Goal: Task Accomplishment & Management: Complete application form

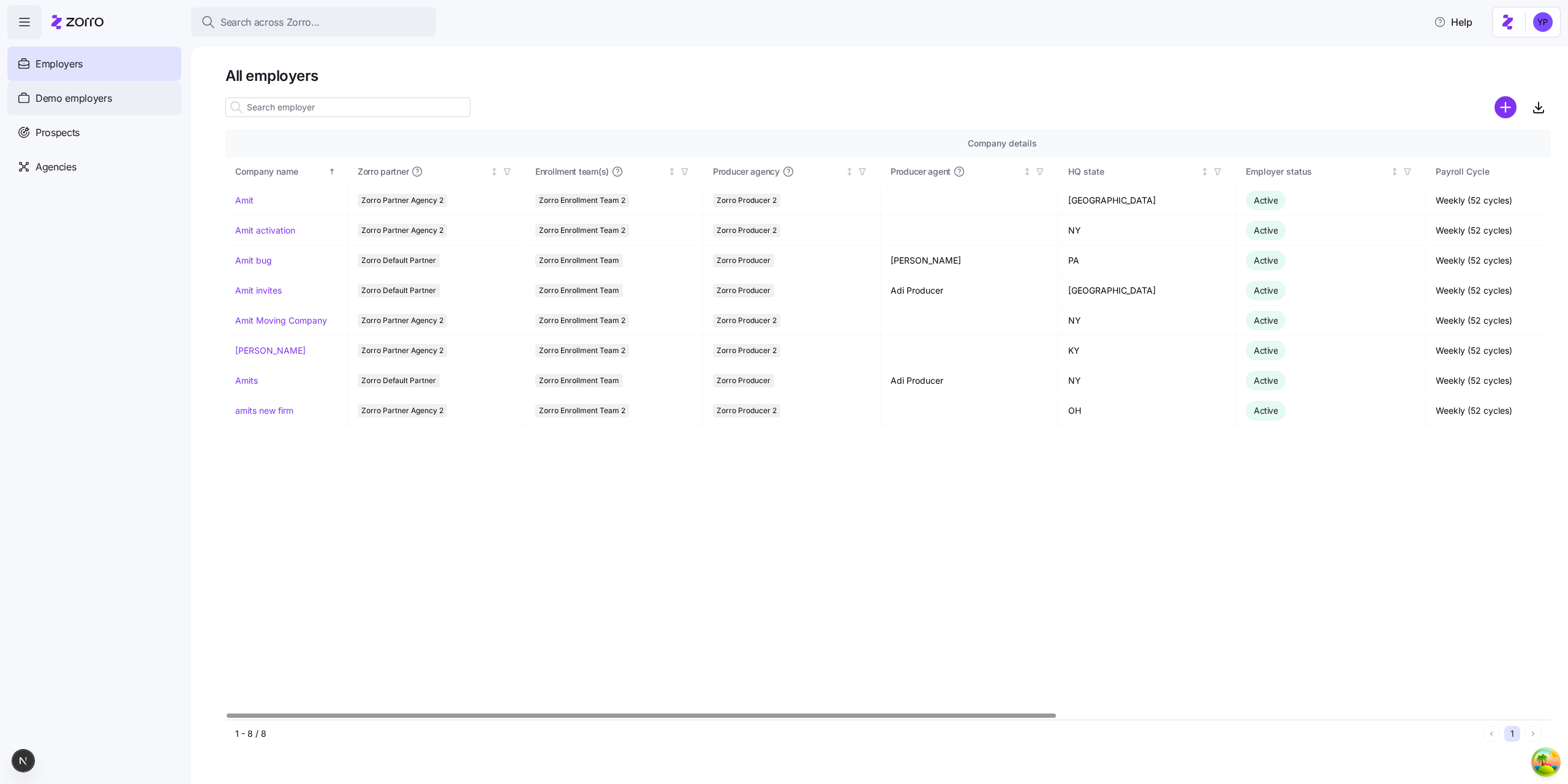
click at [63, 100] on span "Demo employers" at bounding box center [73, 99] width 76 height 15
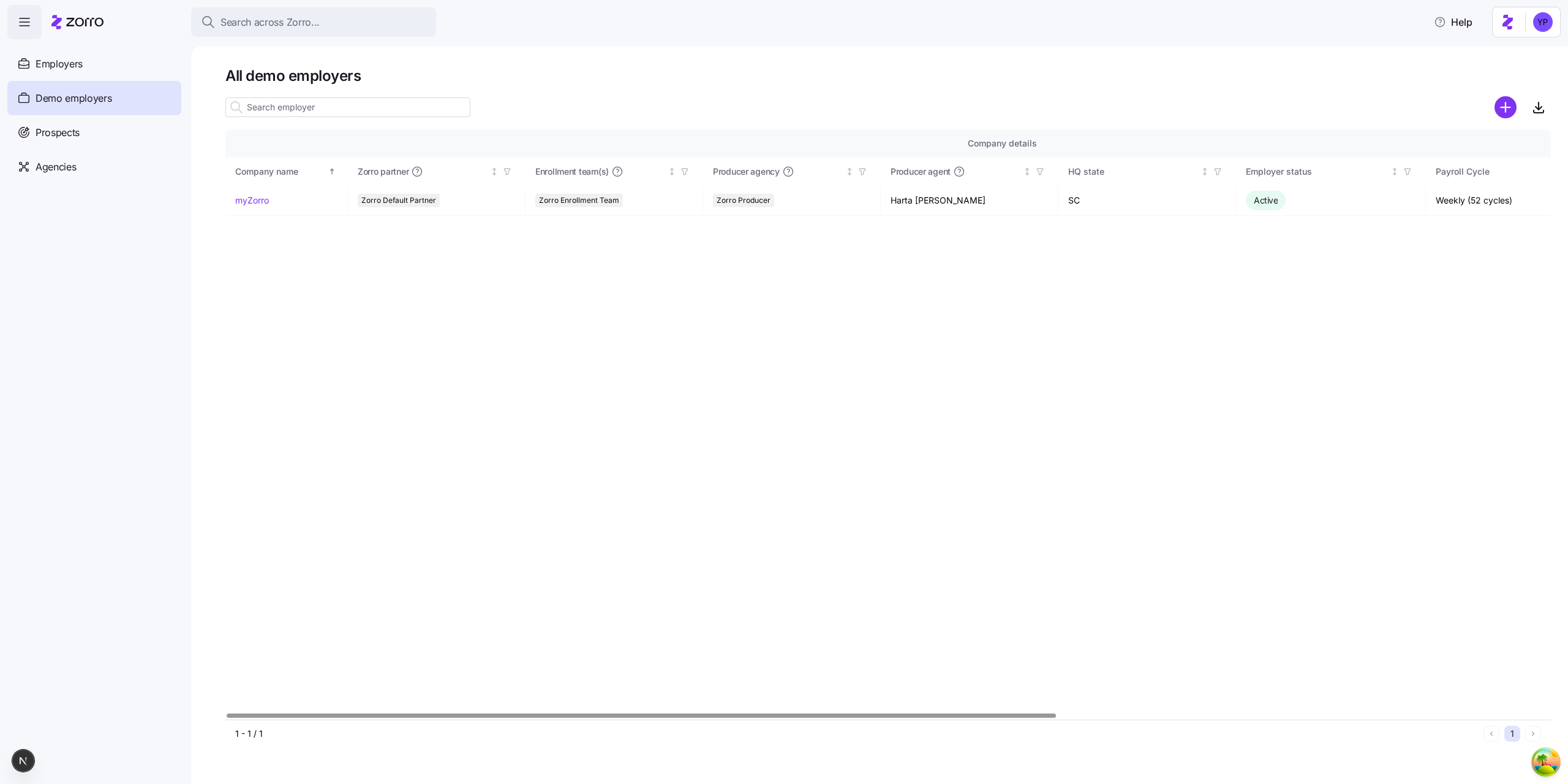
click at [350, 267] on div "Company details Benefit status Company name Zorro partner Enrollment team(s) Pr…" at bounding box center [888, 424] width 1325 height 590
click at [258, 201] on link "myZorro" at bounding box center [251, 200] width 33 height 12
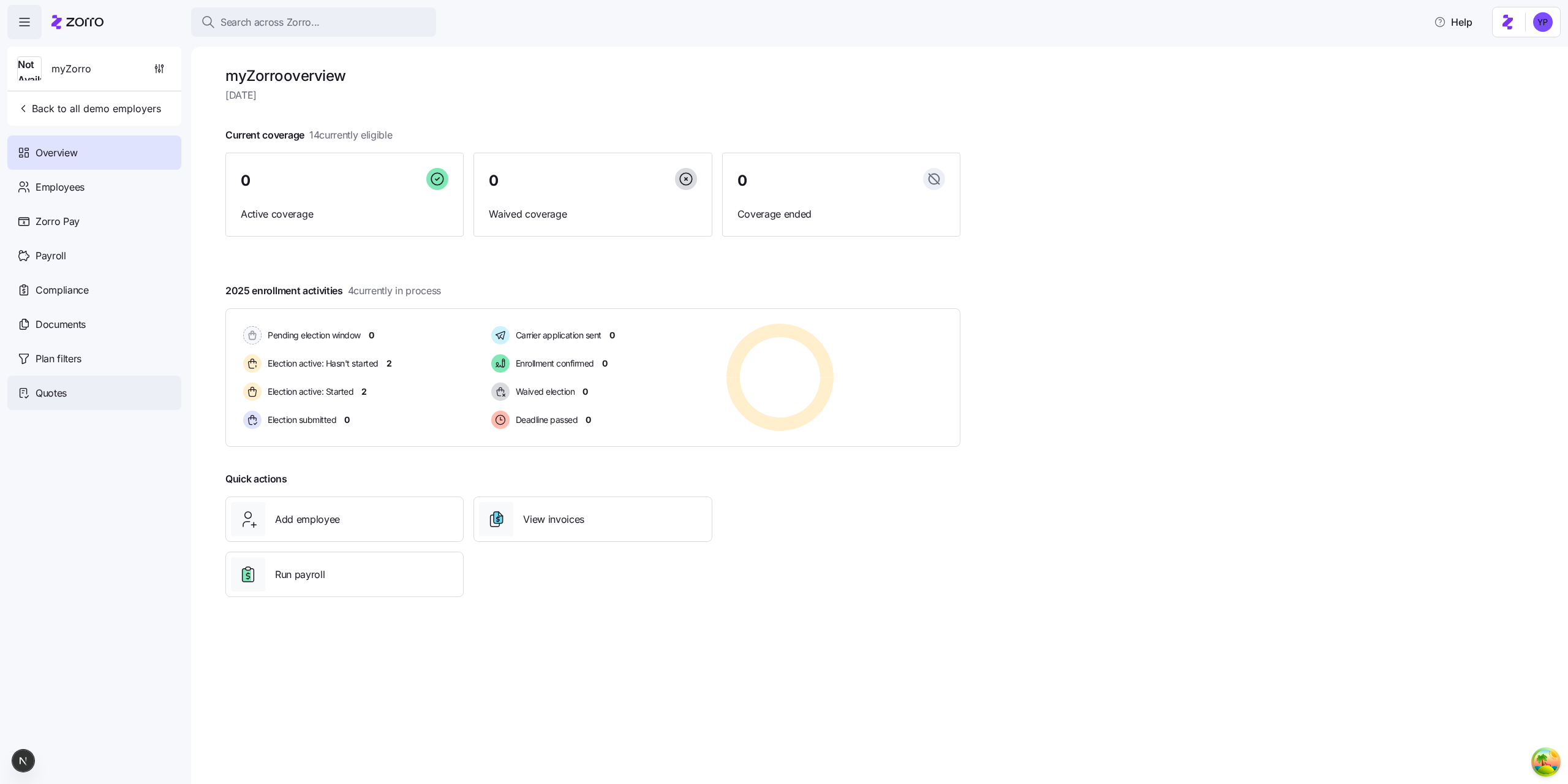
click at [39, 401] on div "Quotes" at bounding box center [94, 392] width 174 height 34
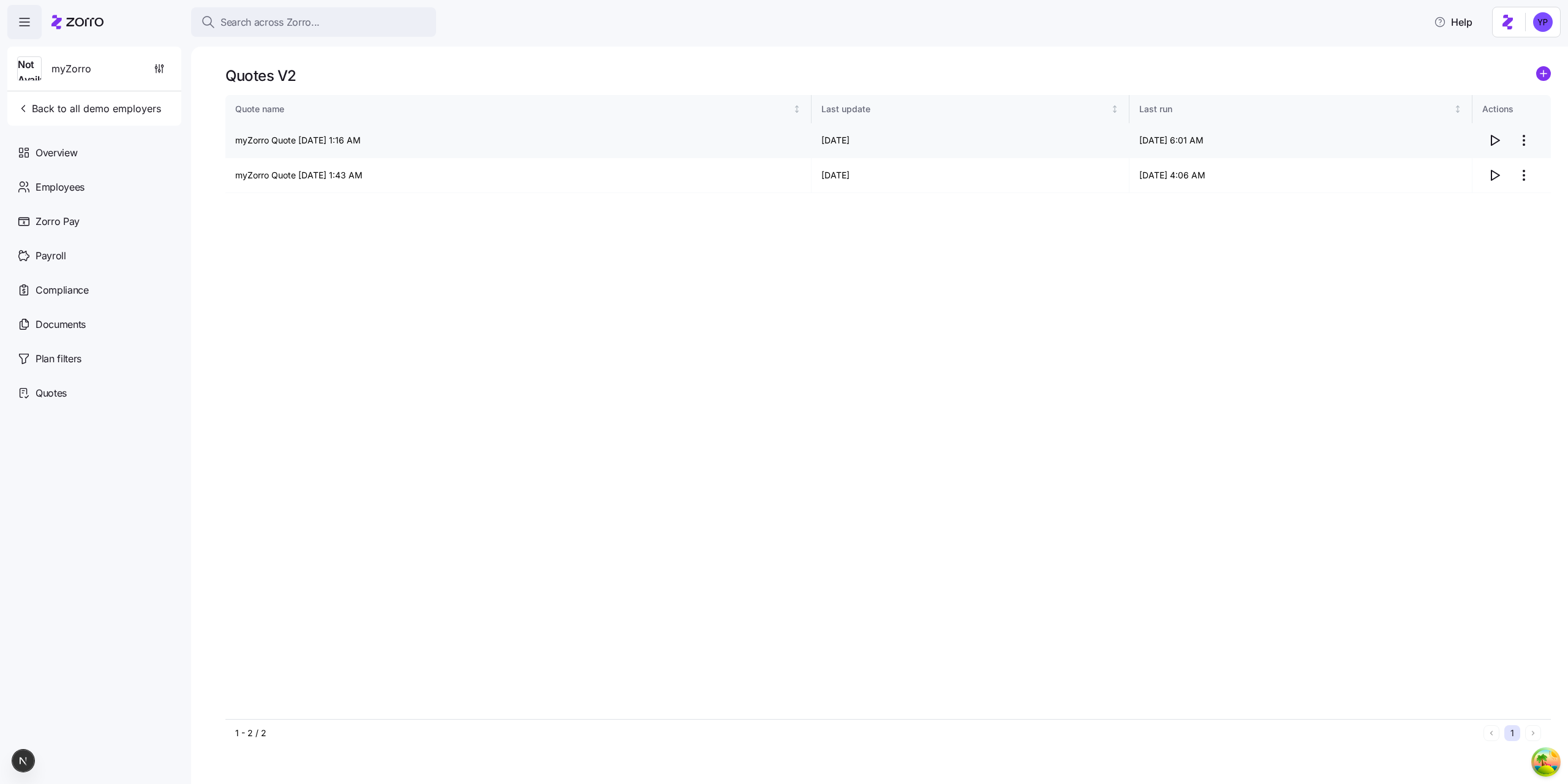
click at [1496, 143] on icon "button" at bounding box center [1495, 140] width 8 height 9
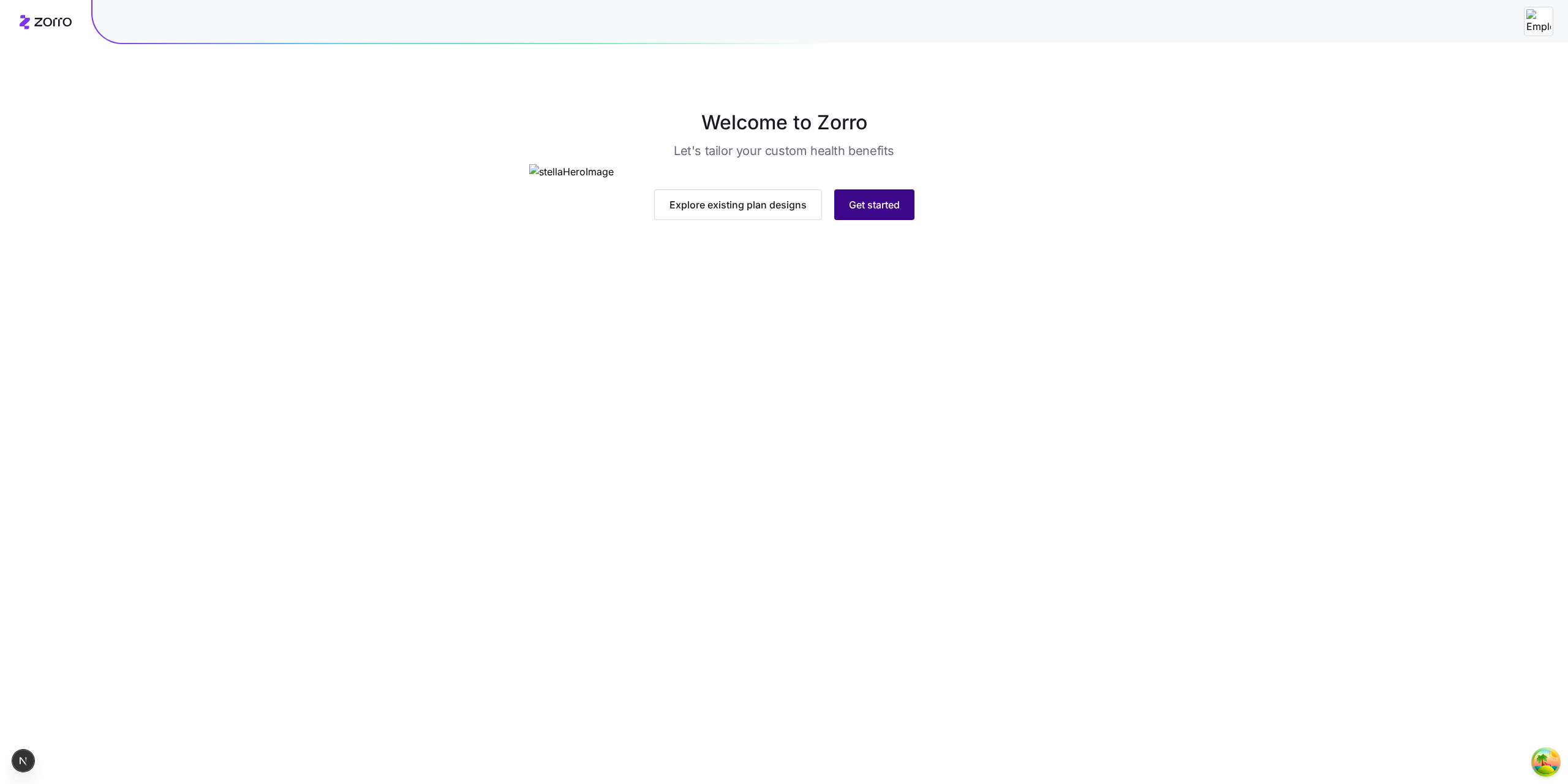
click at [899, 220] on button "Get started" at bounding box center [874, 205] width 80 height 31
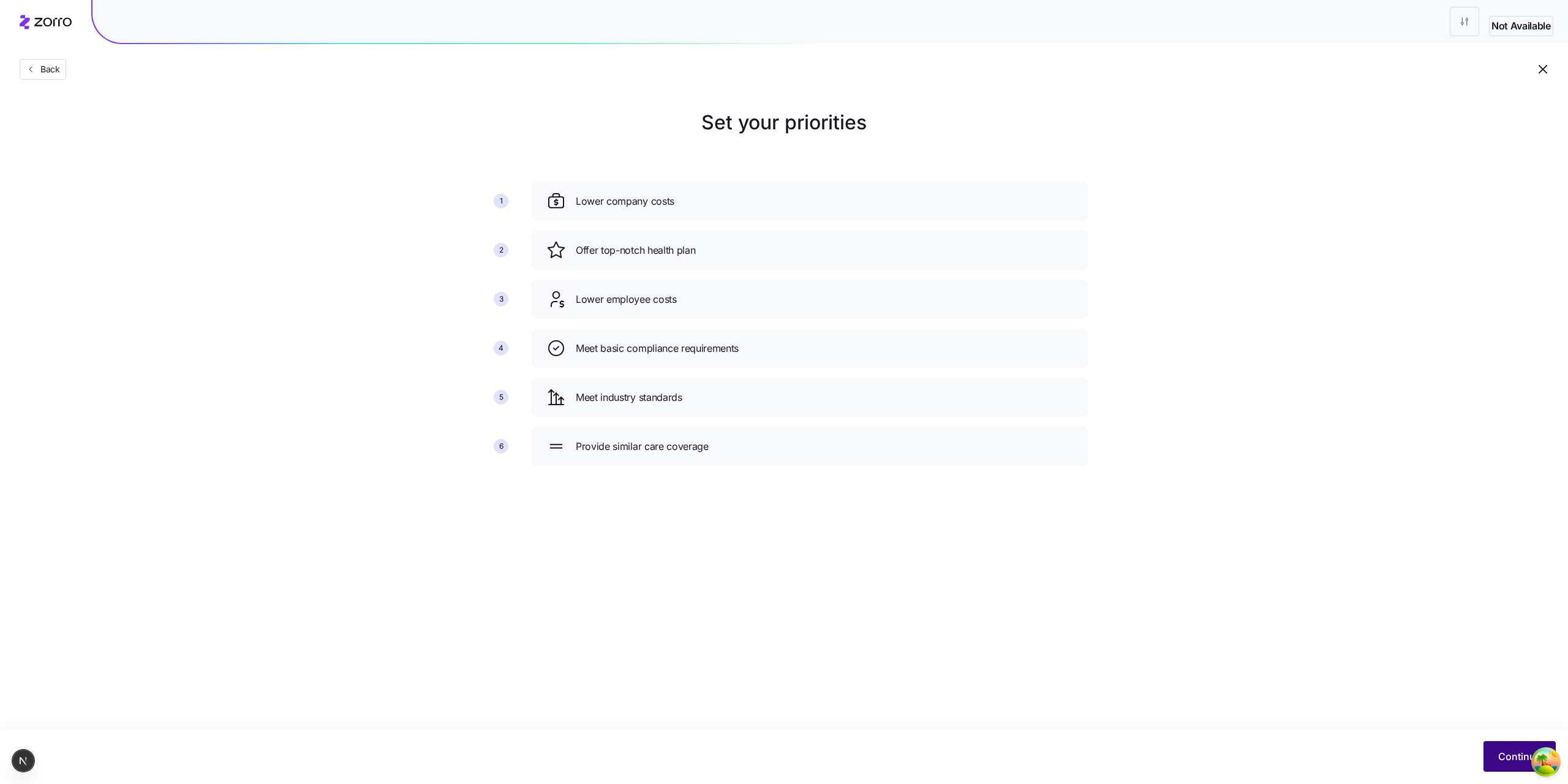
click at [1524, 758] on span "Continue" at bounding box center [1520, 756] width 43 height 15
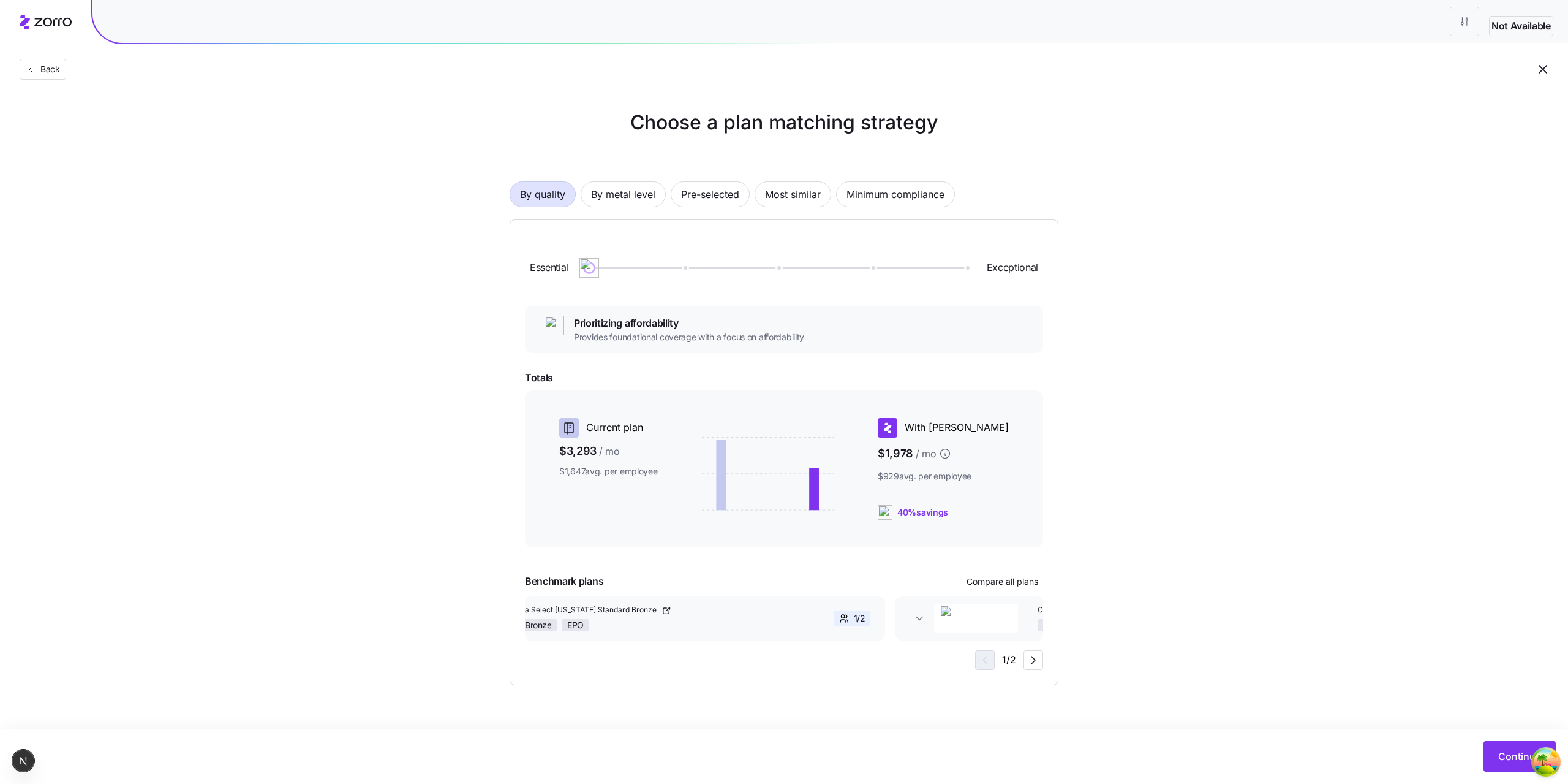
drag, startPoint x: 929, startPoint y: 610, endPoint x: 664, endPoint y: 599, distance: 265.2
click at [777, 616] on div "1 / 2" at bounding box center [823, 618] width 94 height 16
click at [1027, 665] on icon "button" at bounding box center [1032, 659] width 15 height 15
click at [994, 659] on div "2 / 2" at bounding box center [1008, 659] width 70 height 20
click at [989, 658] on icon "button" at bounding box center [983, 659] width 15 height 15
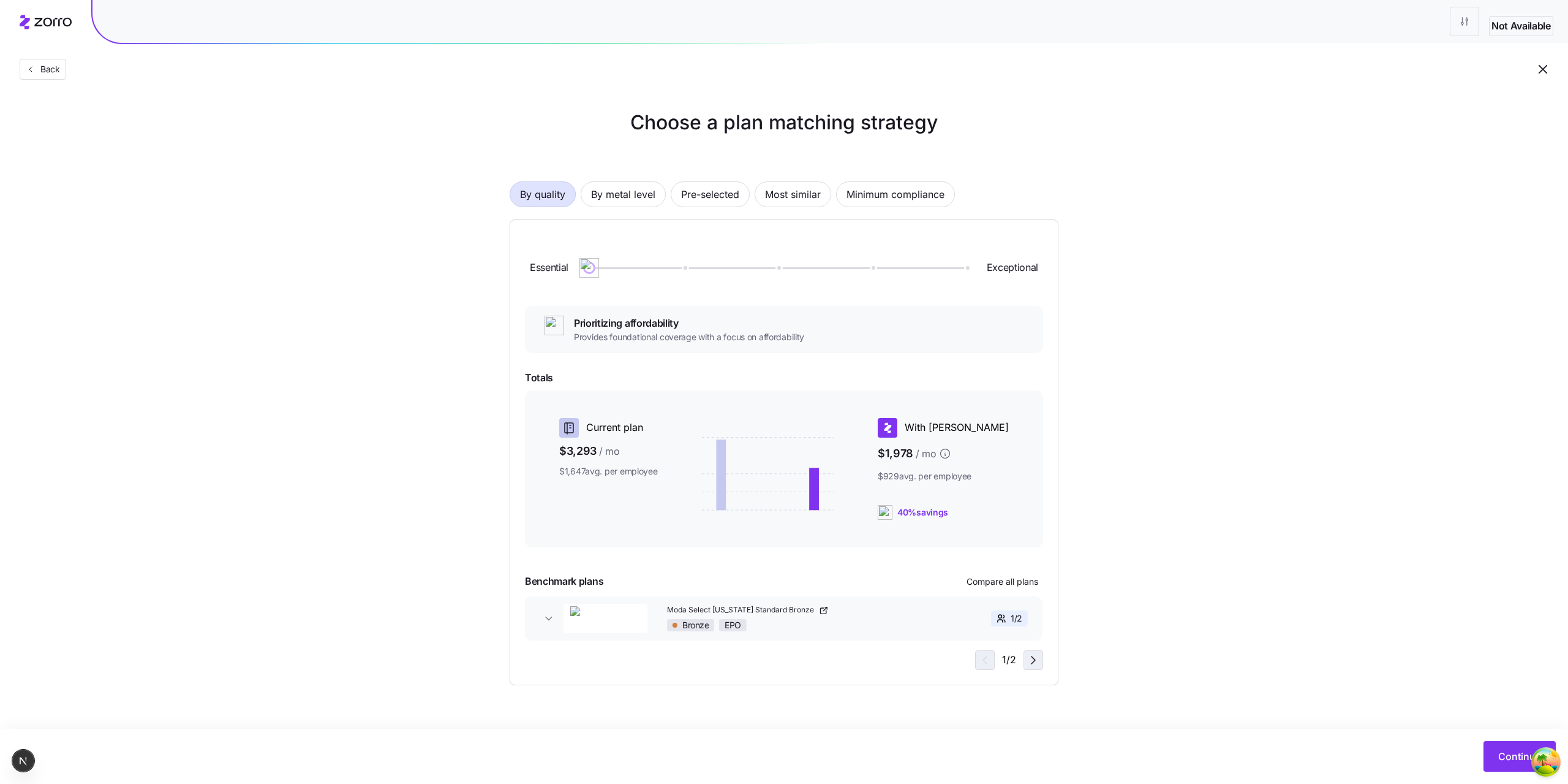
click at [1025, 659] on span "button" at bounding box center [1032, 659] width 18 height 18
click at [990, 660] on icon "button" at bounding box center [983, 659] width 15 height 15
drag, startPoint x: 598, startPoint y: 580, endPoint x: 500, endPoint y: 566, distance: 99.0
click at [500, 566] on div "Choose a plan matching strategy By quality By metal level Pre-selected Most sim…" at bounding box center [784, 397] width 608 height 577
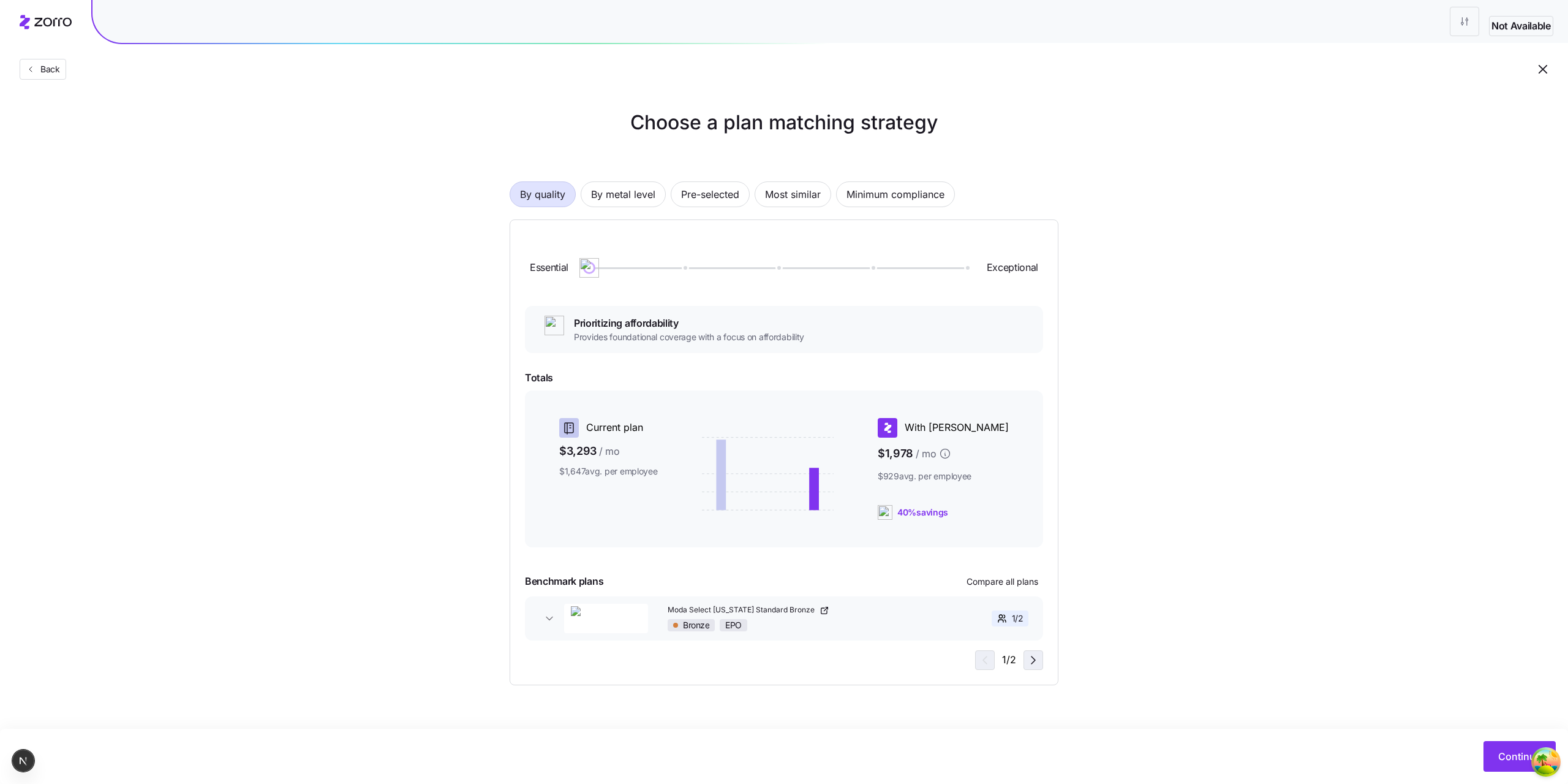
click at [1033, 658] on icon "button" at bounding box center [1032, 659] width 15 height 15
click at [985, 658] on icon "button" at bounding box center [983, 659] width 15 height 15
click at [512, 557] on div "Essential Exceptional Prioritizing affordability Provides foundational coverage…" at bounding box center [784, 452] width 548 height 465
click at [497, 591] on div "Choose a plan matching strategy By quality By metal level Pre-selected Most sim…" at bounding box center [784, 397] width 608 height 577
drag, startPoint x: 705, startPoint y: 459, endPoint x: 756, endPoint y: 544, distance: 99.1
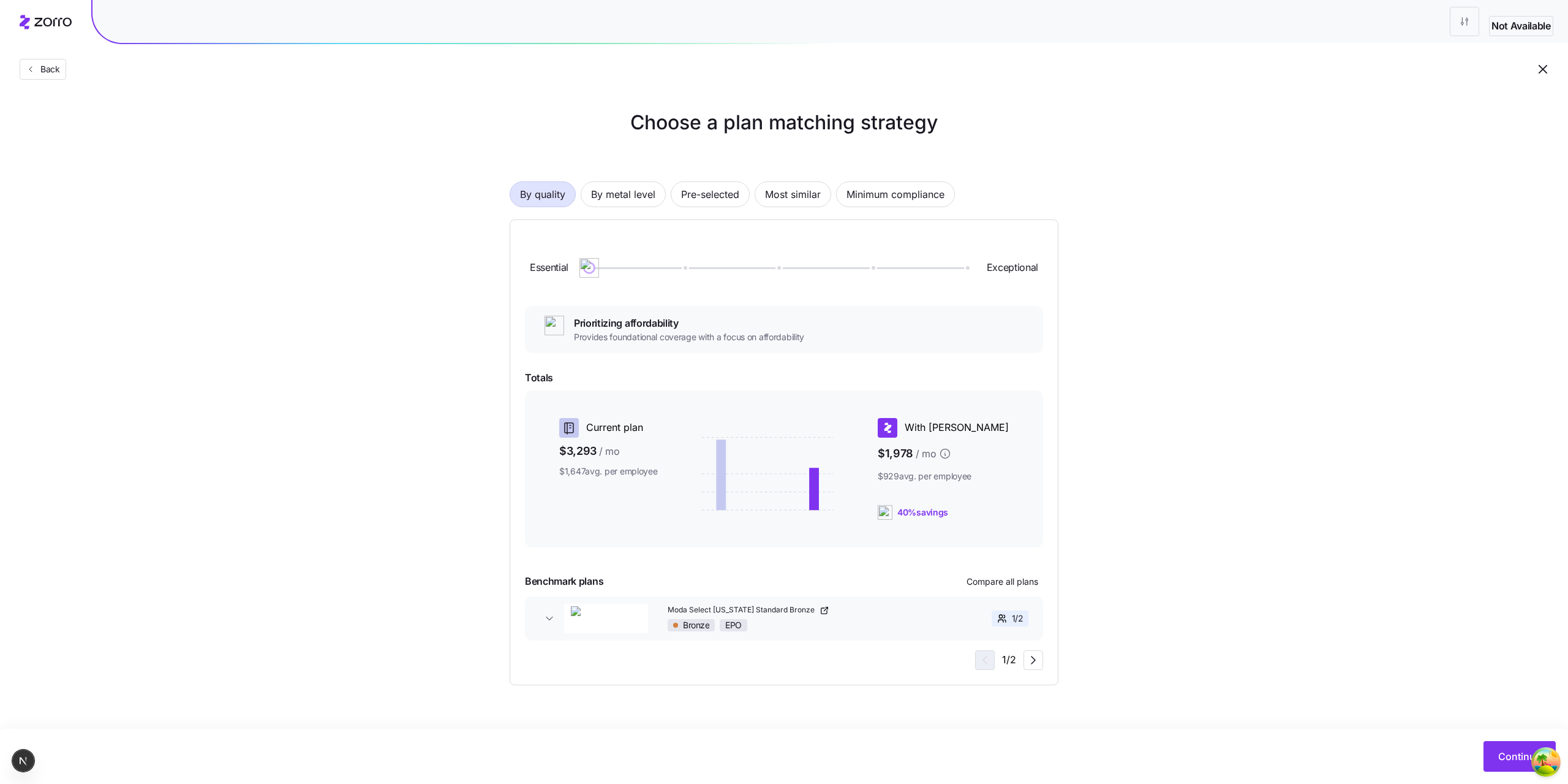
click at [728, 530] on div "Current plan $3,293 / mo $1,647 avg. per employee With Zorro $1,978 / mo $929 a…" at bounding box center [784, 469] width 518 height 157
drag, startPoint x: 724, startPoint y: 430, endPoint x: 722, endPoint y: 498, distance: 68.0
click at [722, 489] on icon at bounding box center [767, 473] width 131 height 92
drag, startPoint x: 795, startPoint y: 617, endPoint x: 570, endPoint y: 606, distance: 225.3
click at [624, 605] on div "Moda Select Texas Standard Bronze Bronze EPO" at bounding box center [663, 617] width 266 height 27
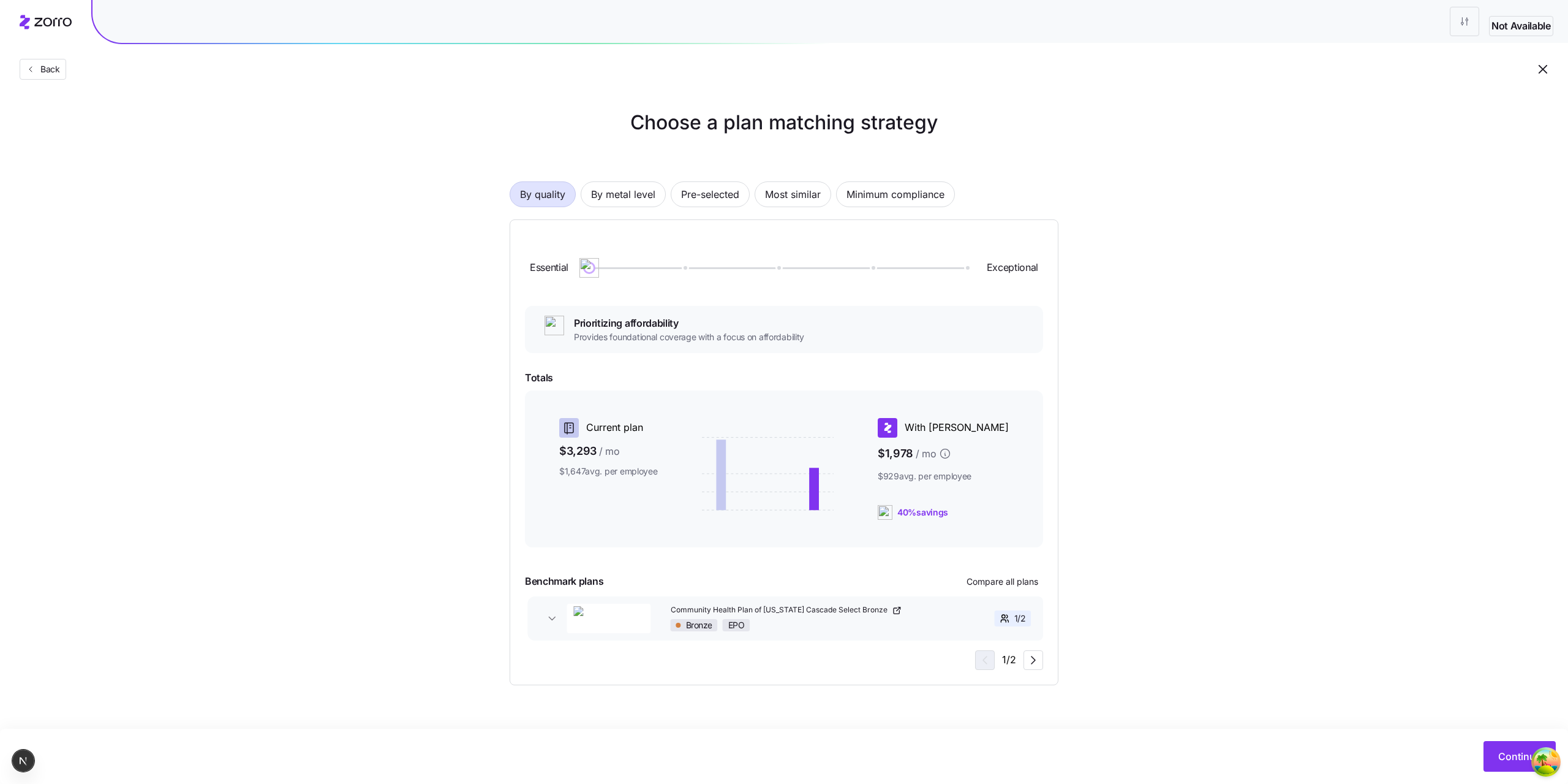
click at [657, 660] on div "Essential Exceptional Prioritizing affordability Provides foundational coverage…" at bounding box center [784, 452] width 518 height 435
drag, startPoint x: 686, startPoint y: 636, endPoint x: 851, endPoint y: 634, distance: 165.0
click at [812, 639] on button "Community Health Plan of Washington Cascade Select Bronze Bronze EPO 1 / 2" at bounding box center [784, 617] width 518 height 44
click at [803, 665] on div "Essential Exceptional Prioritizing affordability Provides foundational coverage…" at bounding box center [784, 452] width 518 height 435
drag, startPoint x: 843, startPoint y: 636, endPoint x: 483, endPoint y: 623, distance: 360.2
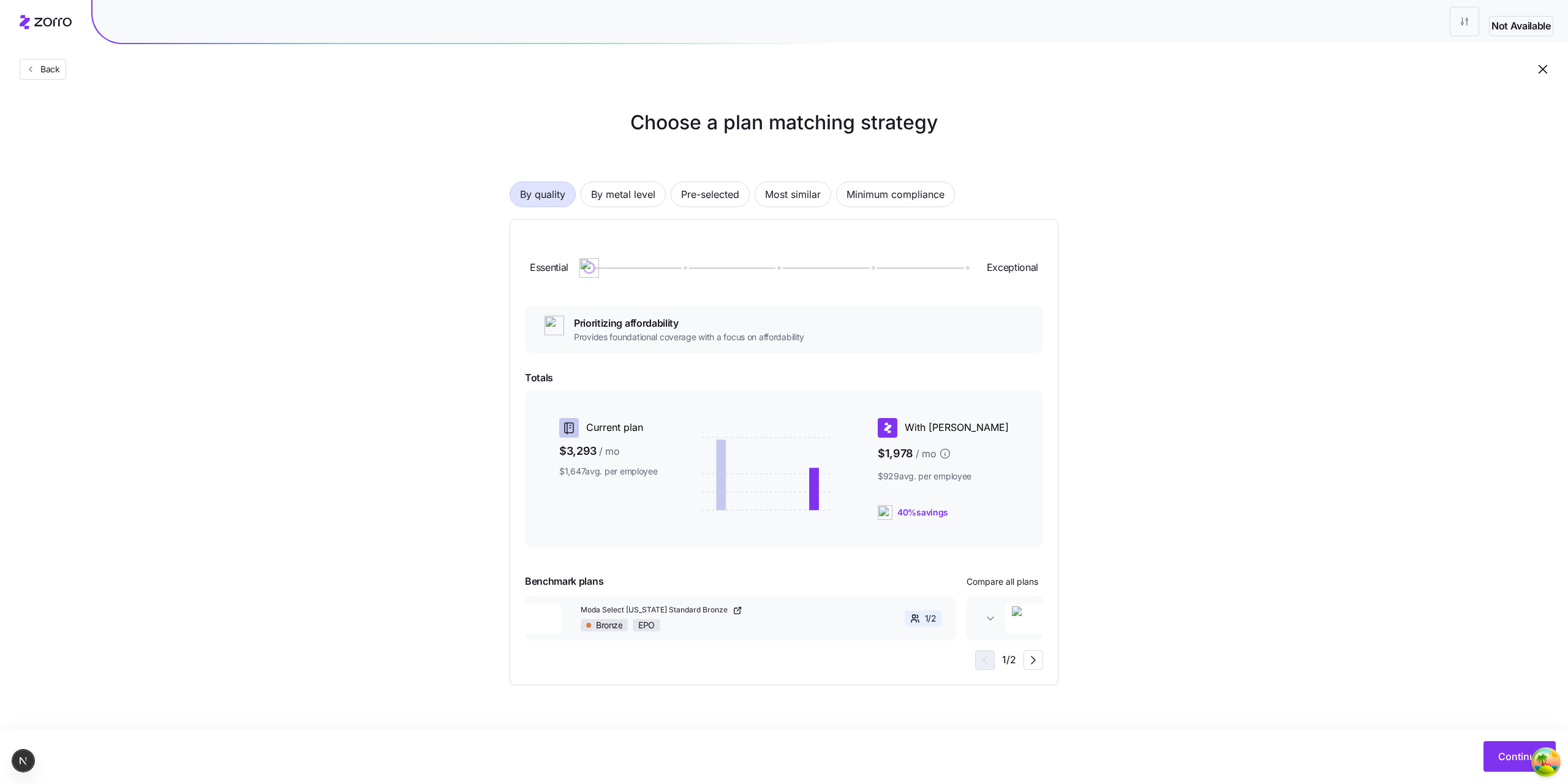
click at [660, 615] on button "Moda Select Texas Standard Bronze Bronze EPO 1 / 2" at bounding box center [697, 617] width 518 height 44
click at [656, 656] on div "Essential Exceptional Prioritizing affordability Provides foundational coverage…" at bounding box center [784, 452] width 518 height 435
click at [1510, 758] on span "Continue" at bounding box center [1520, 756] width 43 height 15
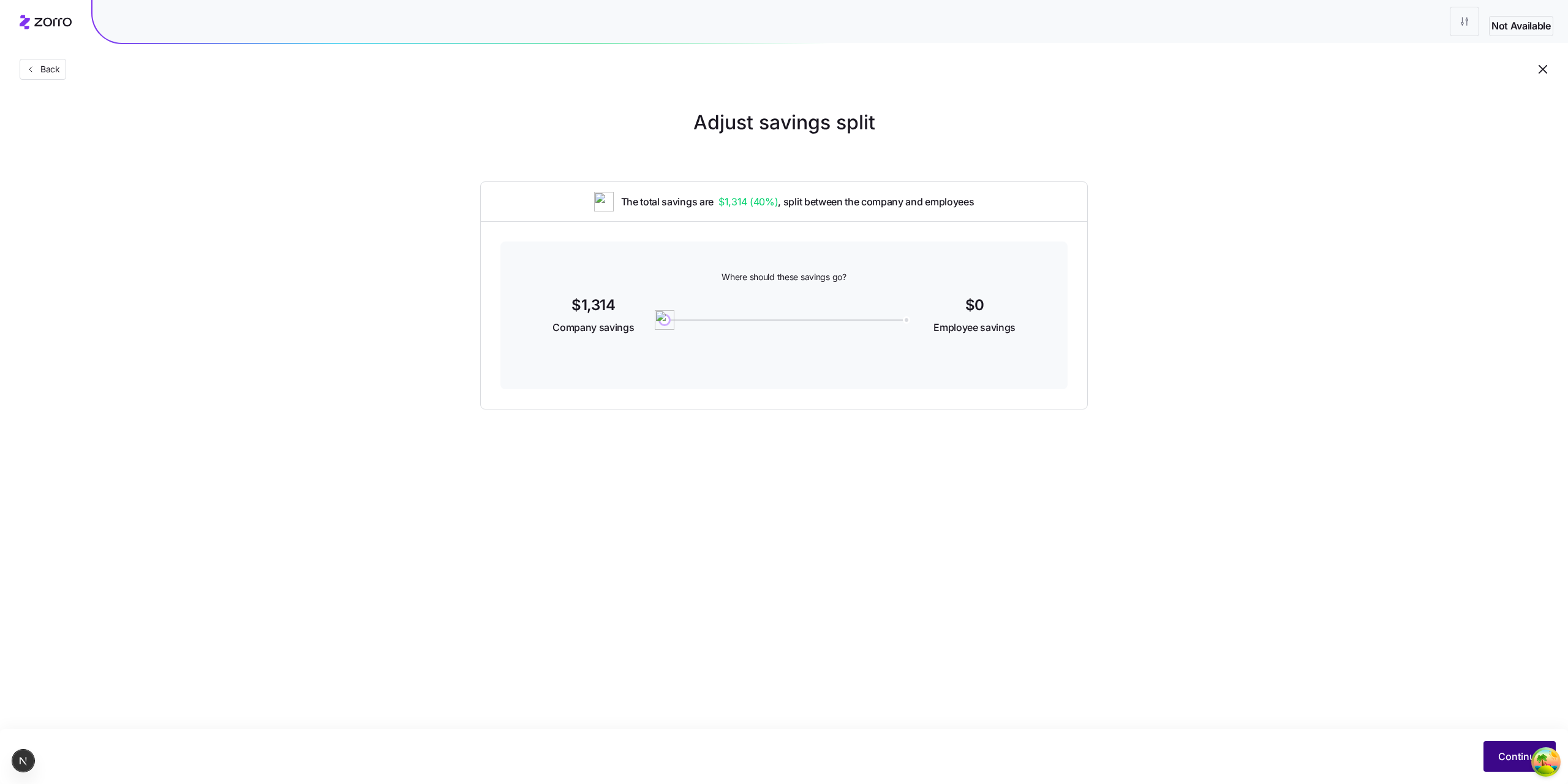
click at [1507, 755] on span "Continue" at bounding box center [1520, 756] width 43 height 15
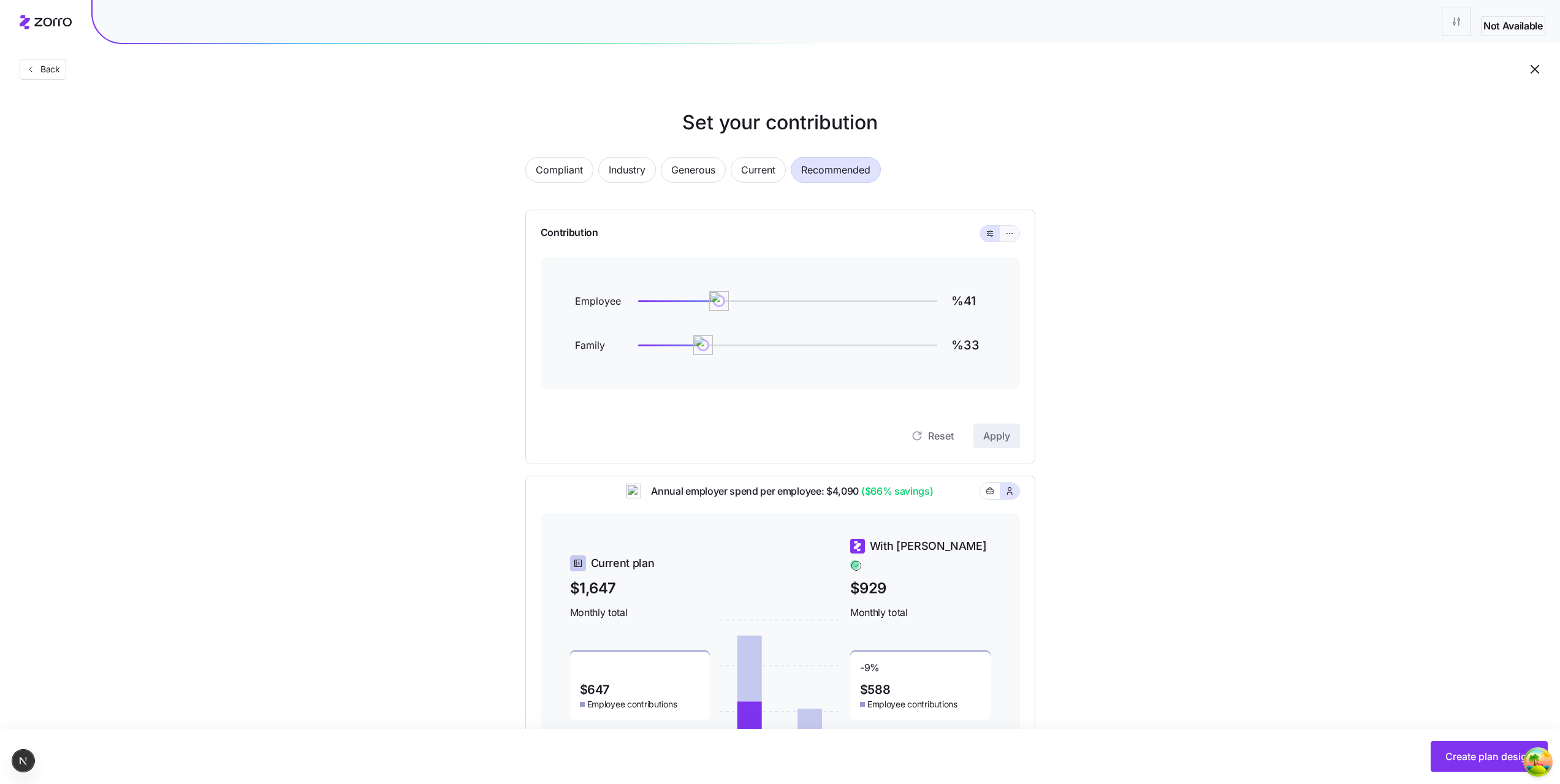
click at [1003, 240] on button "button" at bounding box center [1009, 234] width 20 height 16
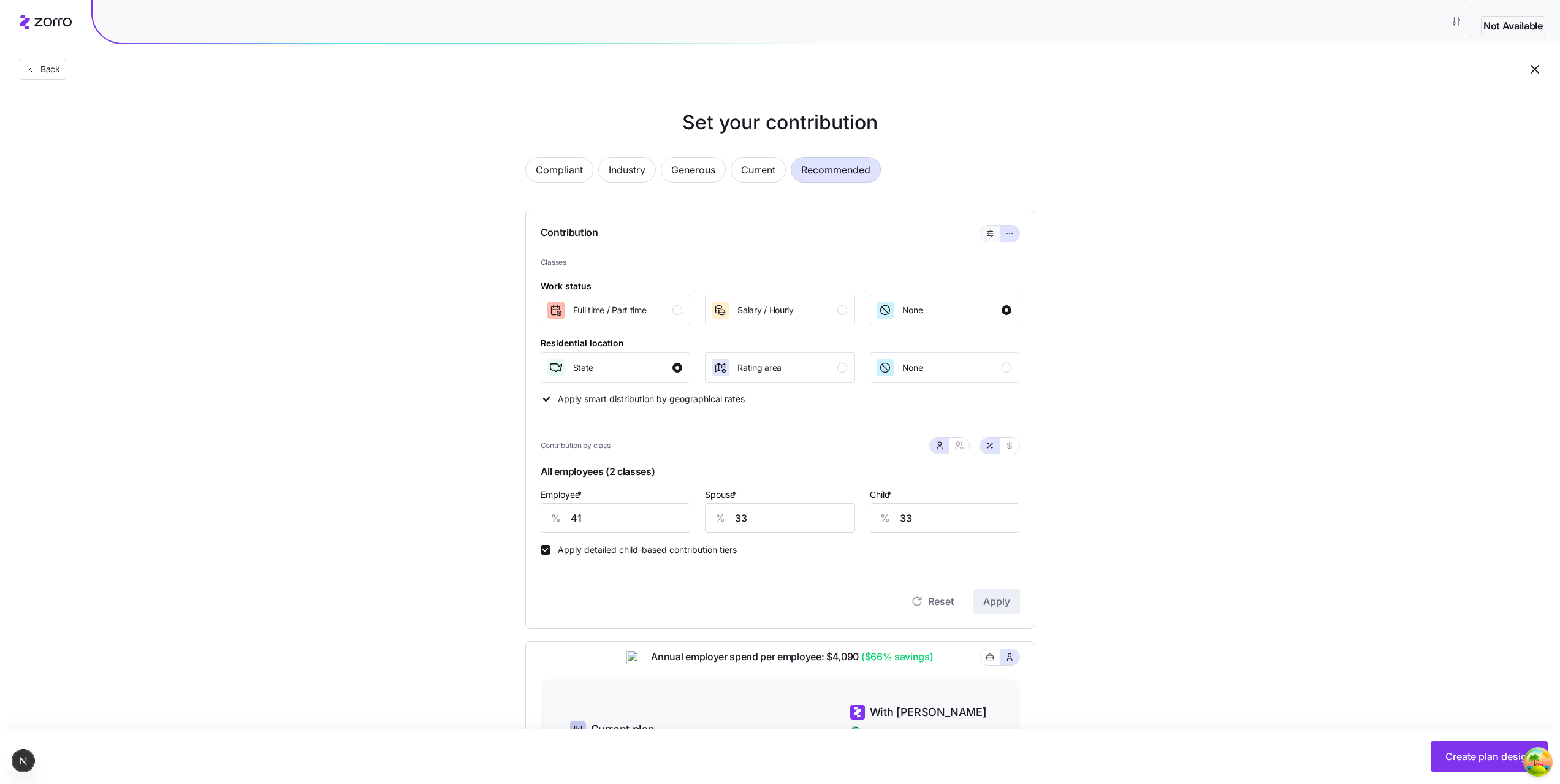
click at [989, 236] on icon "button" at bounding box center [990, 233] width 9 height 15
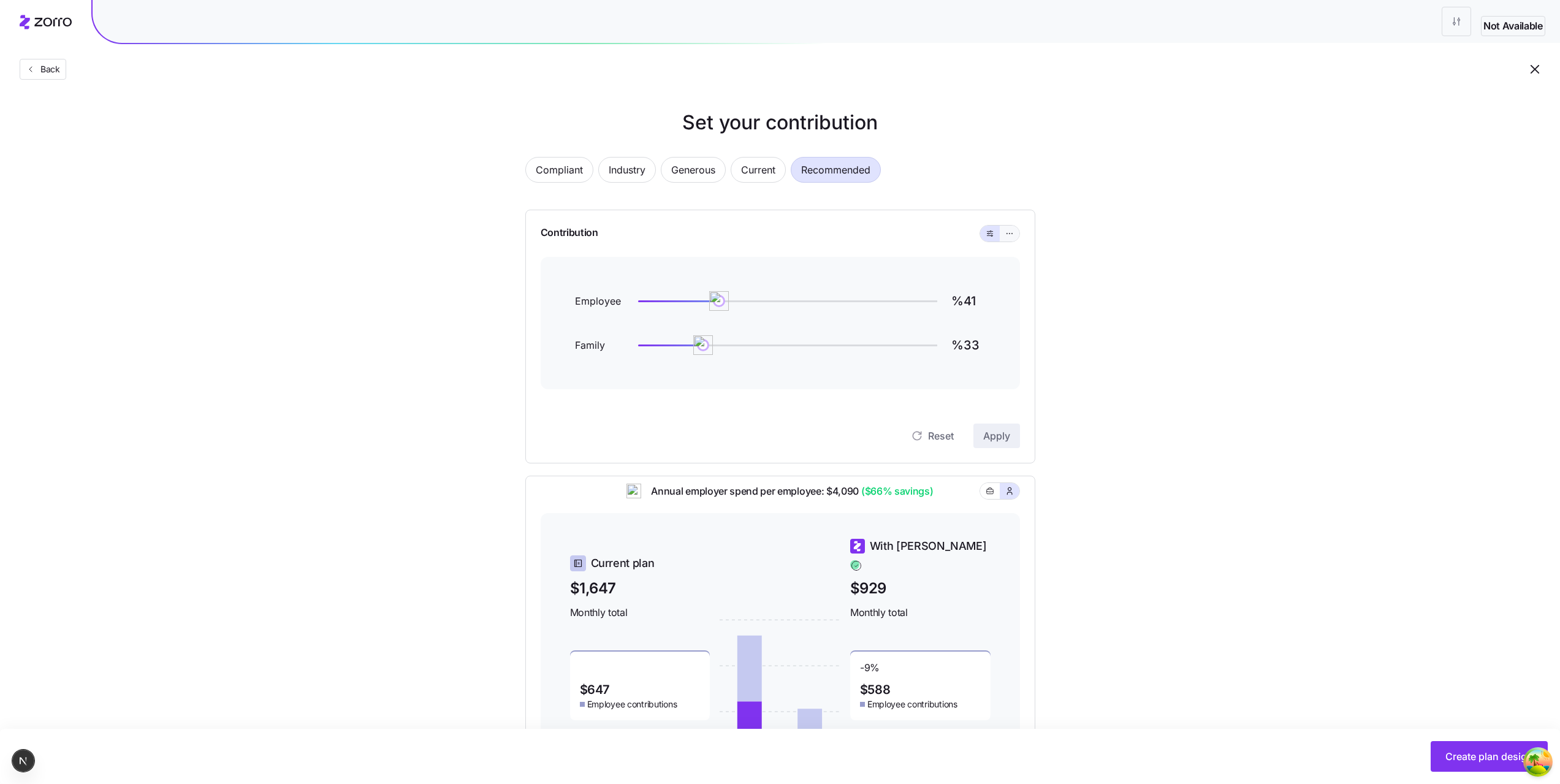
click at [1012, 240] on button "button" at bounding box center [1009, 234] width 20 height 16
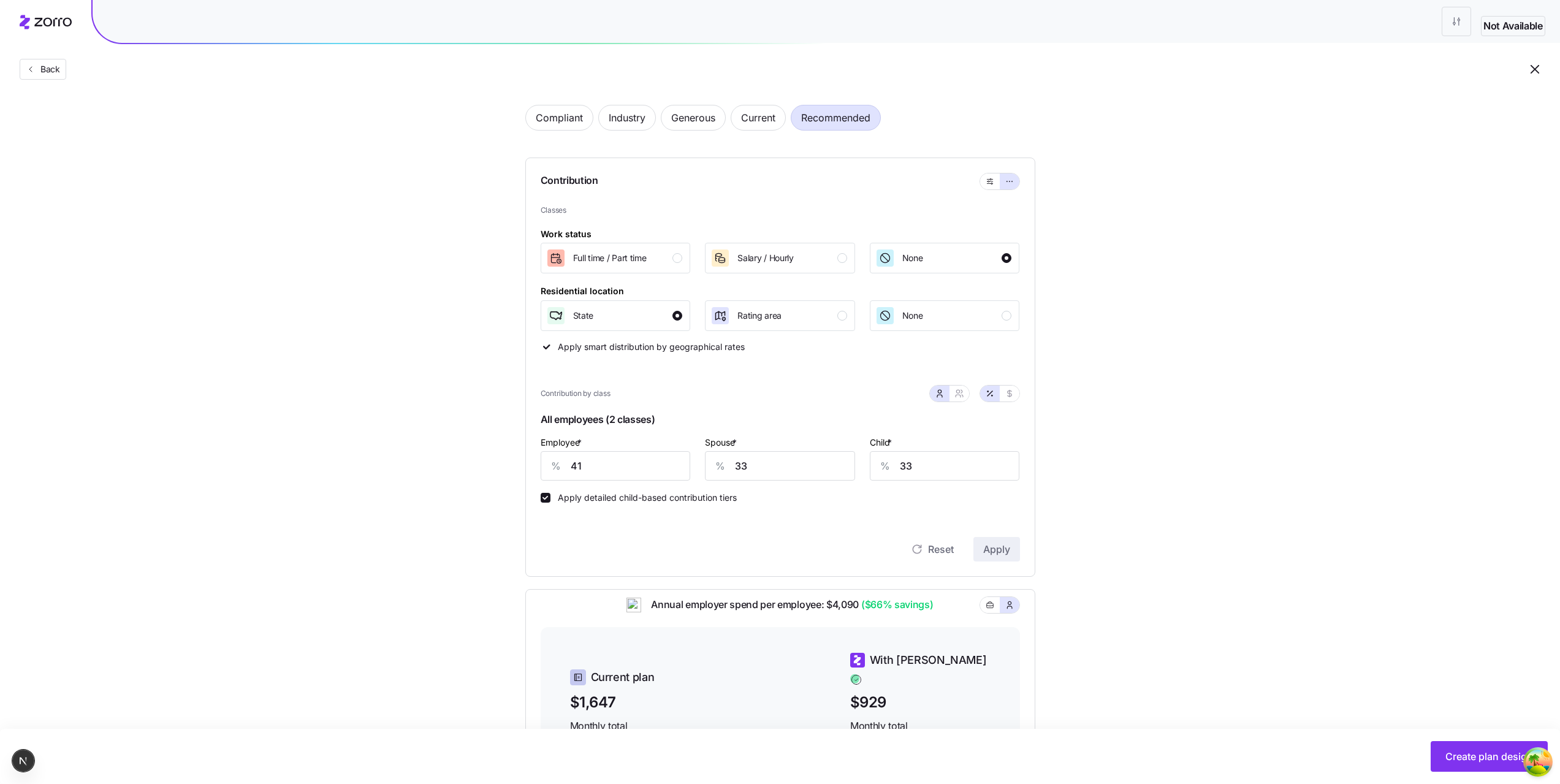
scroll to position [61, 0]
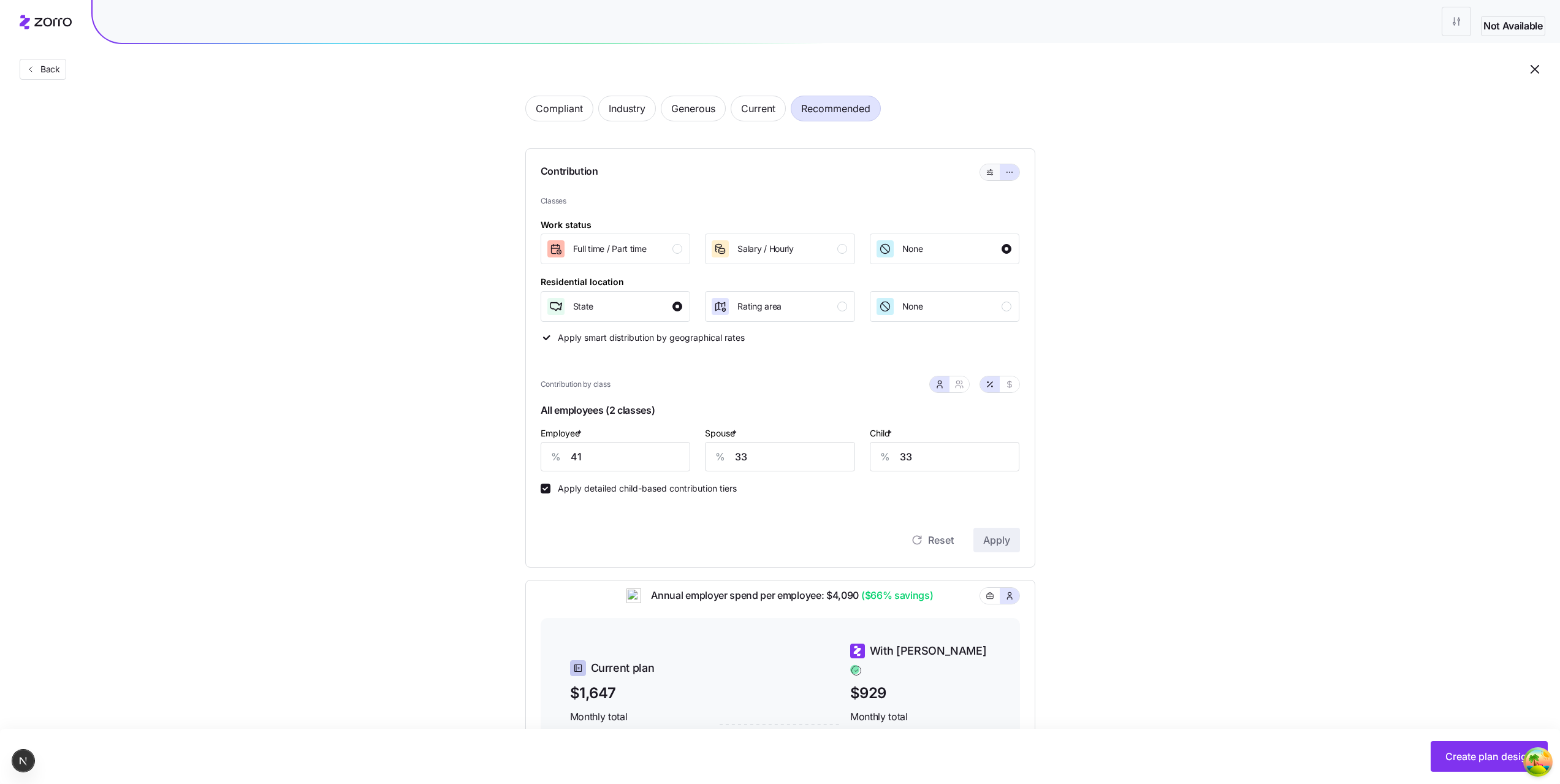
click at [987, 168] on icon "button" at bounding box center [990, 172] width 9 height 15
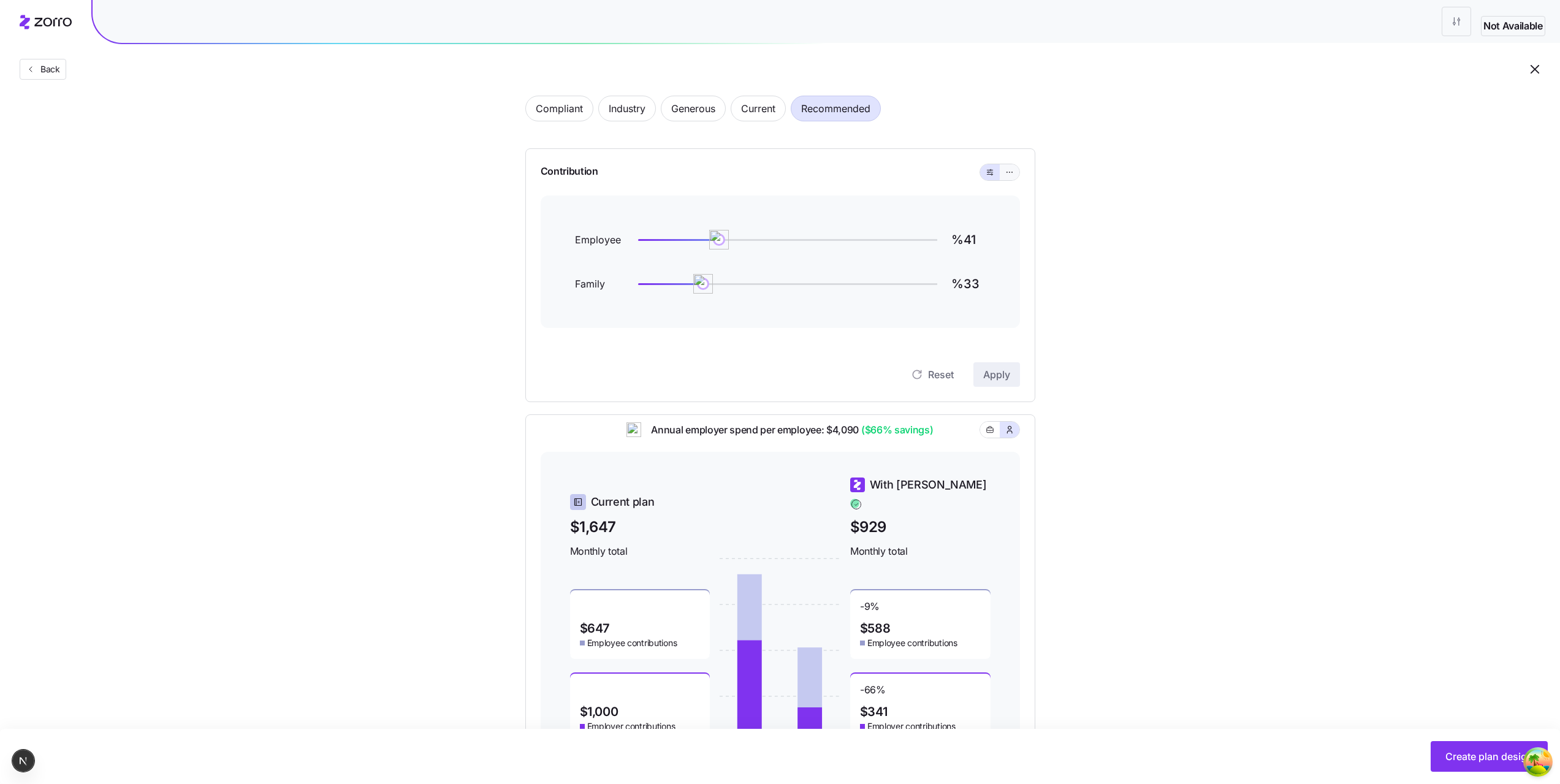
click at [1011, 172] on icon "button" at bounding box center [1009, 172] width 9 height 15
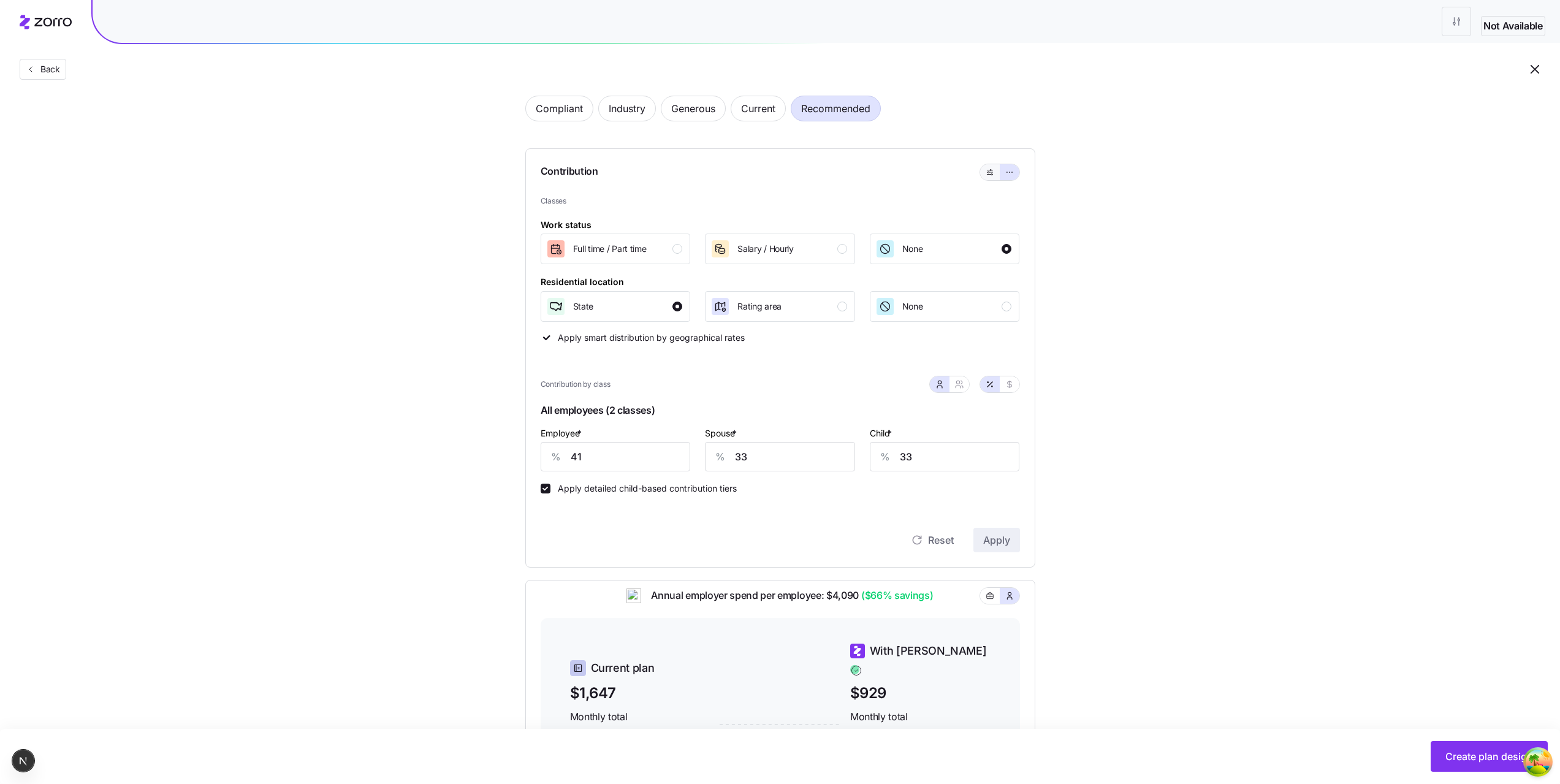
click at [990, 170] on icon "button" at bounding box center [990, 172] width 9 height 15
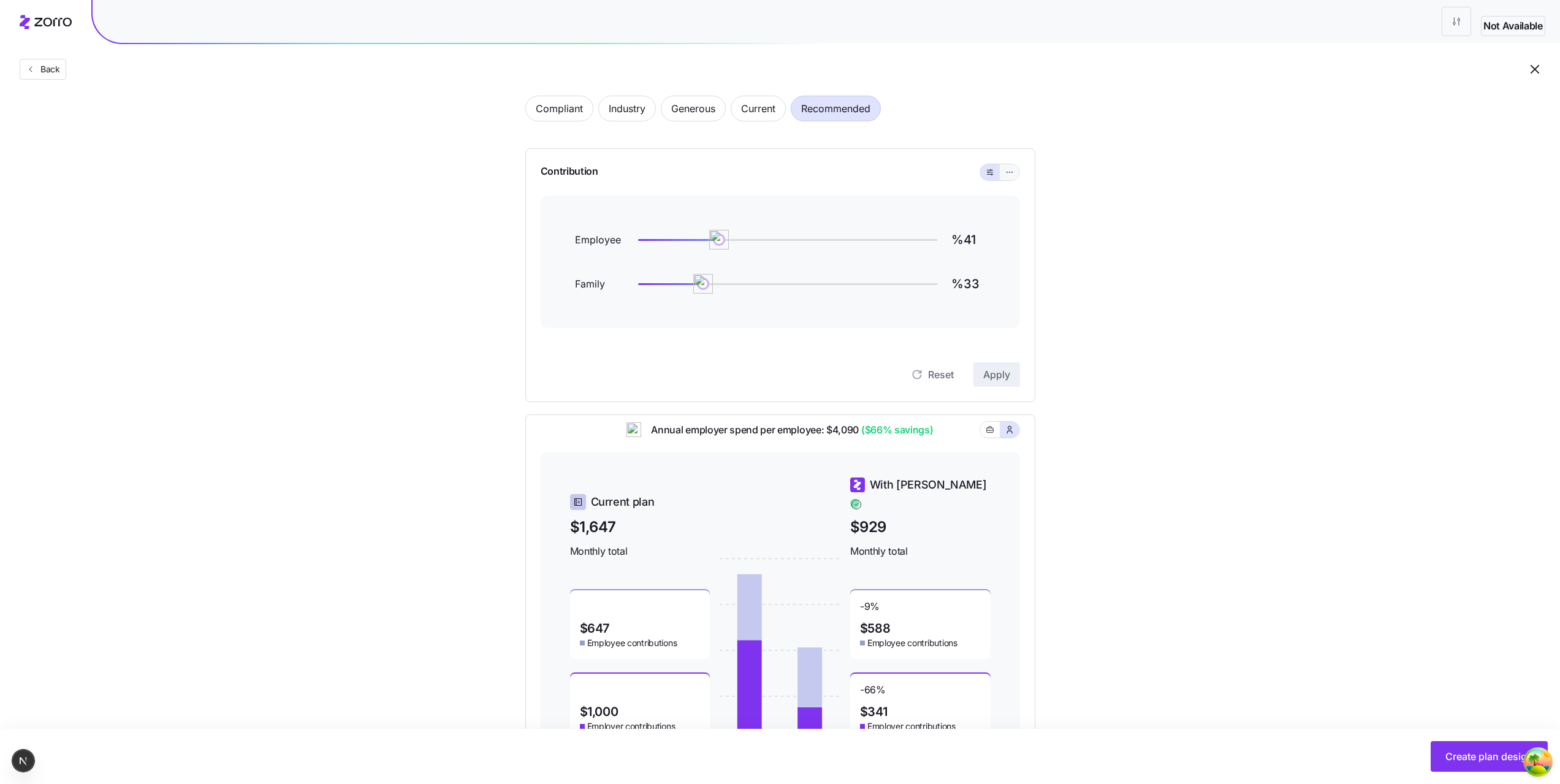
click at [1009, 174] on icon "button" at bounding box center [1009, 172] width 9 height 15
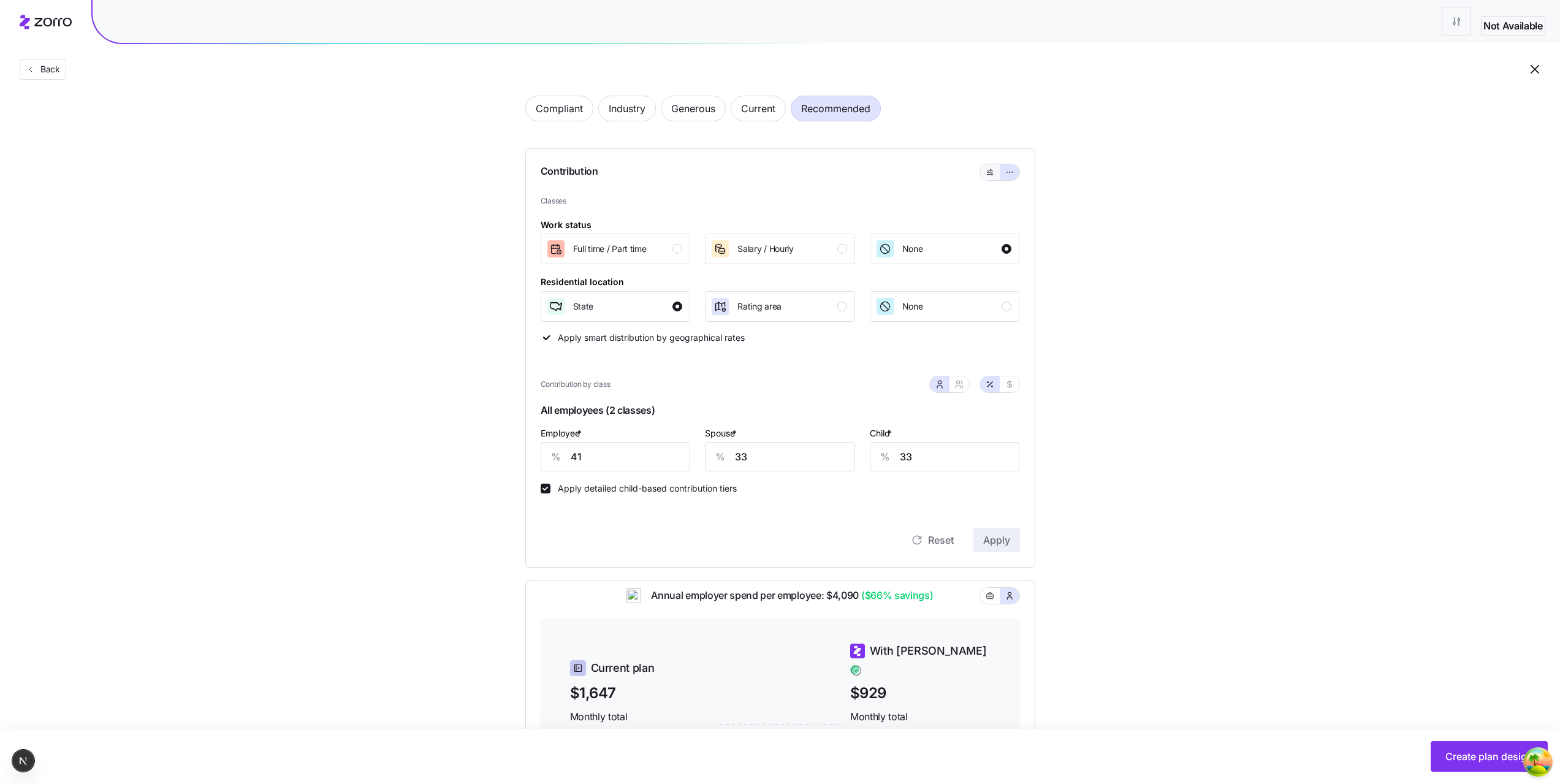
click at [992, 173] on icon "button" at bounding box center [990, 172] width 9 height 15
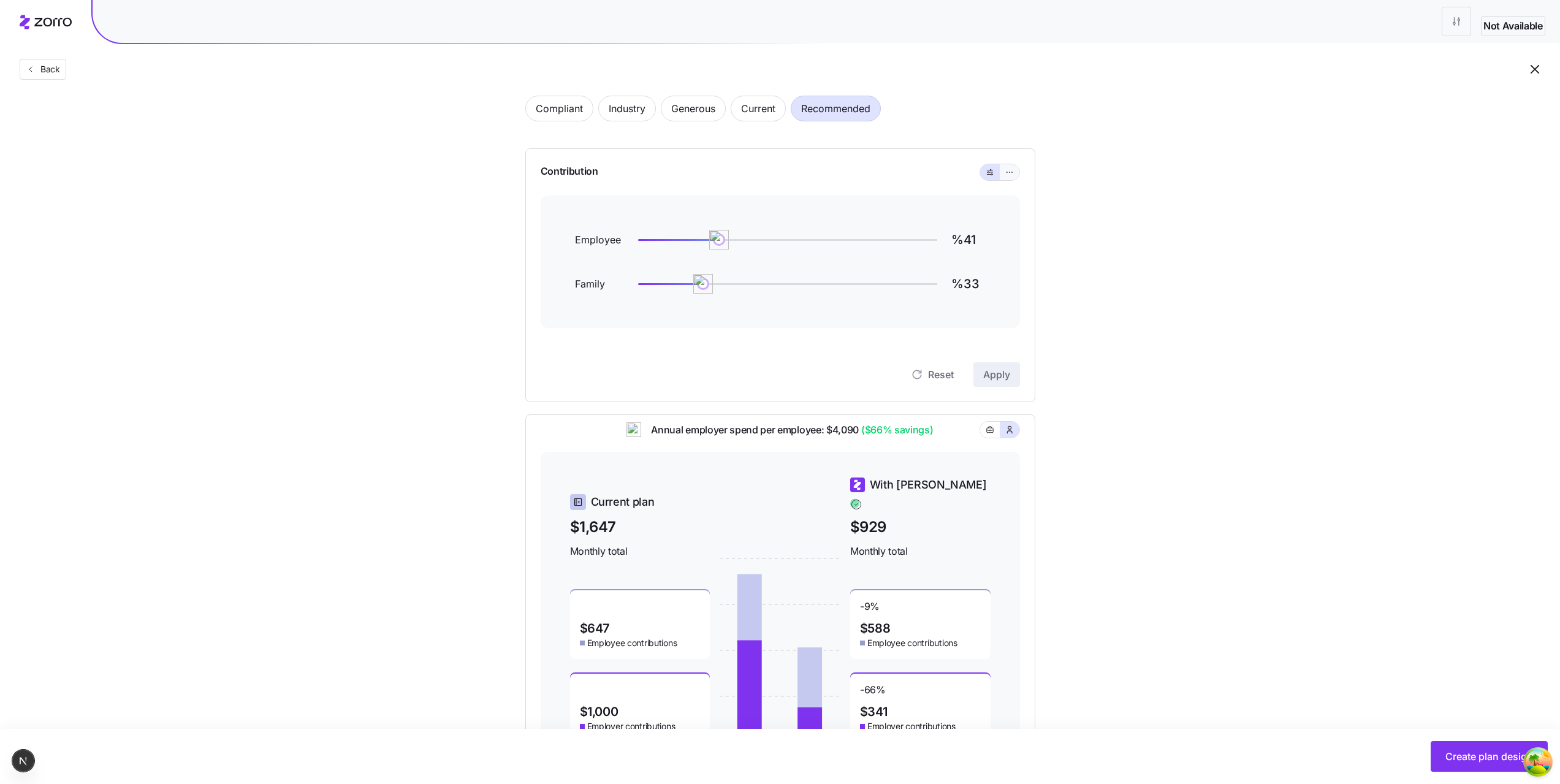
click at [1012, 175] on icon "button" at bounding box center [1009, 172] width 9 height 15
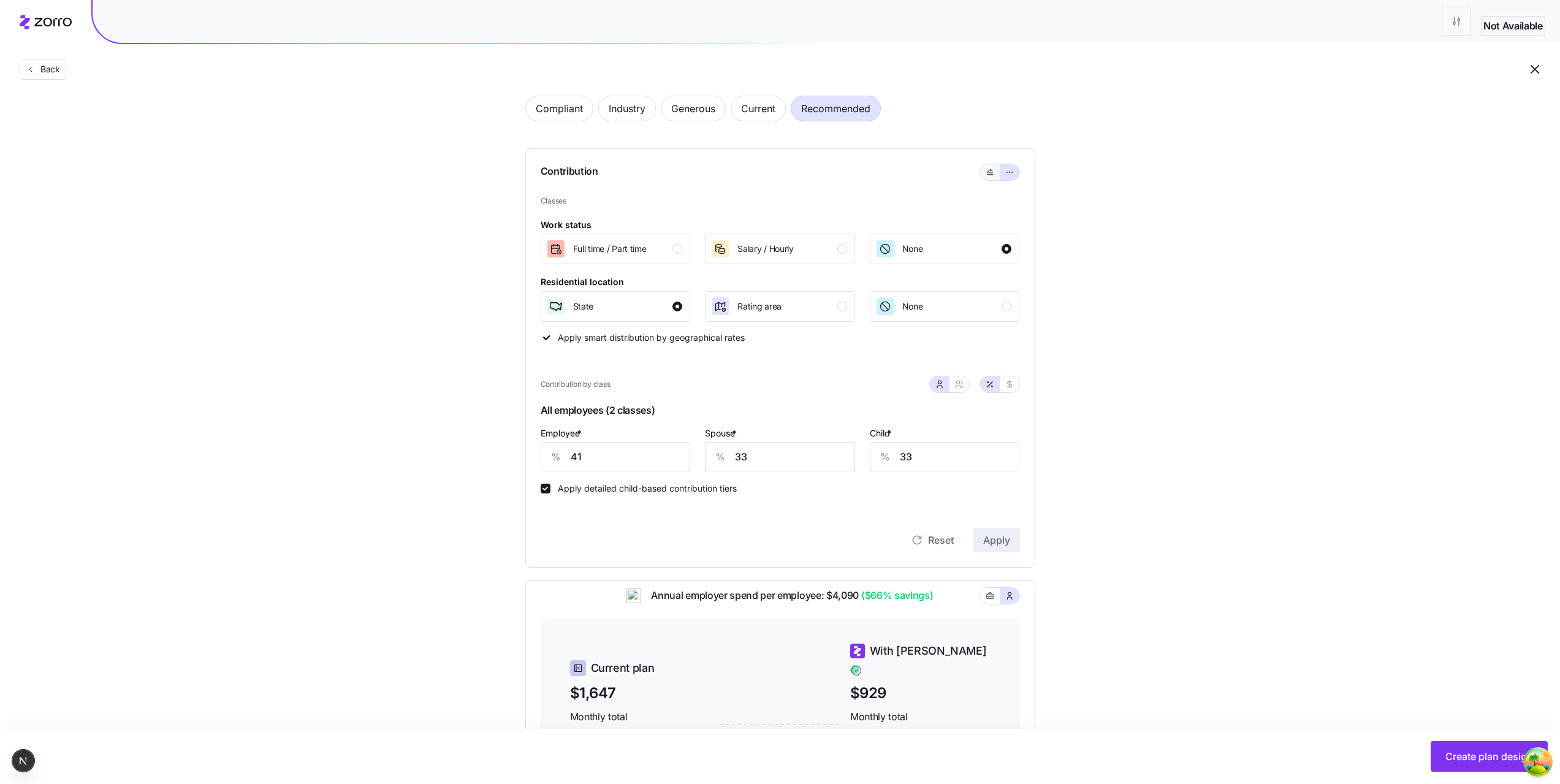
click at [995, 173] on button "button" at bounding box center [990, 172] width 9 height 9
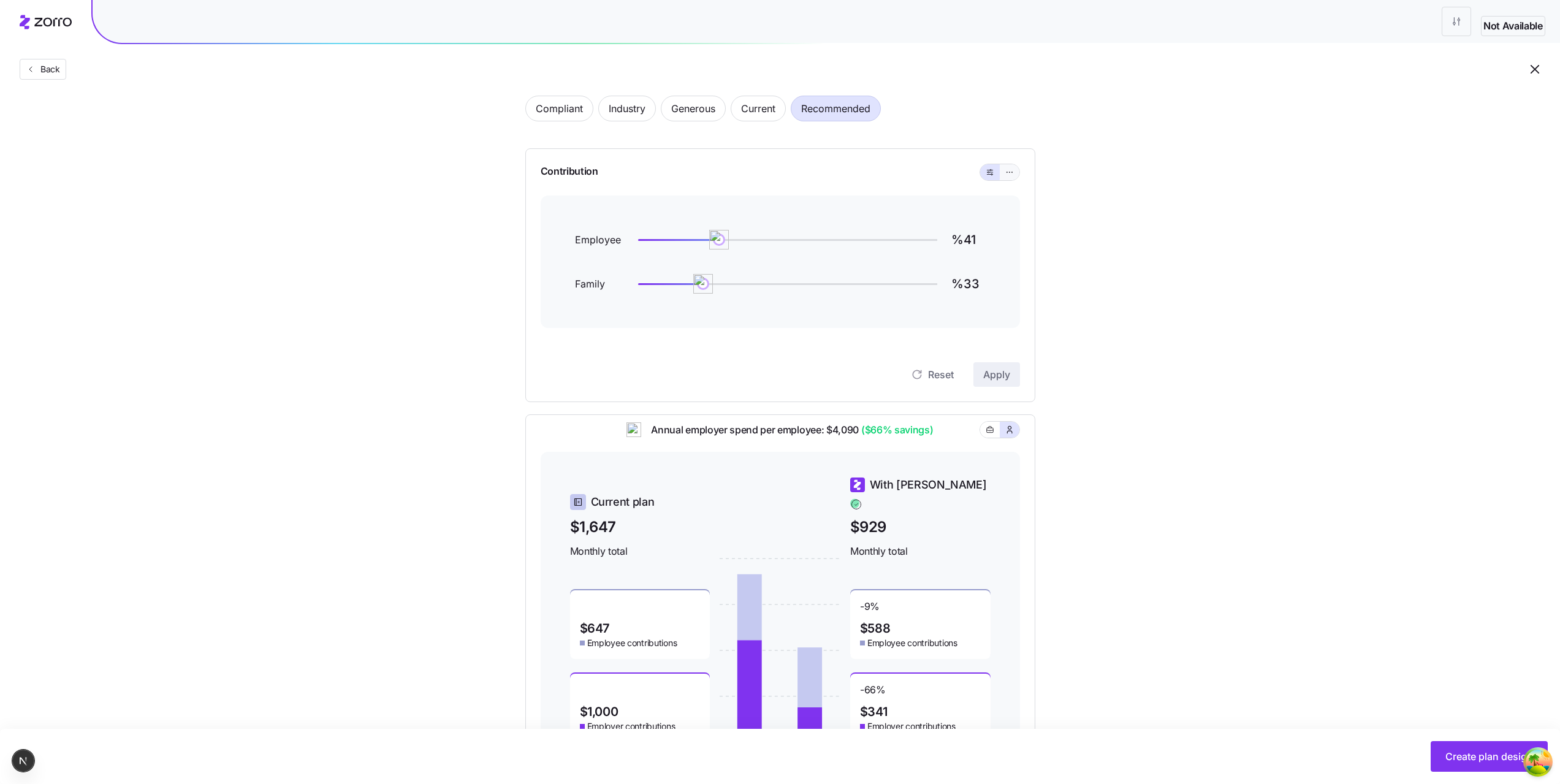
click at [1009, 177] on span "button" at bounding box center [1009, 172] width 9 height 9
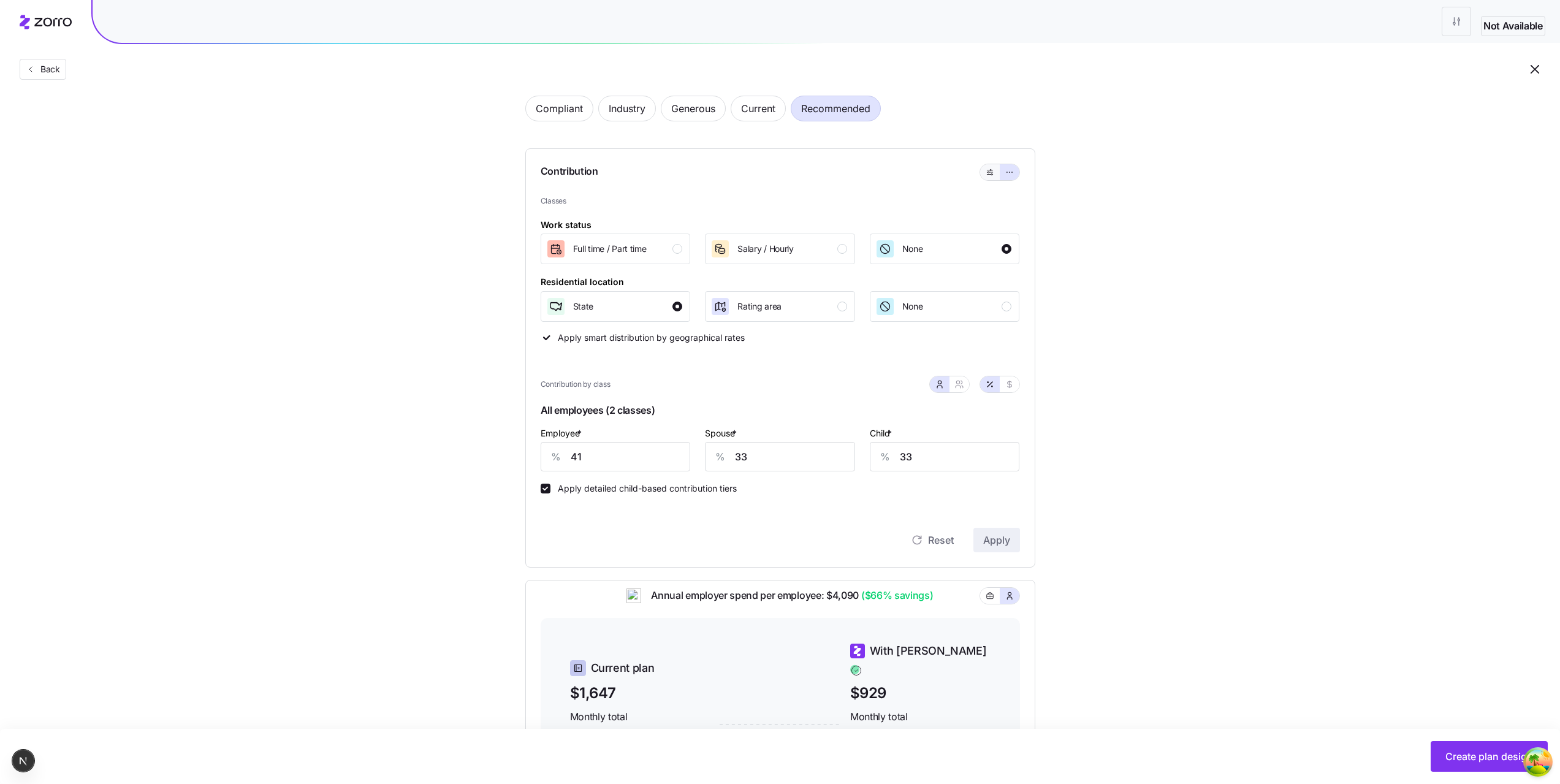
click at [990, 175] on icon "button" at bounding box center [990, 172] width 9 height 15
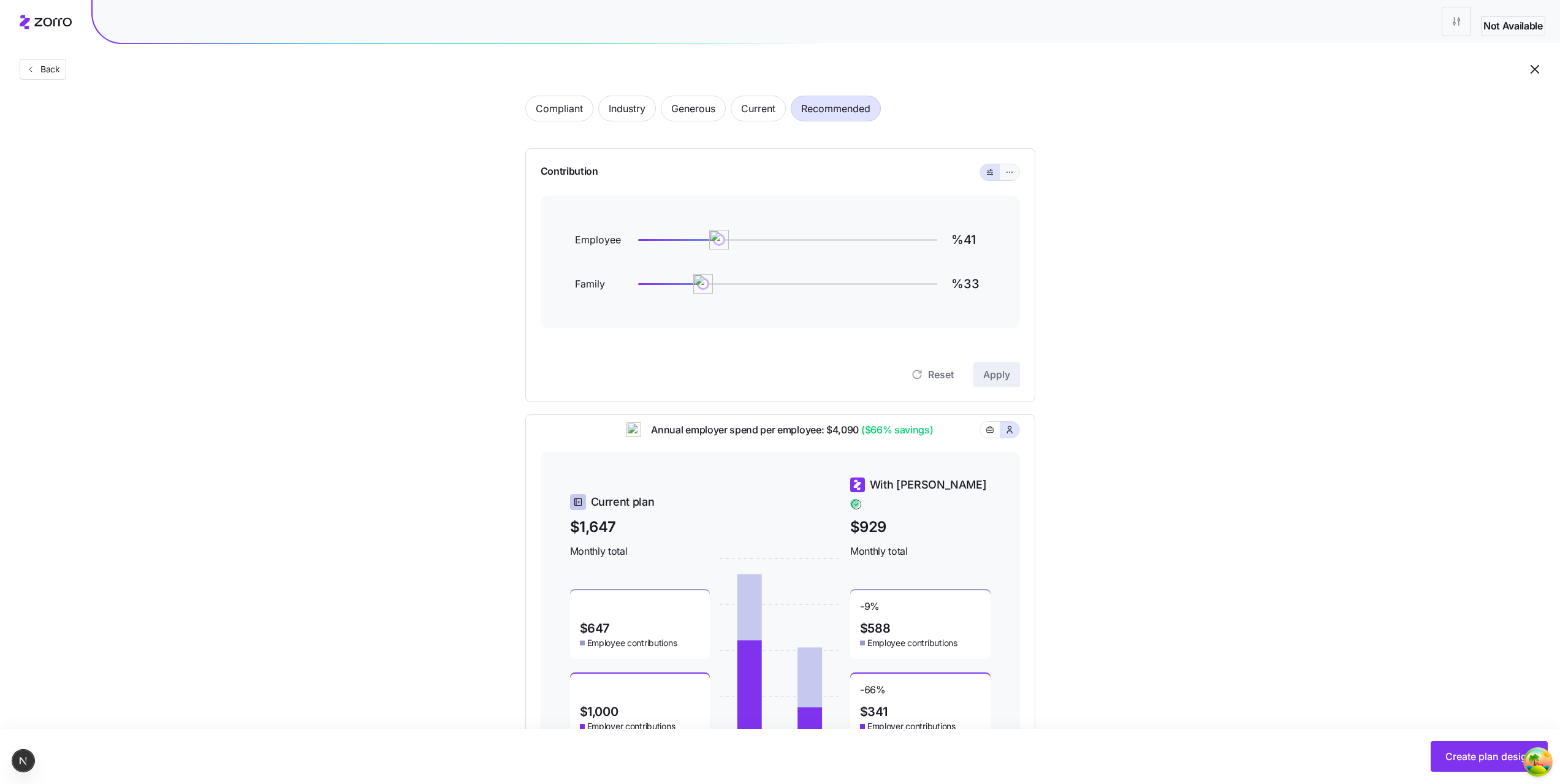
click at [1008, 178] on button "button" at bounding box center [1009, 172] width 20 height 16
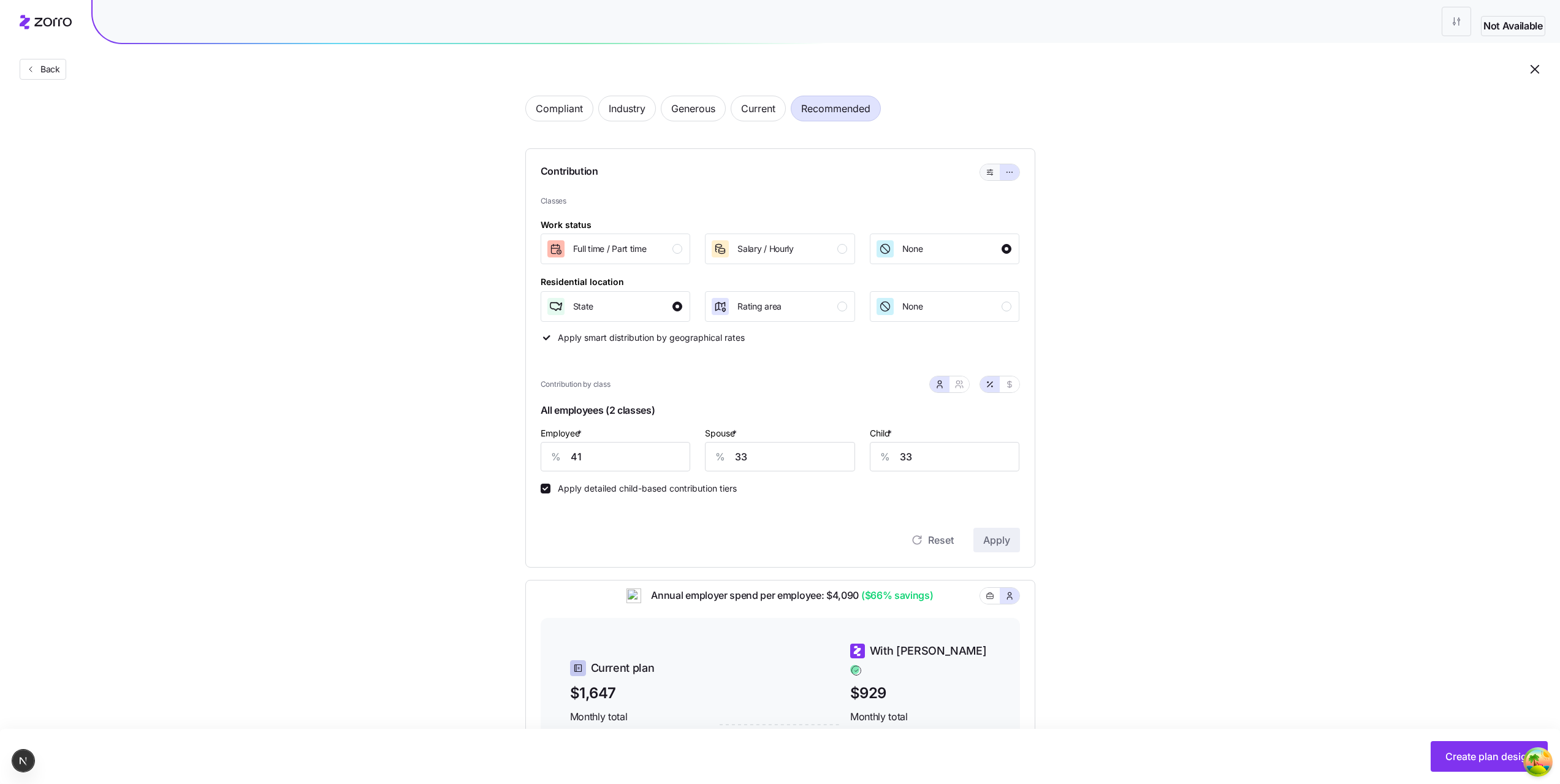
click at [986, 171] on icon "button" at bounding box center [990, 172] width 9 height 15
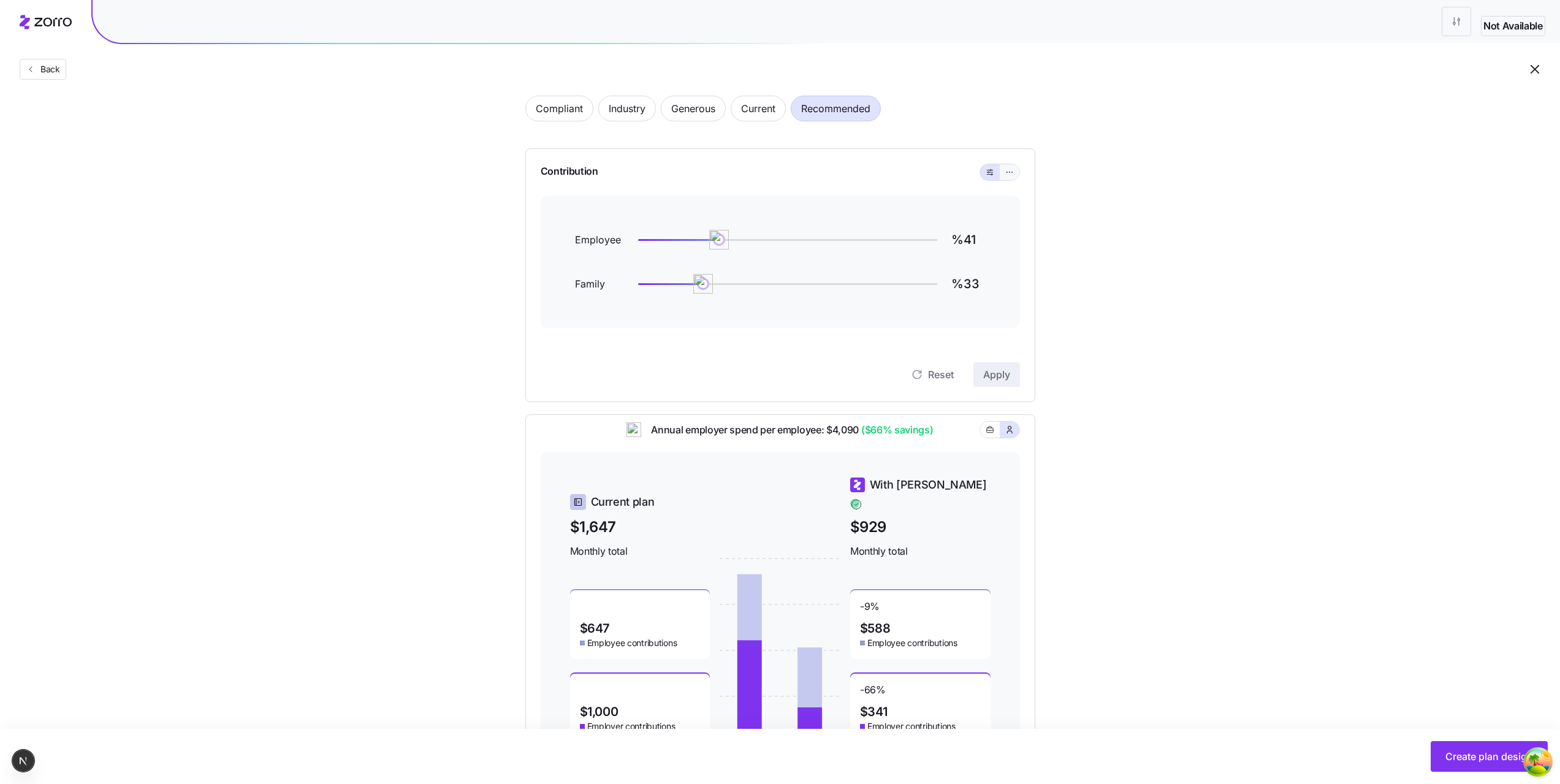
click at [1007, 177] on button "button" at bounding box center [1009, 172] width 9 height 9
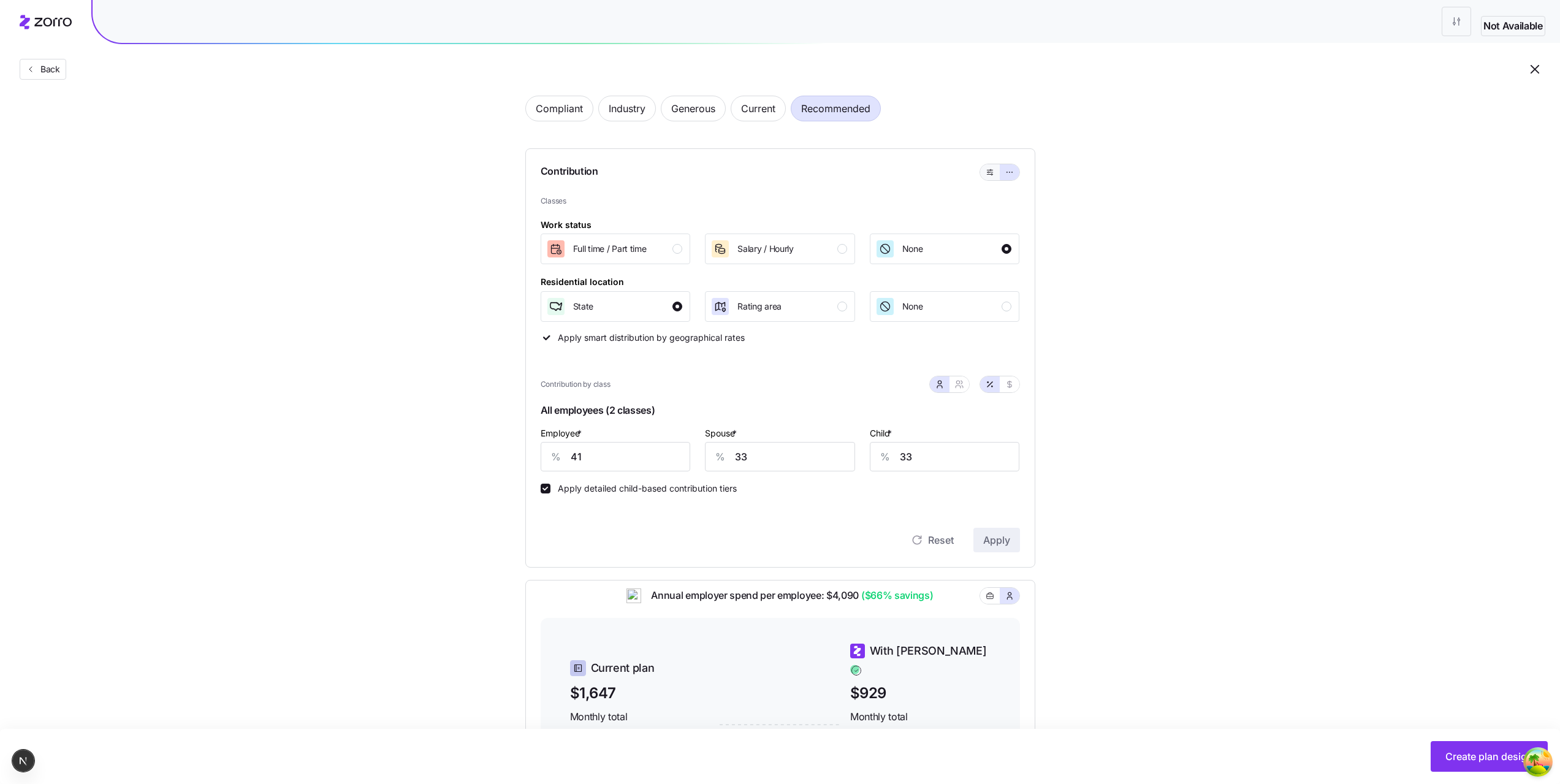
click at [993, 175] on icon "button" at bounding box center [990, 172] width 9 height 15
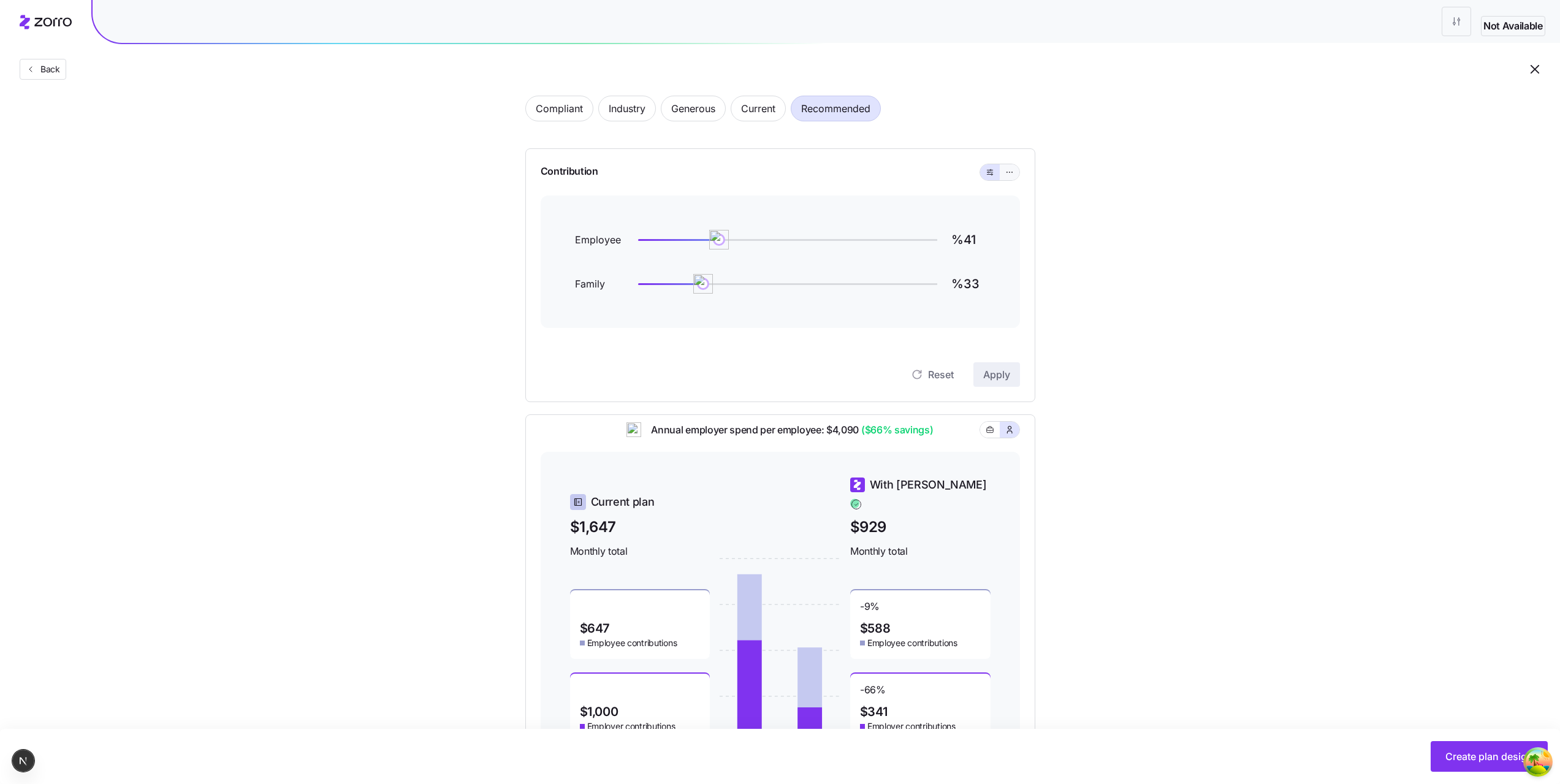
click at [1007, 178] on button "button" at bounding box center [1009, 172] width 20 height 16
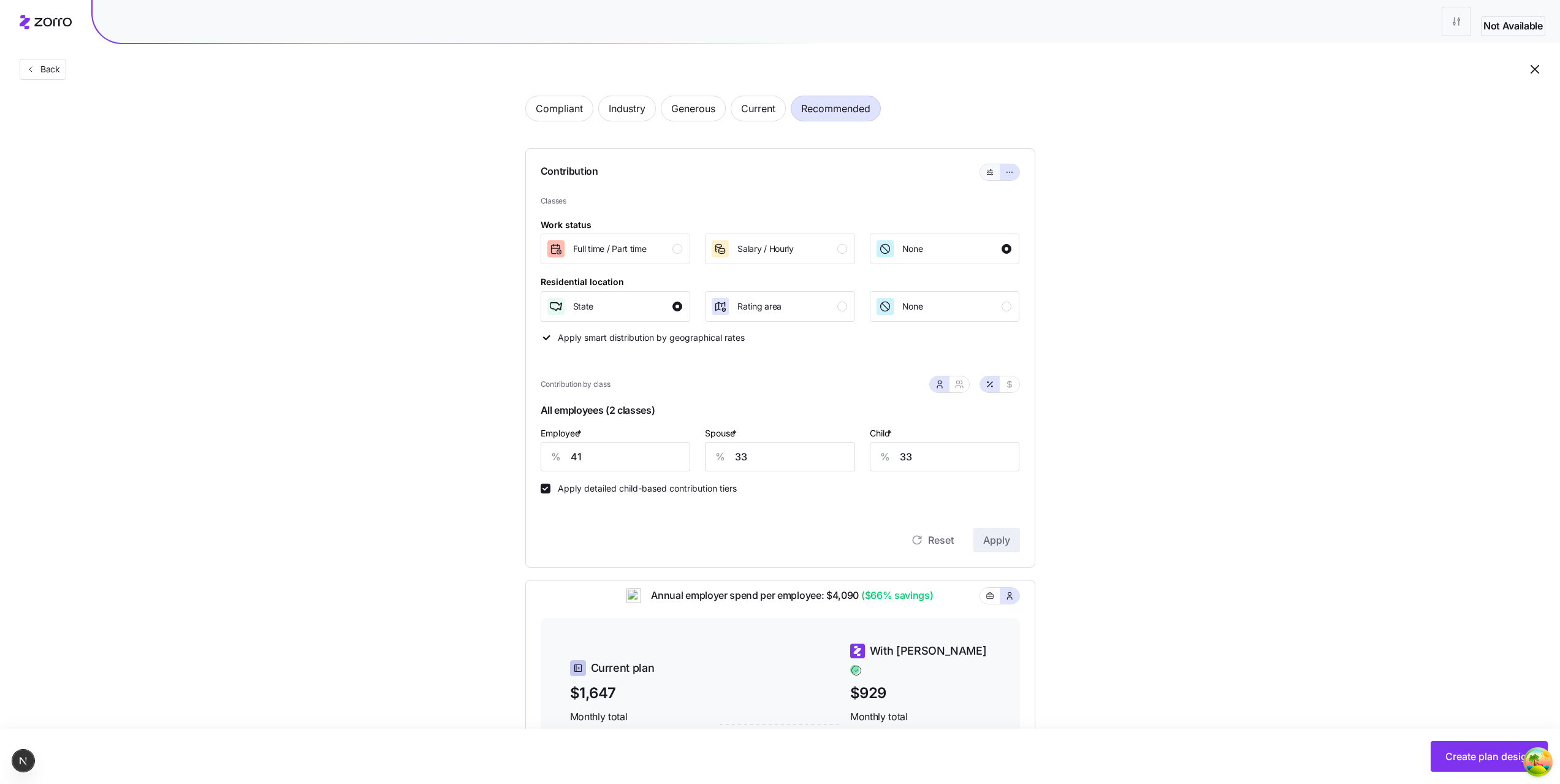
click at [995, 174] on button "button" at bounding box center [990, 172] width 9 height 9
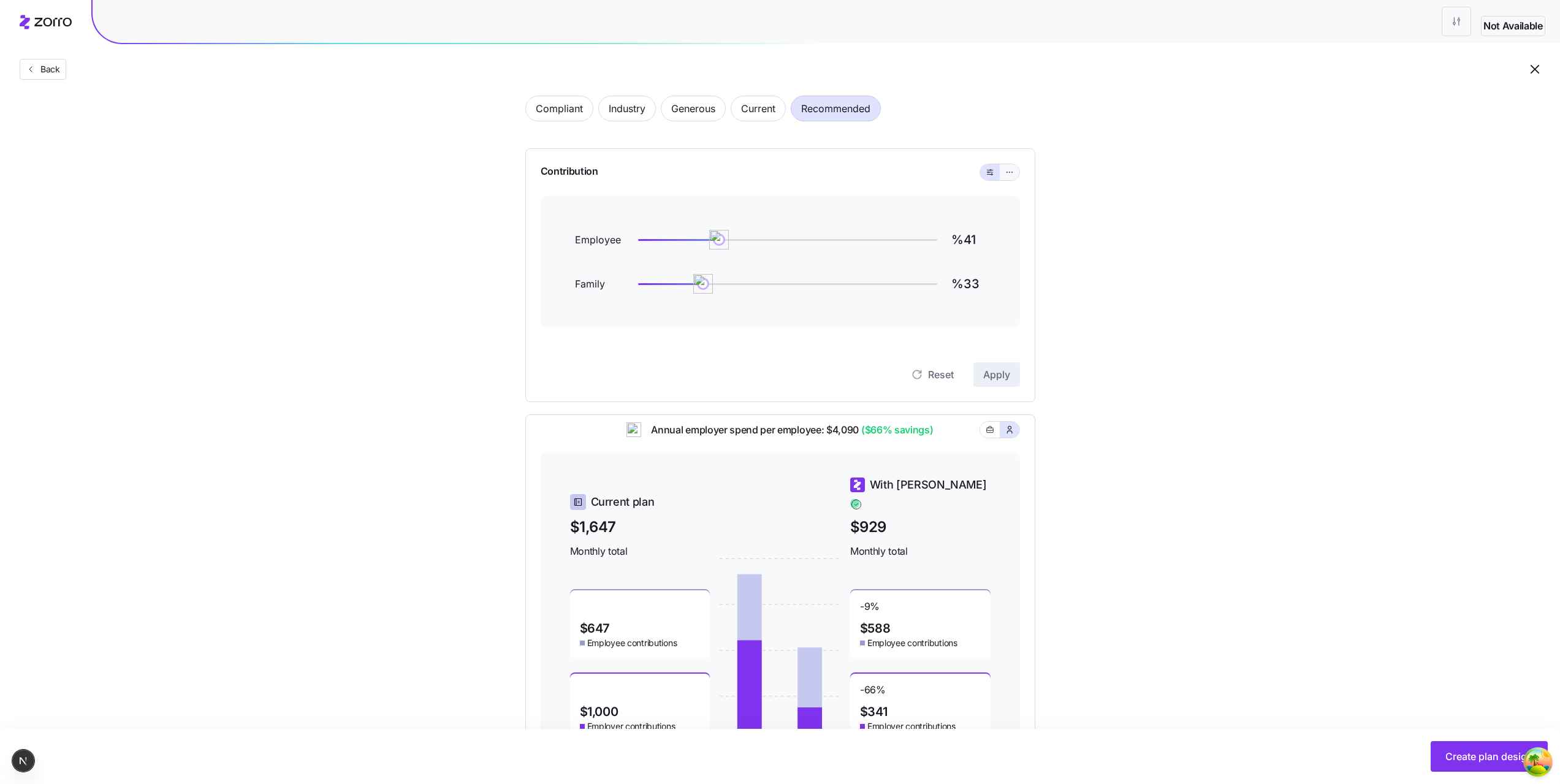
click at [1008, 175] on icon "button" at bounding box center [1009, 172] width 9 height 15
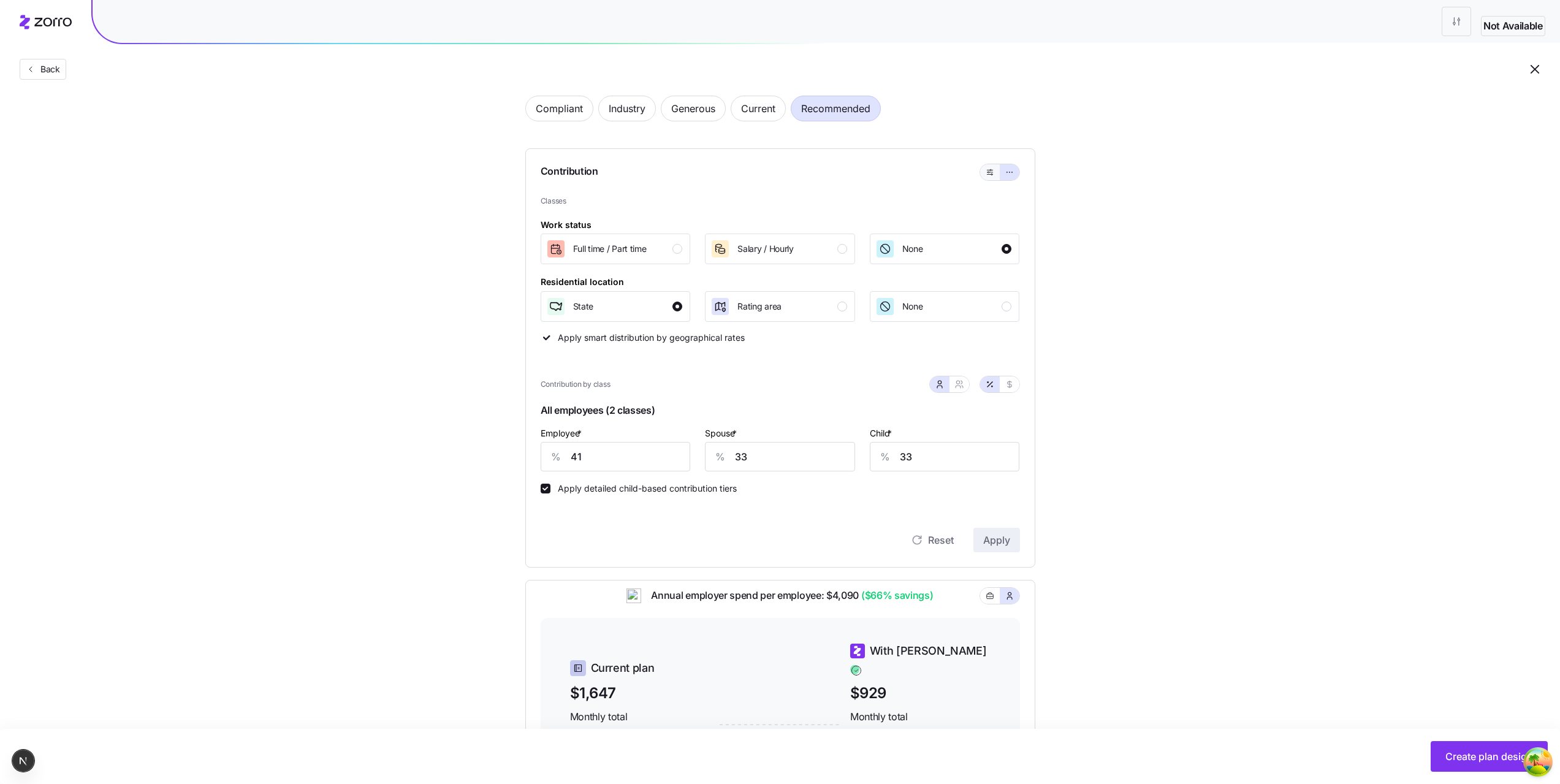
click at [995, 173] on button "button" at bounding box center [990, 172] width 9 height 9
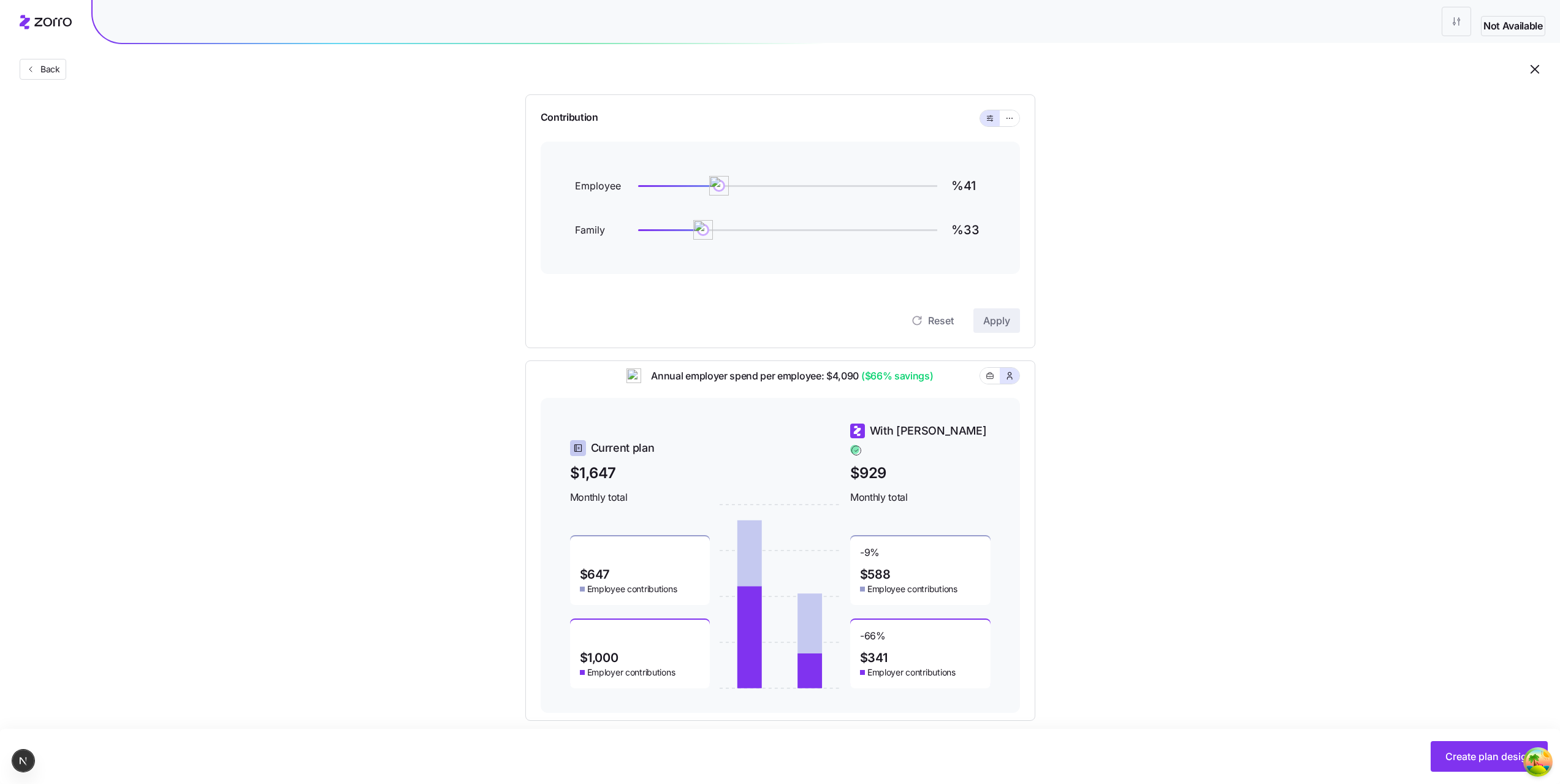
scroll to position [131, 0]
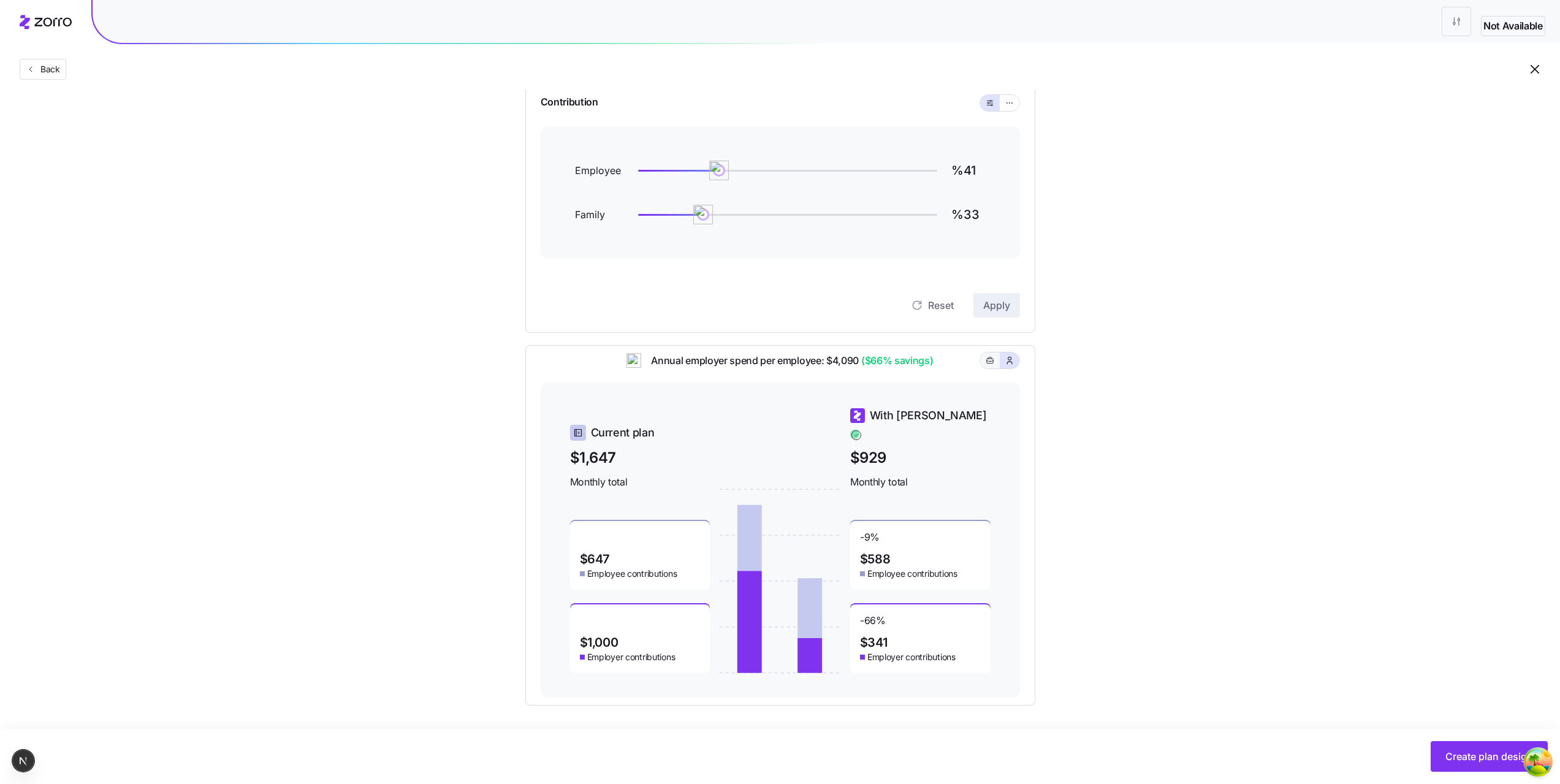
click at [992, 366] on icon "button" at bounding box center [990, 360] width 9 height 15
click at [1010, 367] on icon "button" at bounding box center [1009, 360] width 9 height 12
click at [992, 367] on icon "button" at bounding box center [990, 360] width 9 height 15
click at [1007, 367] on icon "button" at bounding box center [1009, 360] width 9 height 12
click at [996, 366] on button "button" at bounding box center [990, 360] width 20 height 16
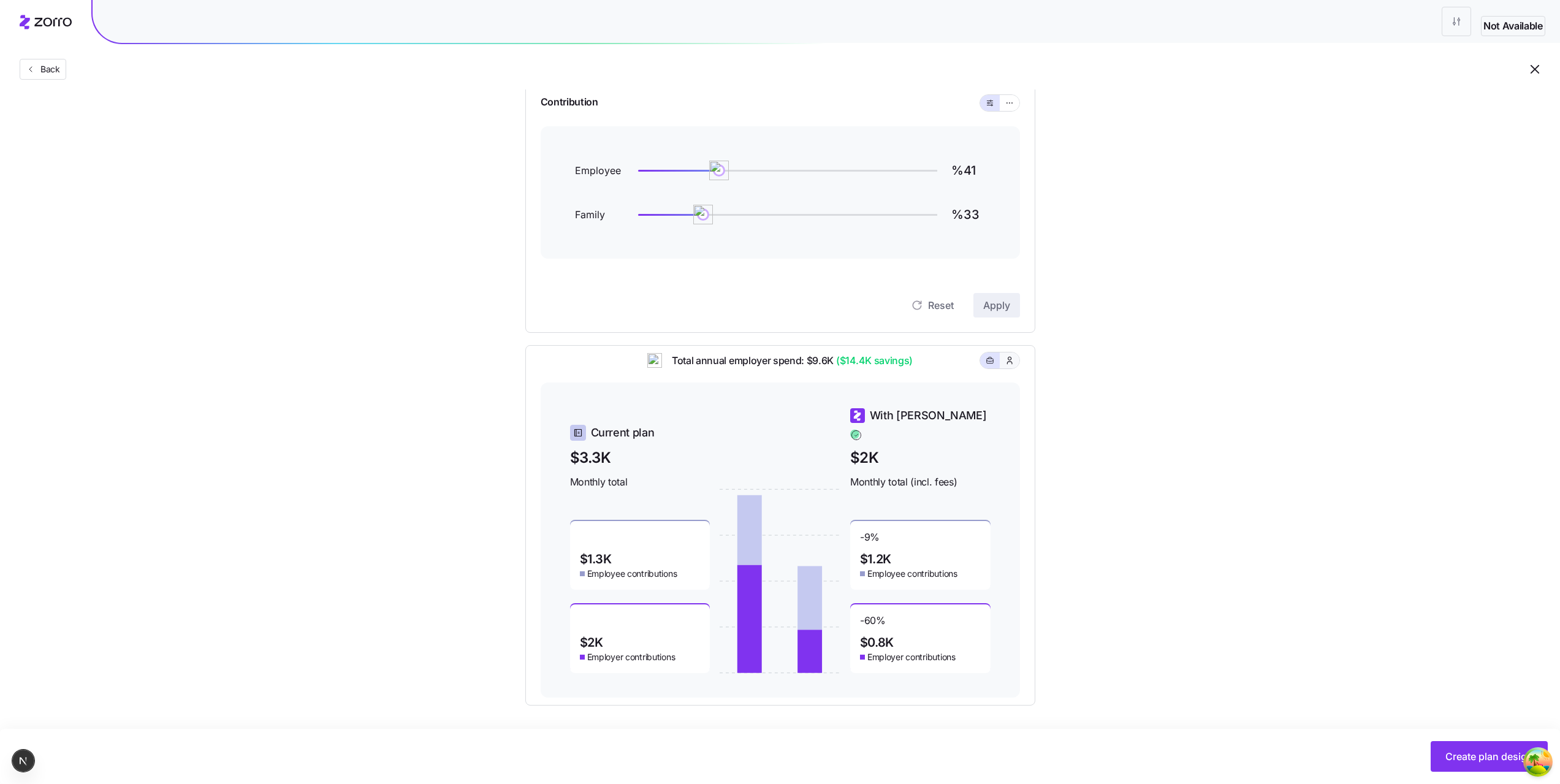
click at [1011, 367] on icon "button" at bounding box center [1009, 360] width 9 height 12
click at [34, 80] on div "Back" at bounding box center [780, 45] width 1560 height 89
click at [38, 76] on button "Back" at bounding box center [43, 70] width 46 height 21
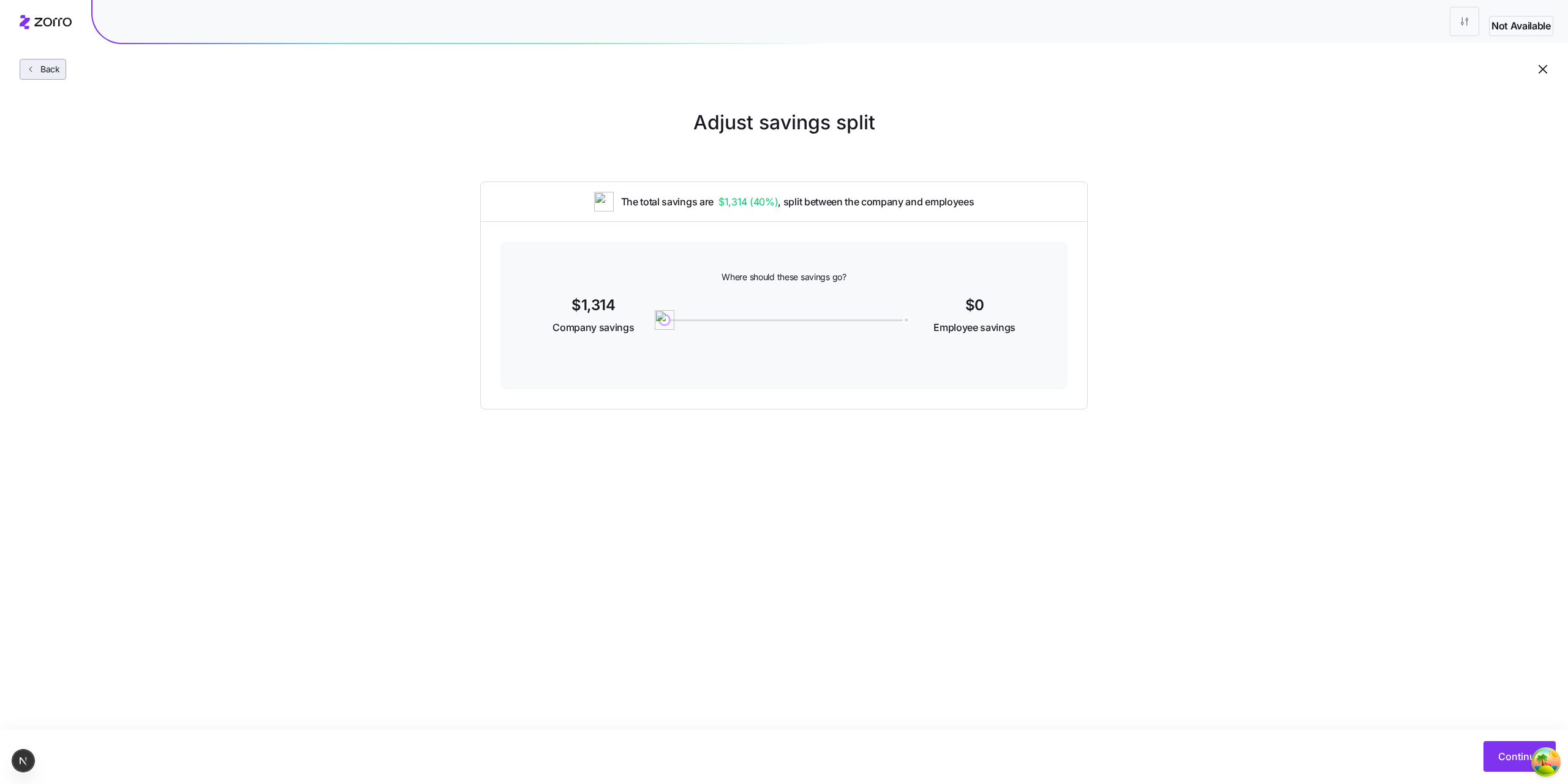
click at [40, 73] on span "Back" at bounding box center [47, 70] width 25 height 12
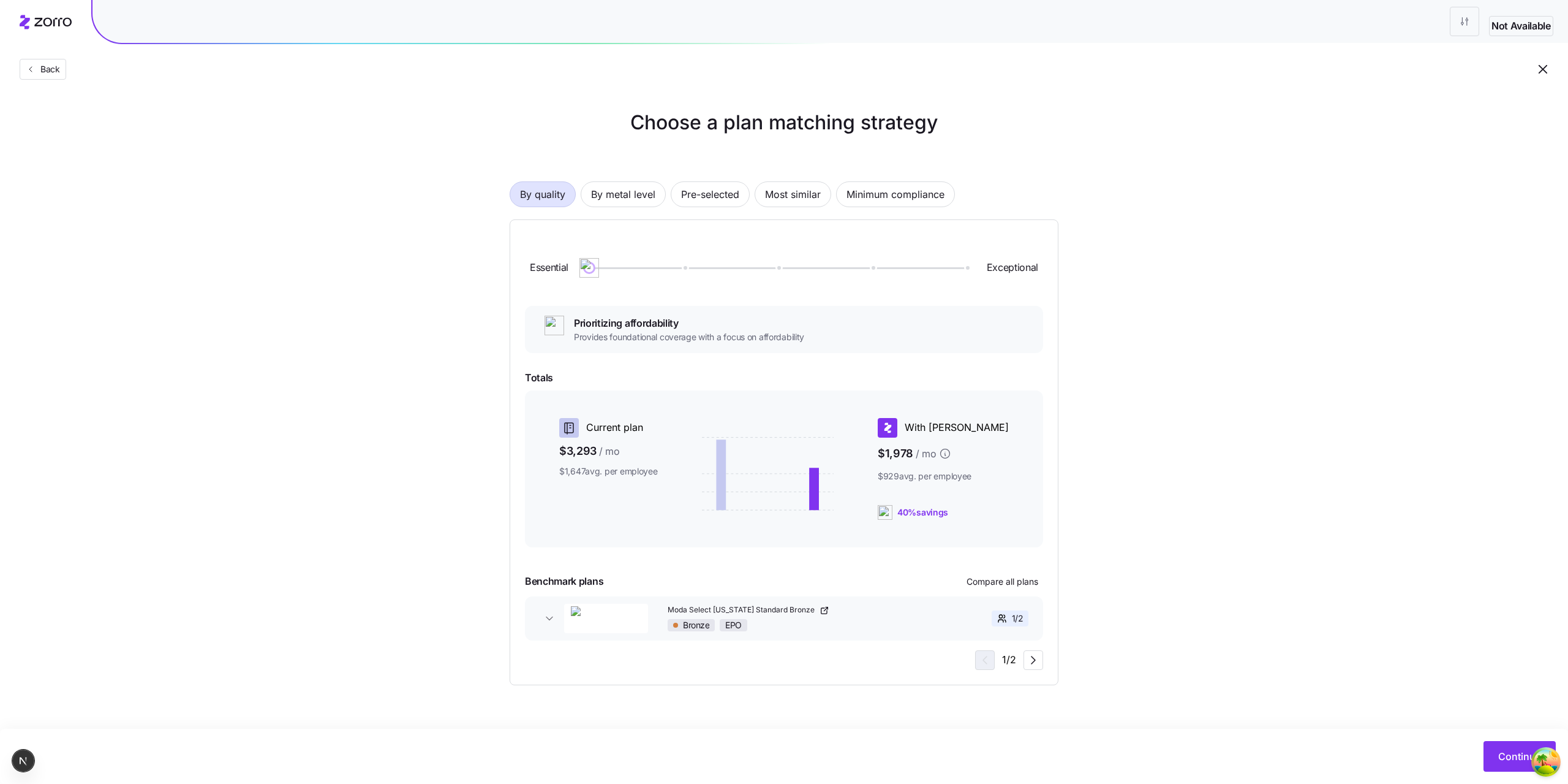
click at [826, 622] on div "Bronze EPO" at bounding box center [801, 625] width 267 height 12
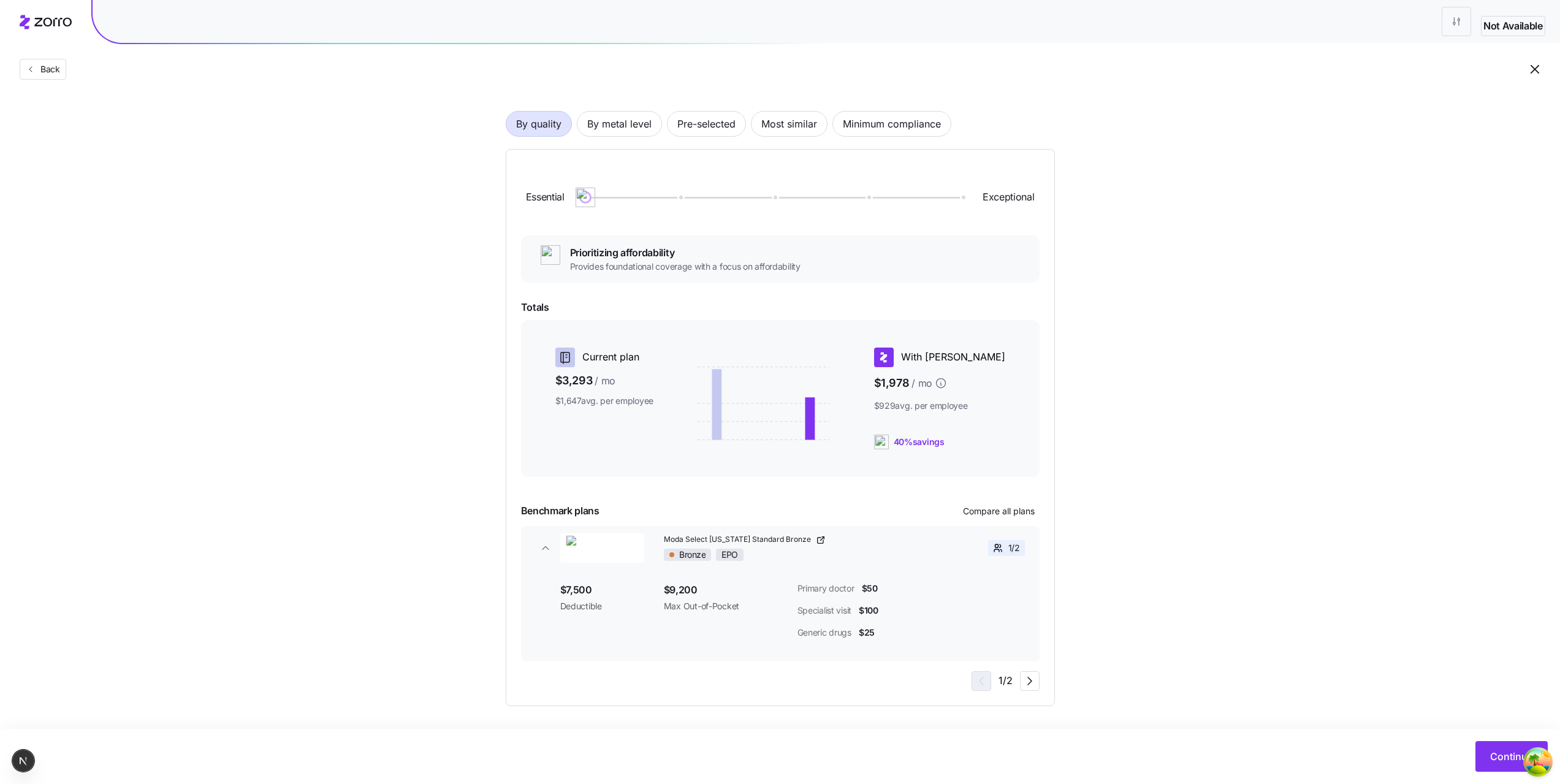
scroll to position [71, 0]
click at [863, 552] on div "Bronze EPO" at bounding box center [797, 554] width 267 height 12
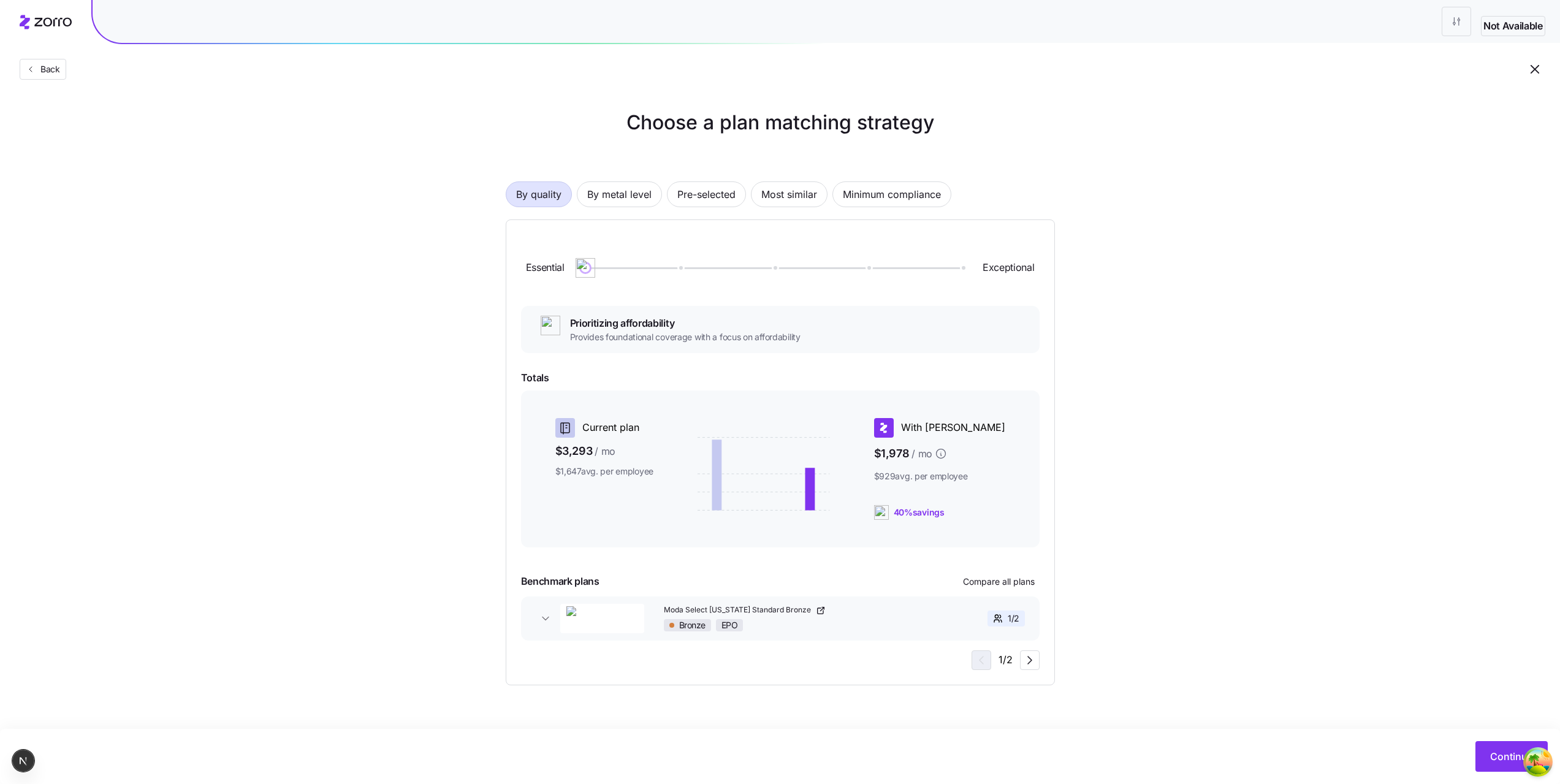
scroll to position [0, 0]
click at [545, 612] on icon "button" at bounding box center [550, 618] width 12 height 12
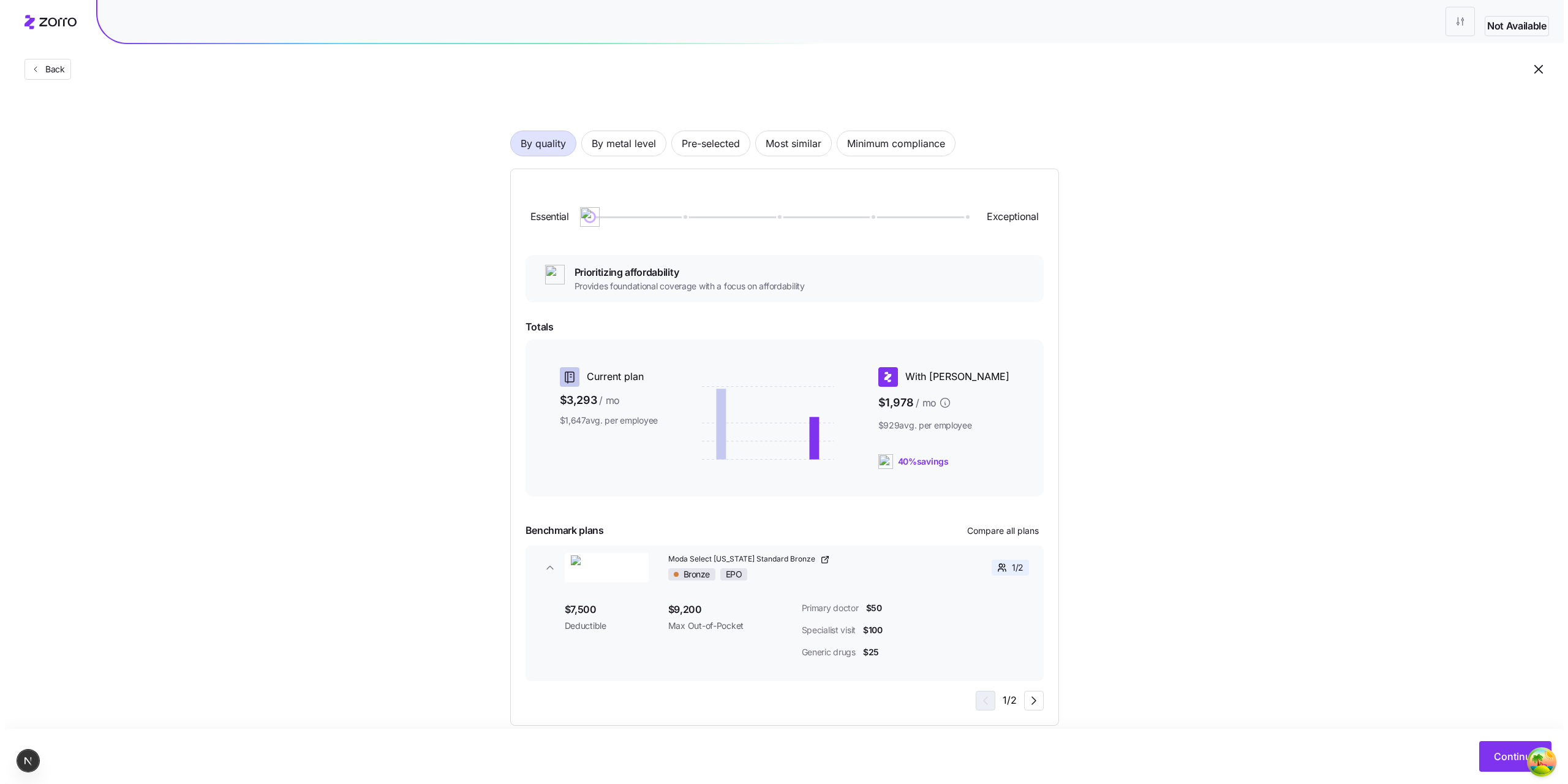
scroll to position [71, 0]
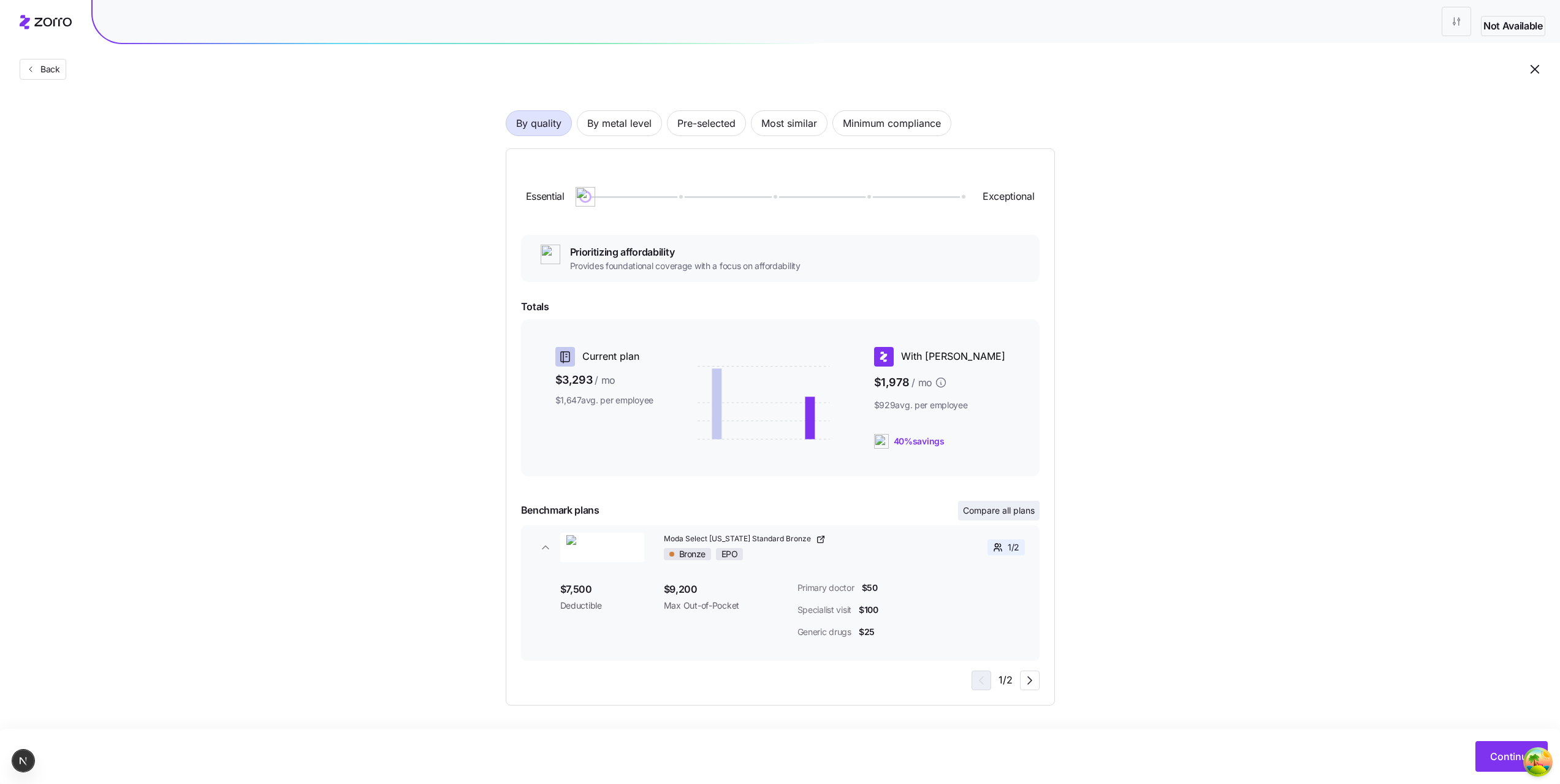
click at [1009, 508] on span "Compare all plans" at bounding box center [998, 510] width 71 height 12
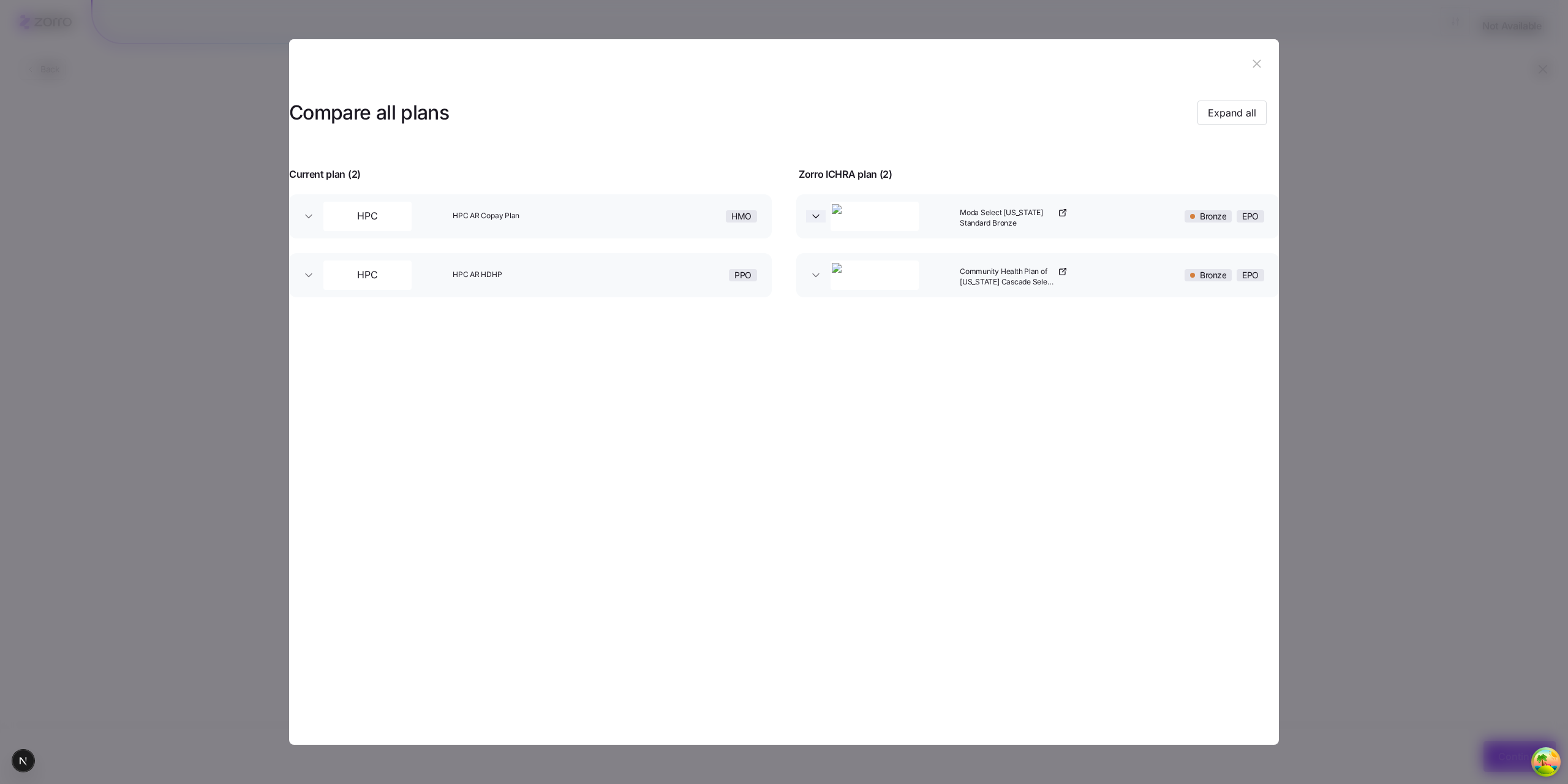
click at [816, 221] on icon "button" at bounding box center [815, 216] width 12 height 12
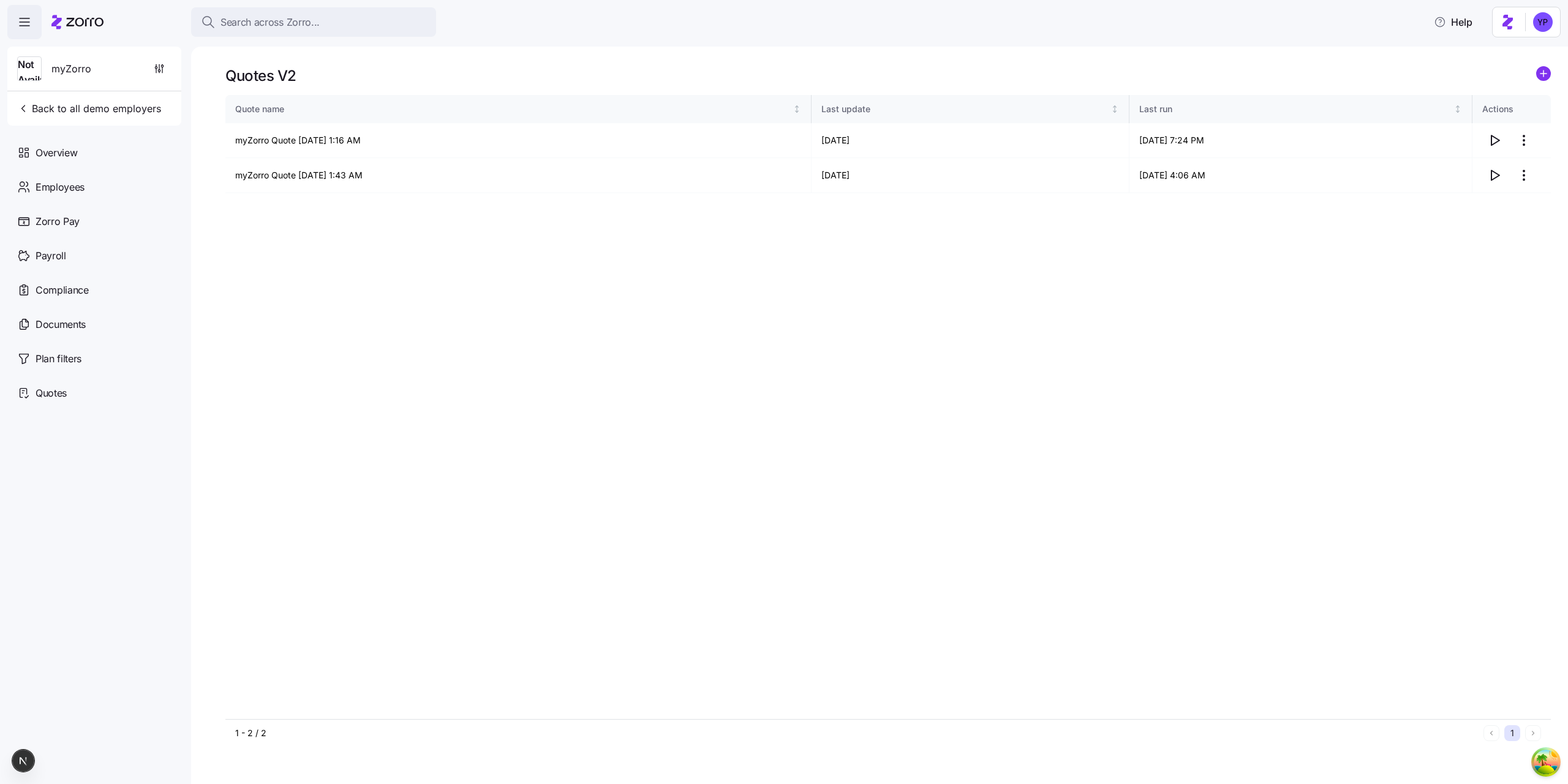
click at [1547, 82] on link at bounding box center [1543, 76] width 15 height 19
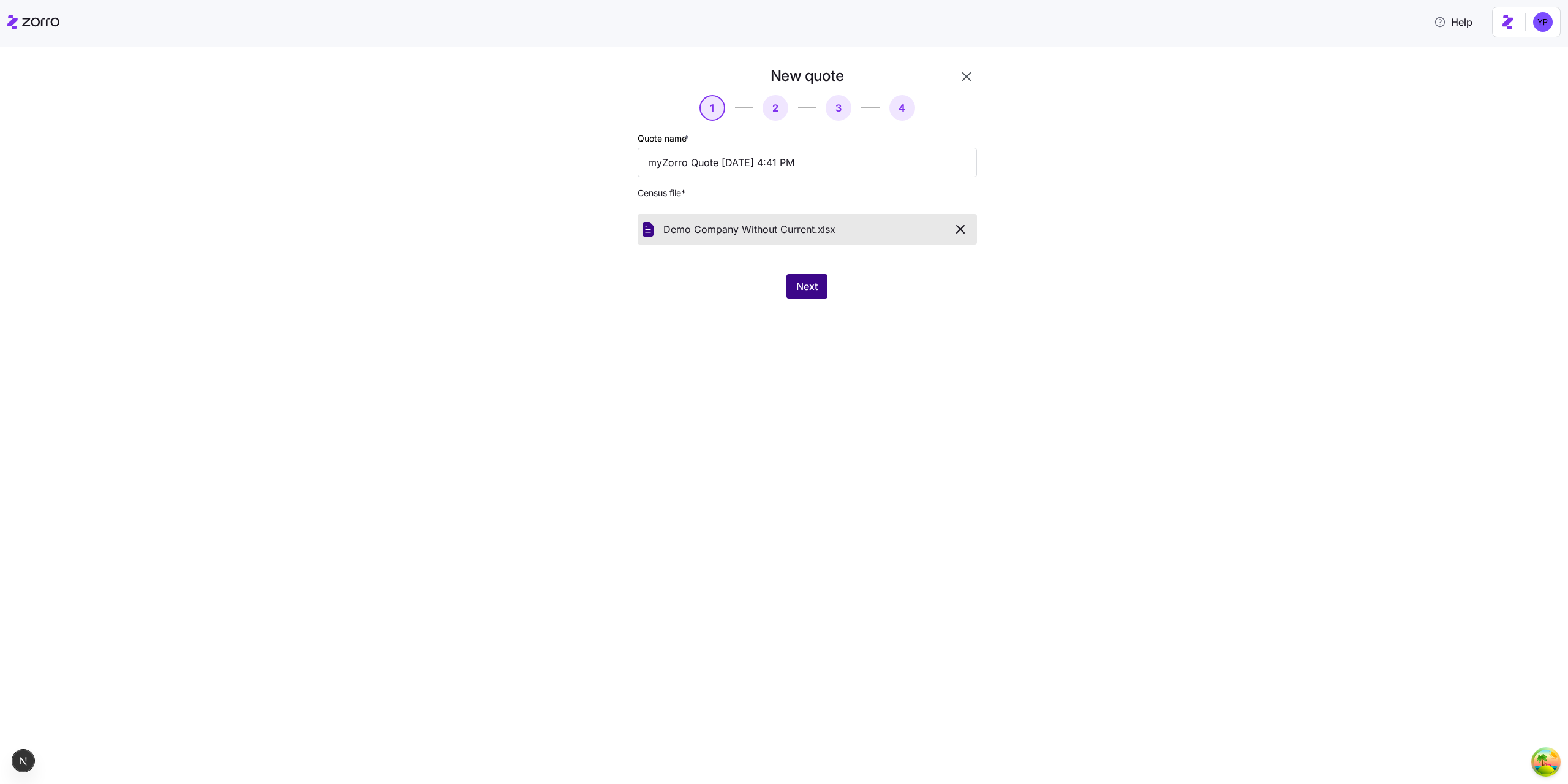
click at [808, 294] on span "Next" at bounding box center [807, 286] width 21 height 15
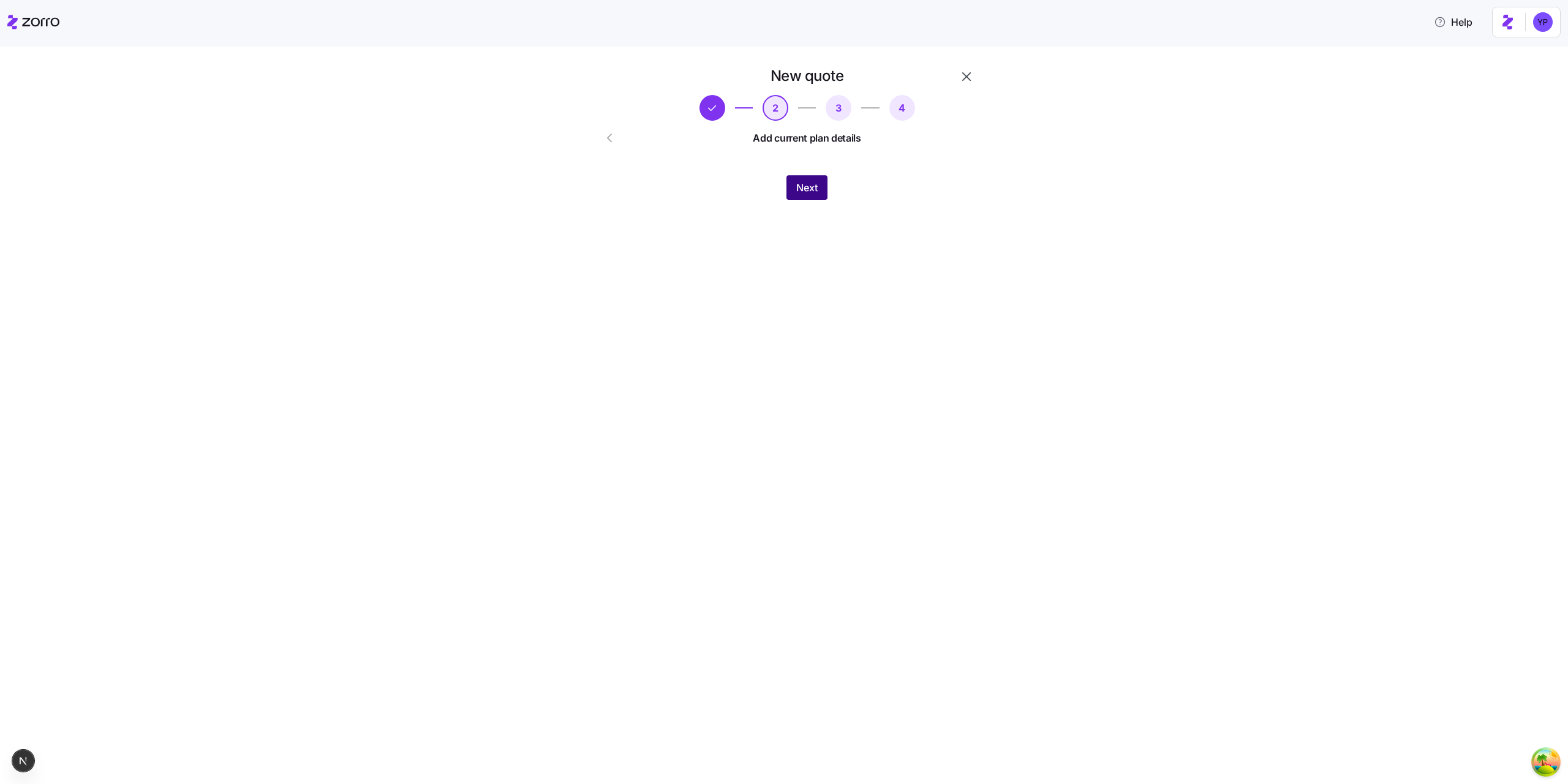
click at [803, 196] on button "Next" at bounding box center [807, 187] width 41 height 25
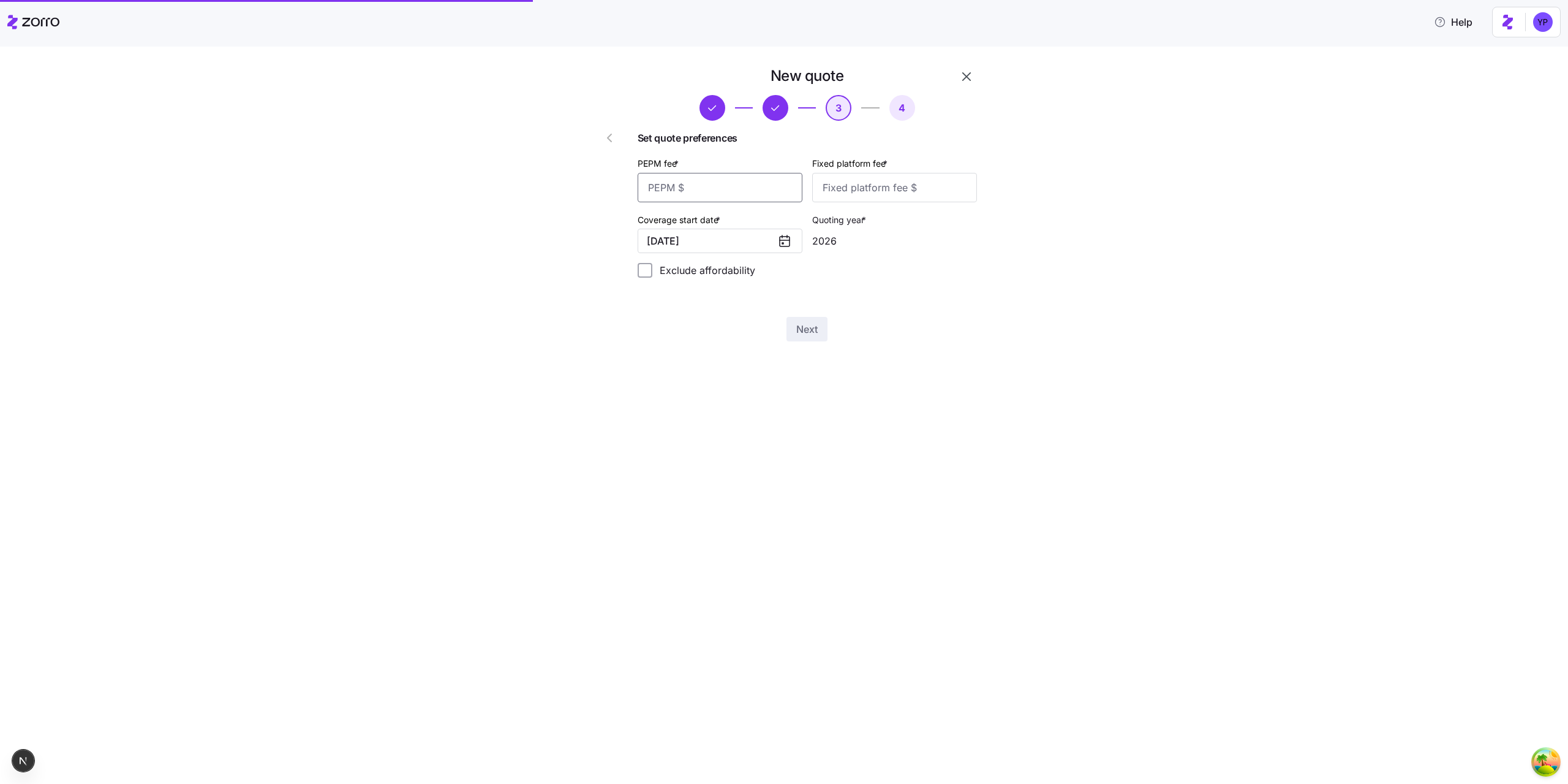
click at [739, 191] on input "PEPM fee *" at bounding box center [720, 187] width 165 height 29
type input "10"
click at [844, 188] on input "Fixed platform fee *" at bounding box center [894, 187] width 165 height 29
type input "10"
click at [828, 328] on div "Next" at bounding box center [807, 329] width 339 height 25
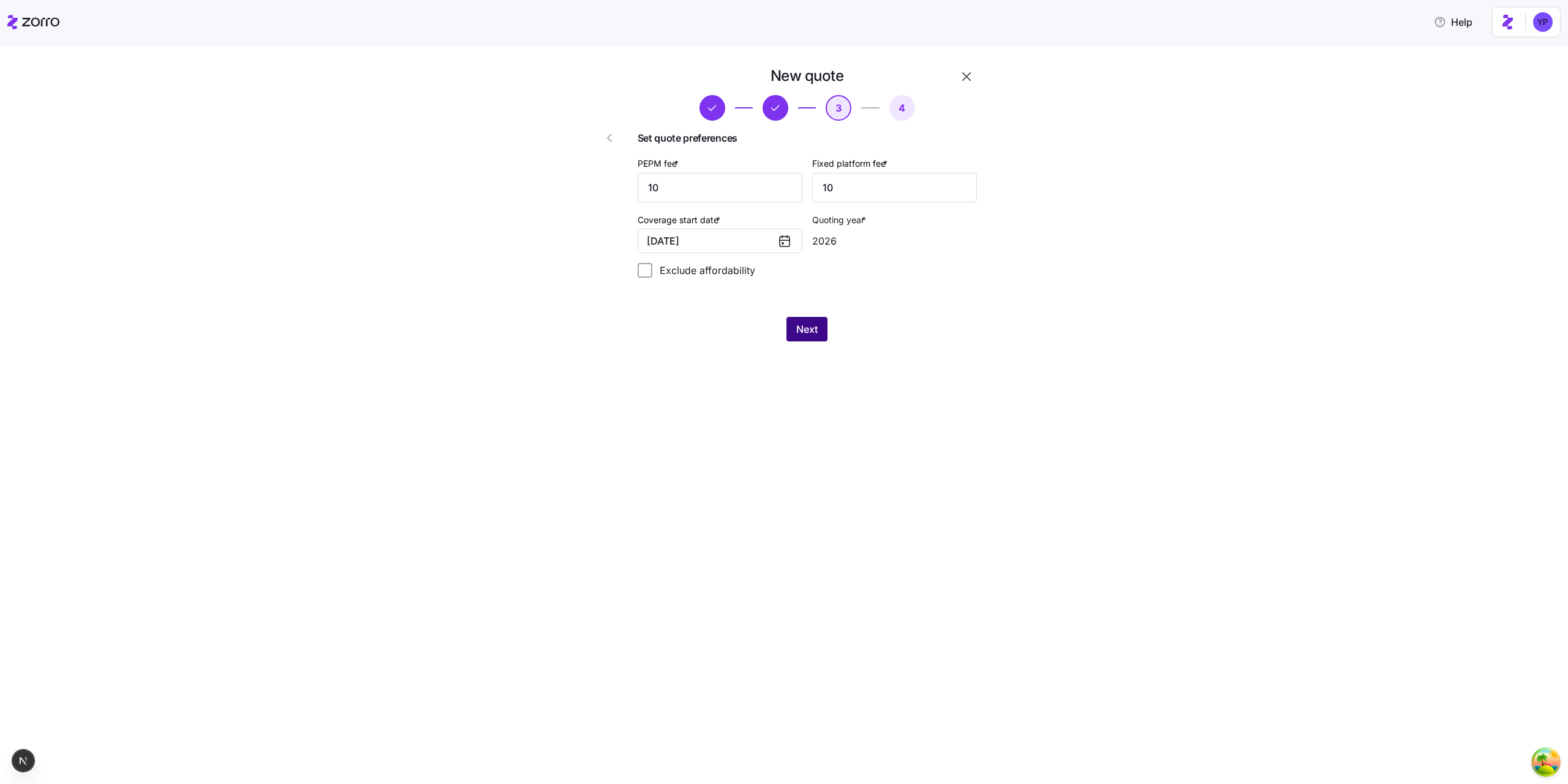
click at [809, 328] on span "Next" at bounding box center [807, 329] width 21 height 15
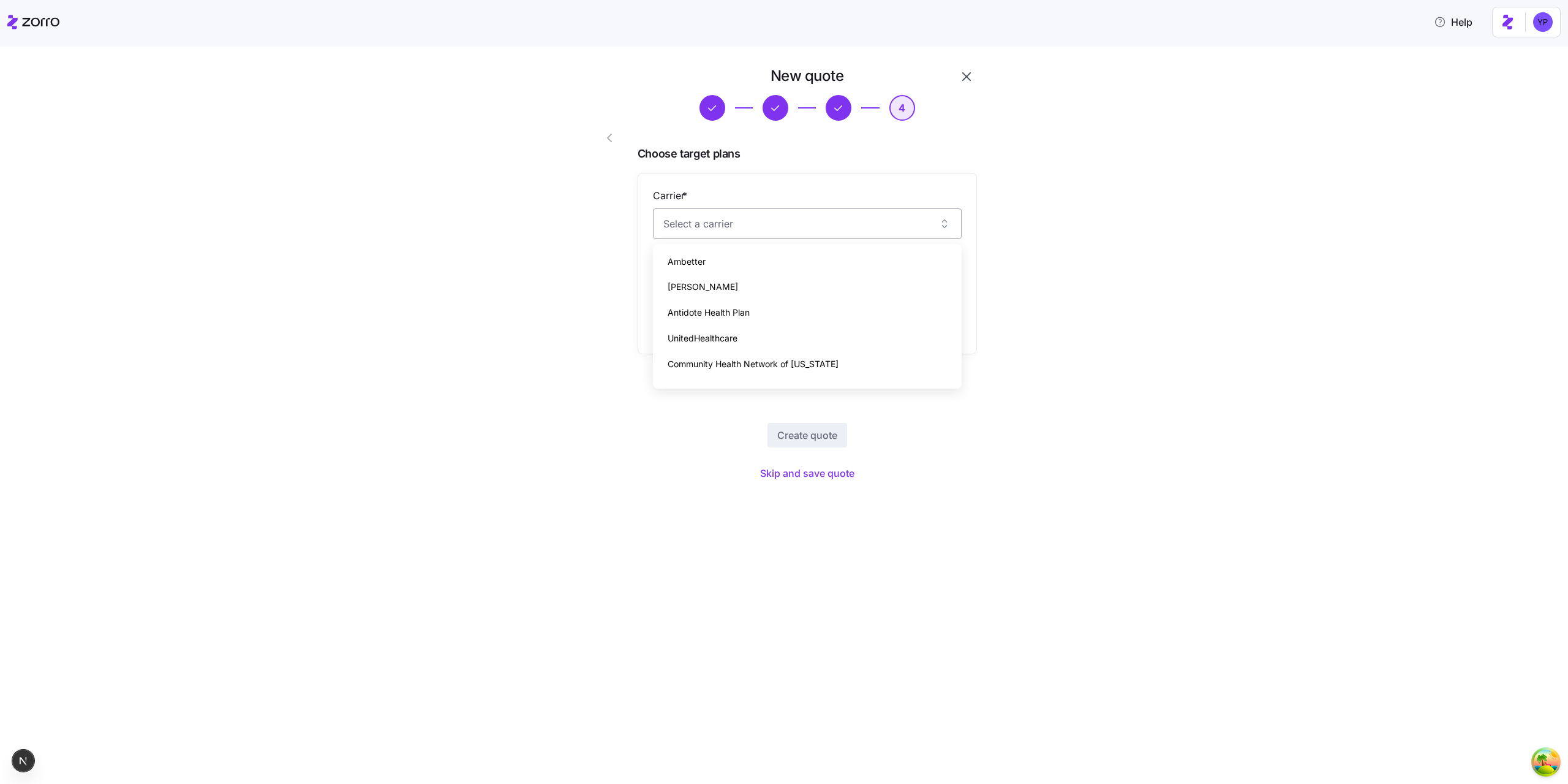
click at [717, 230] on input "Carrier *" at bounding box center [808, 224] width 309 height 31
click at [704, 292] on div "Molina" at bounding box center [807, 287] width 299 height 26
type input "Molina"
click at [706, 294] on input "Plan *" at bounding box center [808, 284] width 309 height 31
click at [750, 335] on span "84481WA0060004" at bounding box center [717, 338] width 98 height 12
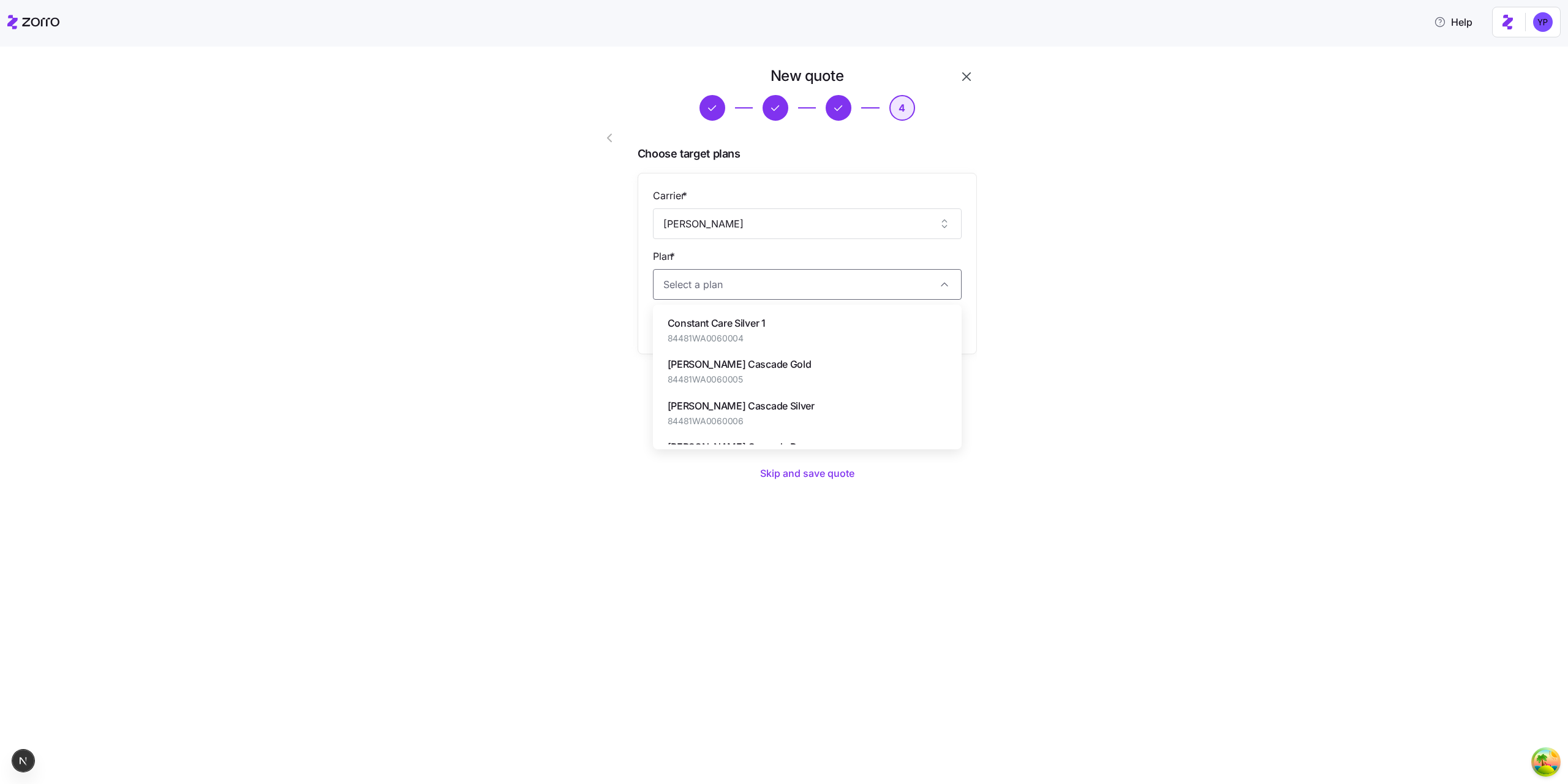
type input "Constant Care Silver 1"
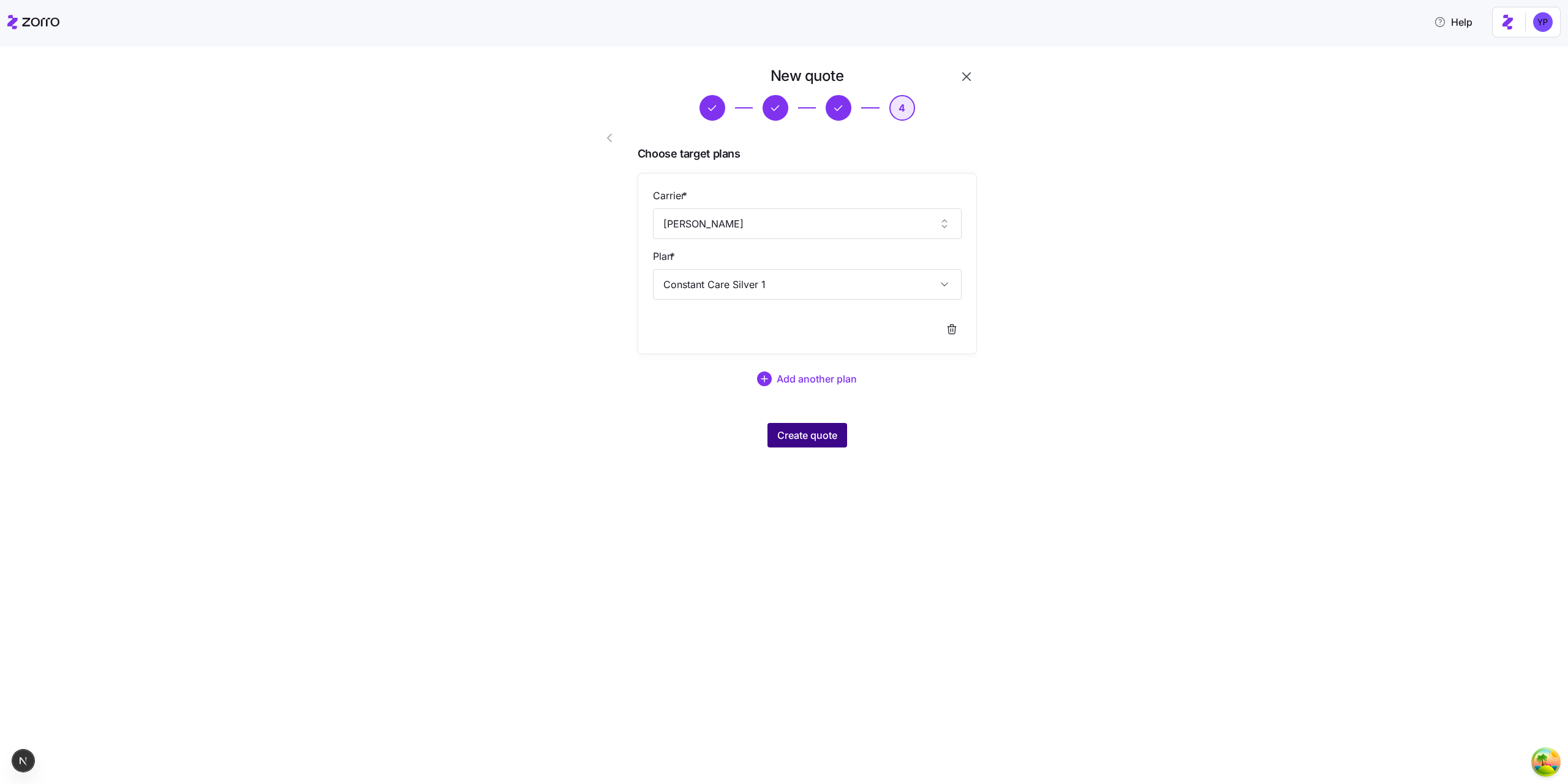
click at [801, 431] on span "Create quote" at bounding box center [808, 435] width 60 height 15
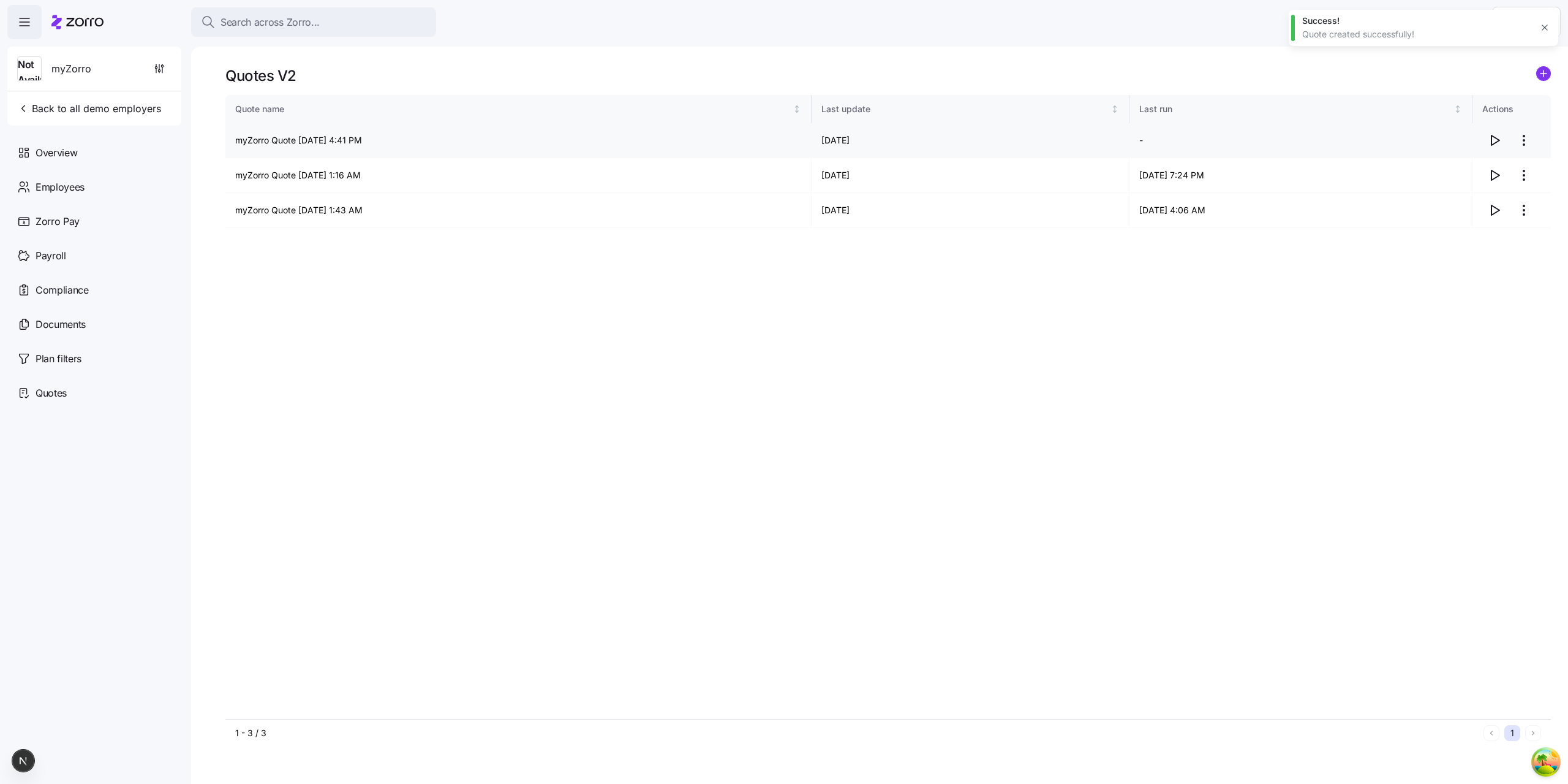
click at [1492, 142] on icon "button" at bounding box center [1495, 140] width 8 height 9
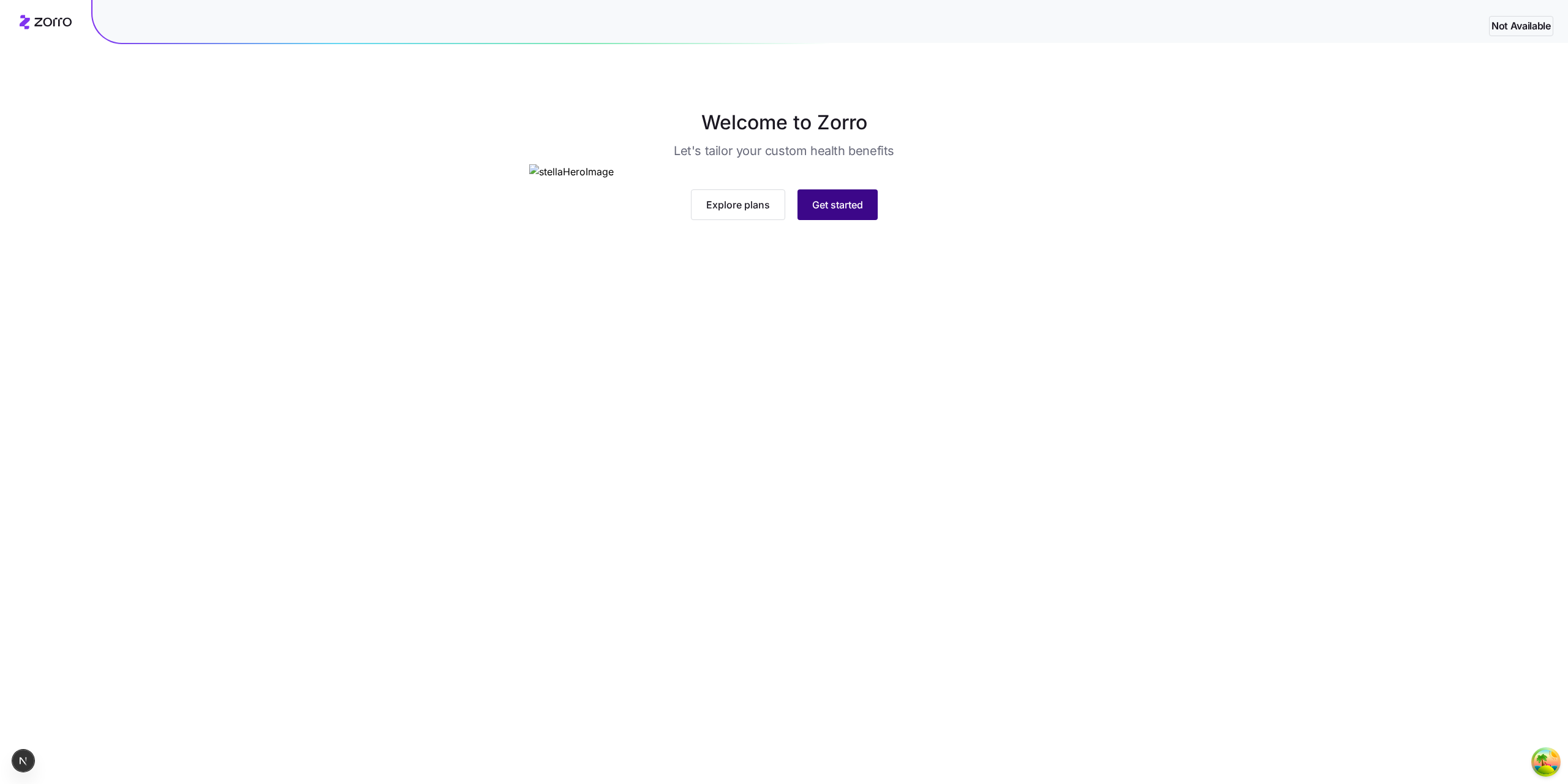
click at [820, 212] on span "Get started" at bounding box center [837, 204] width 51 height 15
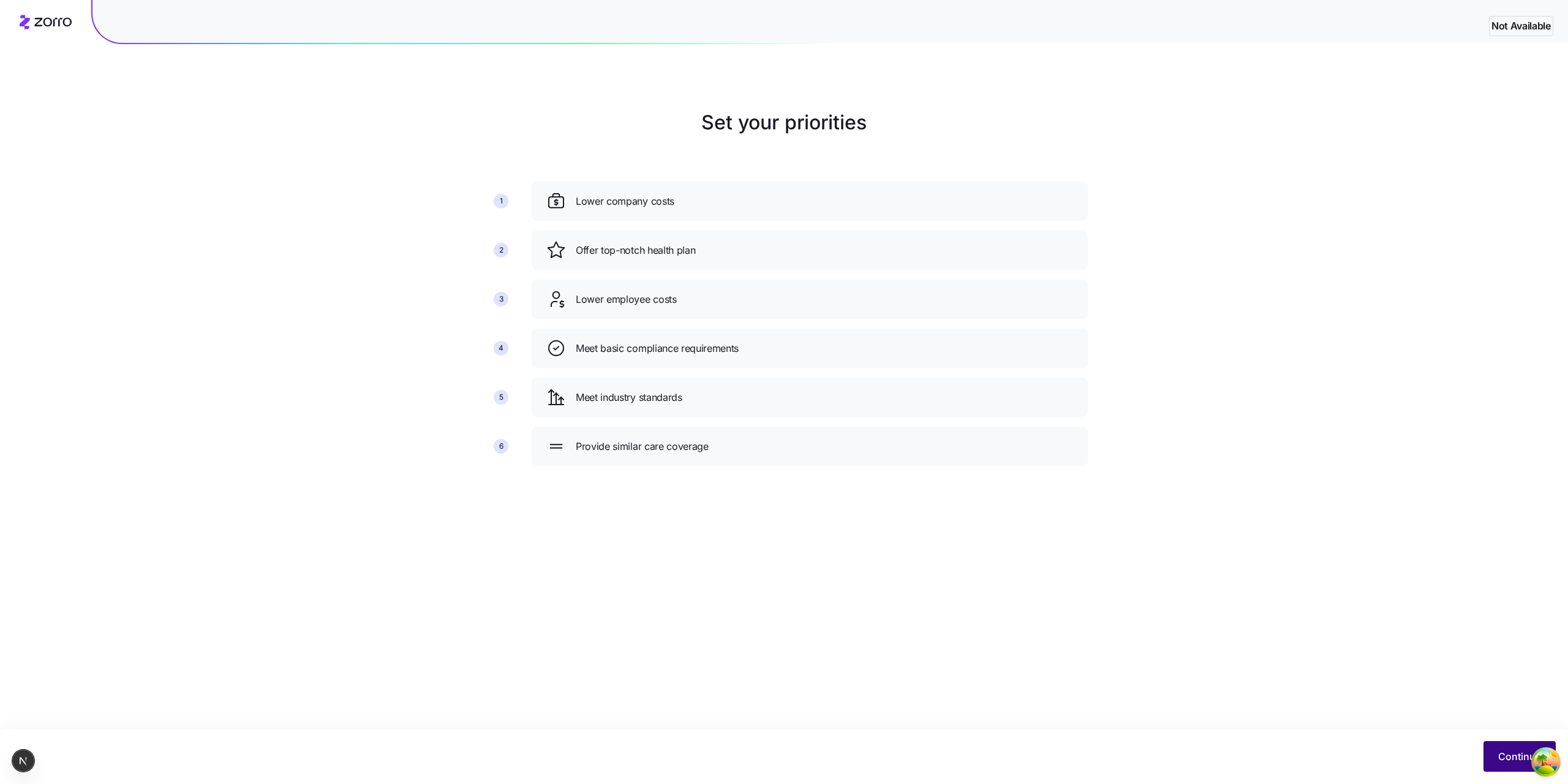
click at [1496, 757] on button "Continue" at bounding box center [1519, 757] width 72 height 31
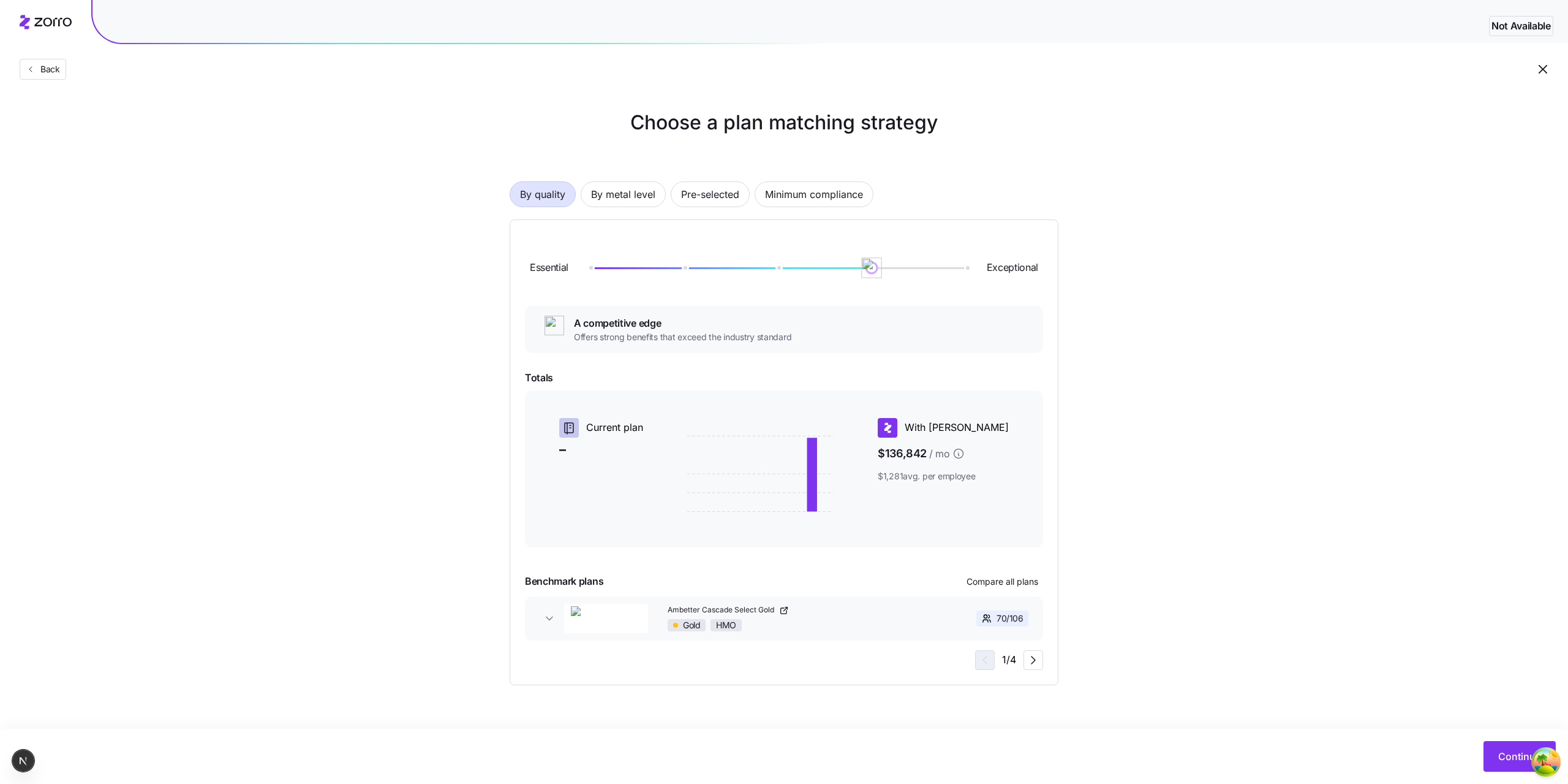
drag, startPoint x: 683, startPoint y: 270, endPoint x: 889, endPoint y: 254, distance: 206.6
click at [889, 254] on div "Essential Exceptional" at bounding box center [784, 267] width 518 height 66
click at [634, 192] on span "By metal level" at bounding box center [623, 194] width 64 height 25
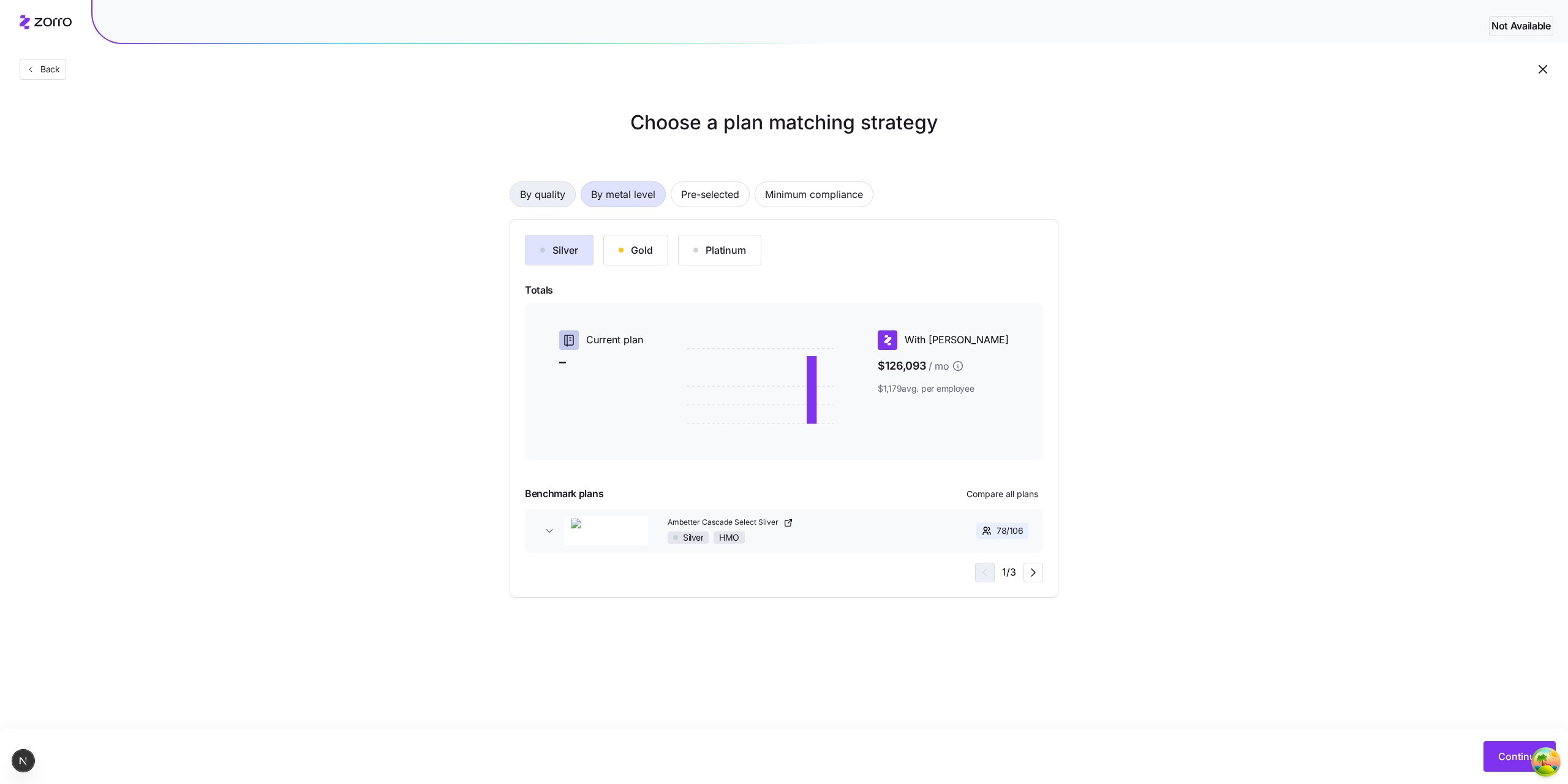
click at [548, 196] on span "By quality" at bounding box center [542, 194] width 45 height 25
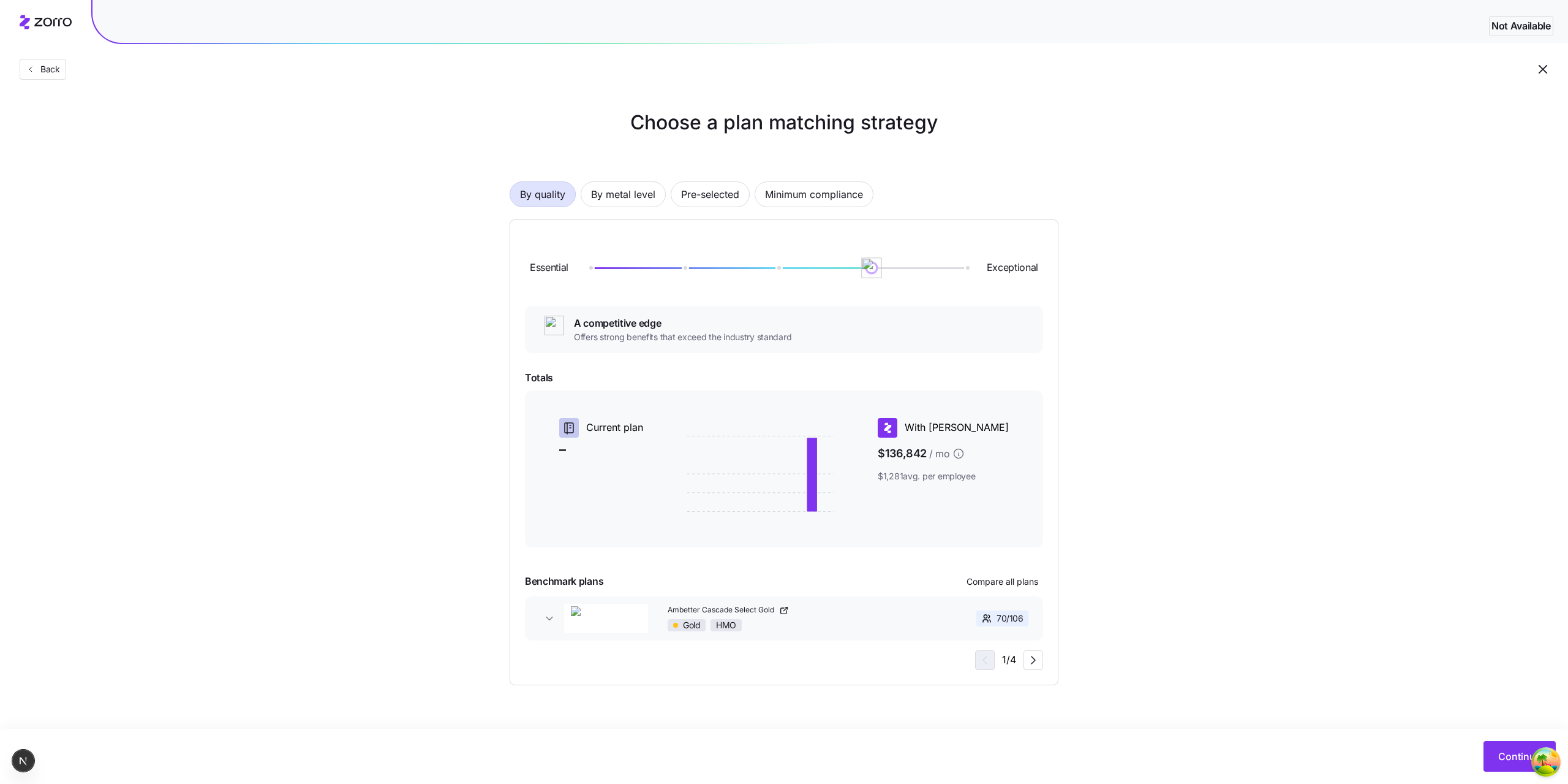
drag, startPoint x: 875, startPoint y: 269, endPoint x: 900, endPoint y: 267, distance: 25.1
click at [900, 267] on div at bounding box center [778, 268] width 376 height 2
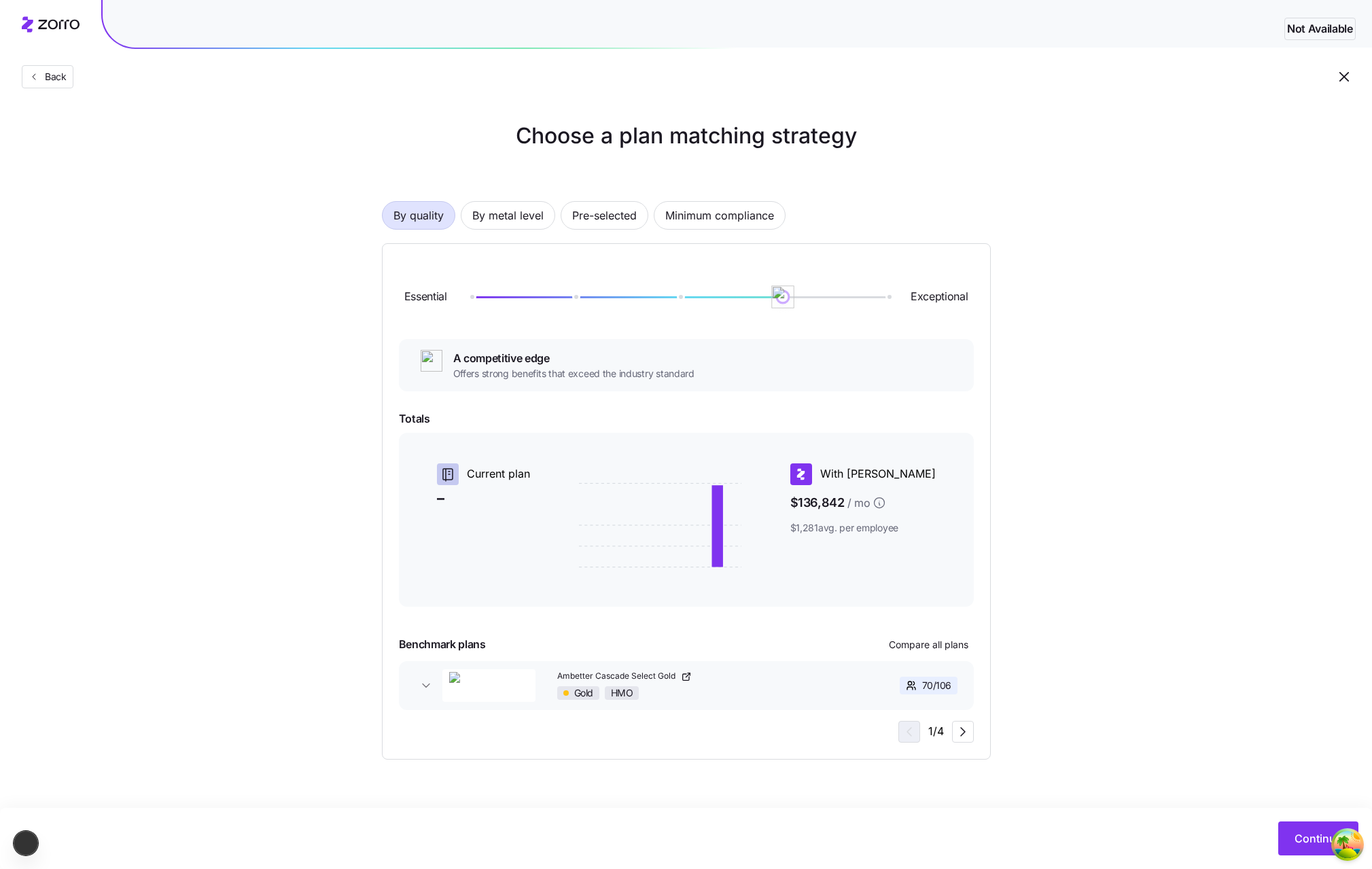
drag, startPoint x: 780, startPoint y: 298, endPoint x: 766, endPoint y: 302, distance: 14.6
click at [766, 302] on div "Essential Exceptional" at bounding box center [686, 296] width 575 height 73
drag, startPoint x: 783, startPoint y: 293, endPoint x: 879, endPoint y: 304, distance: 96.6
click at [879, 304] on img at bounding box center [887, 297] width 23 height 23
drag, startPoint x: 887, startPoint y: 300, endPoint x: 775, endPoint y: 295, distance: 112.1
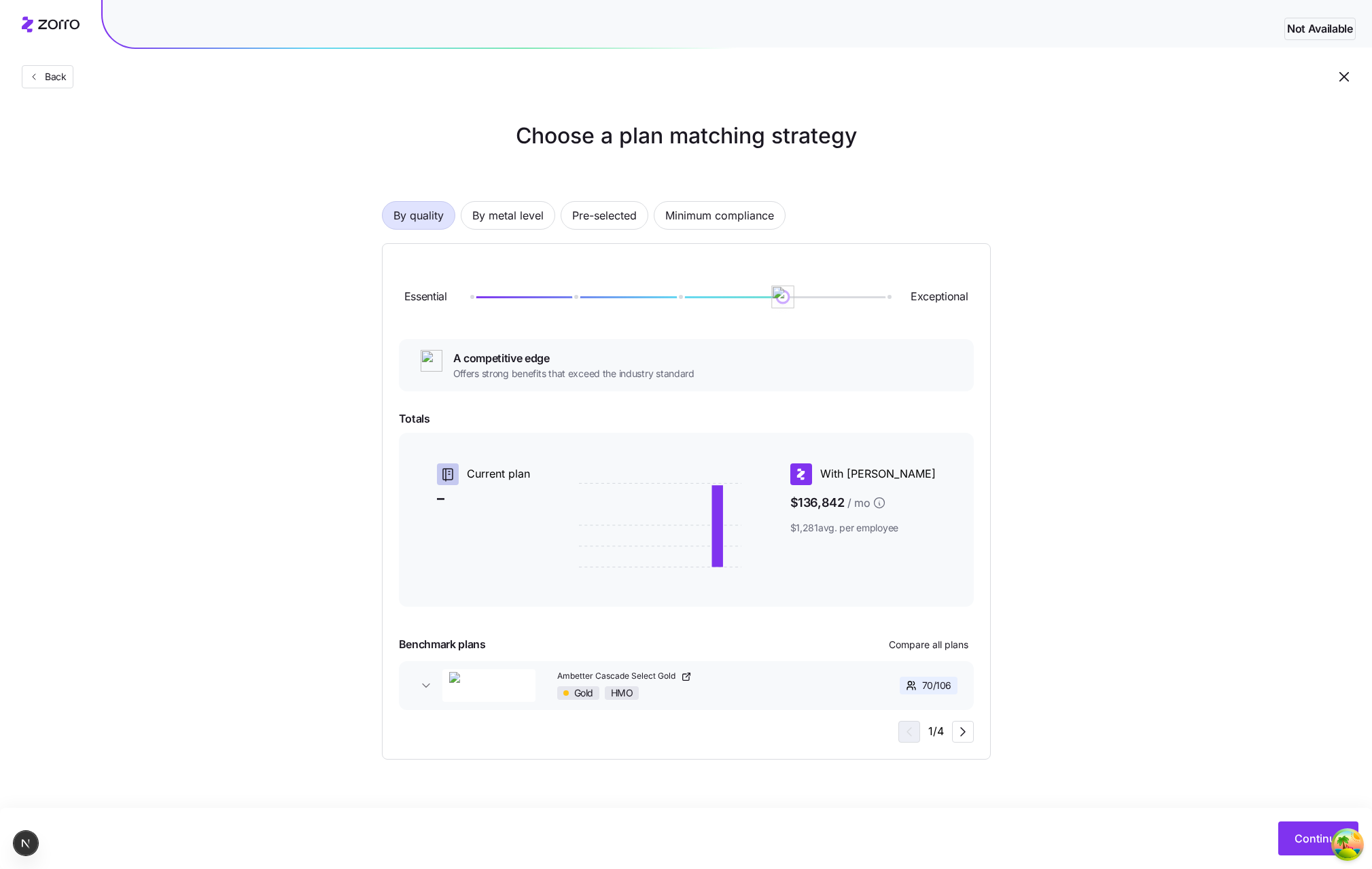
click at [775, 295] on img at bounding box center [784, 297] width 23 height 23
click at [879, 304] on img at bounding box center [887, 297] width 23 height 23
drag, startPoint x: 893, startPoint y: 298, endPoint x: 591, endPoint y: 618, distance: 440.0
click at [530, 286] on div "Essential Exceptional" at bounding box center [686, 296] width 575 height 73
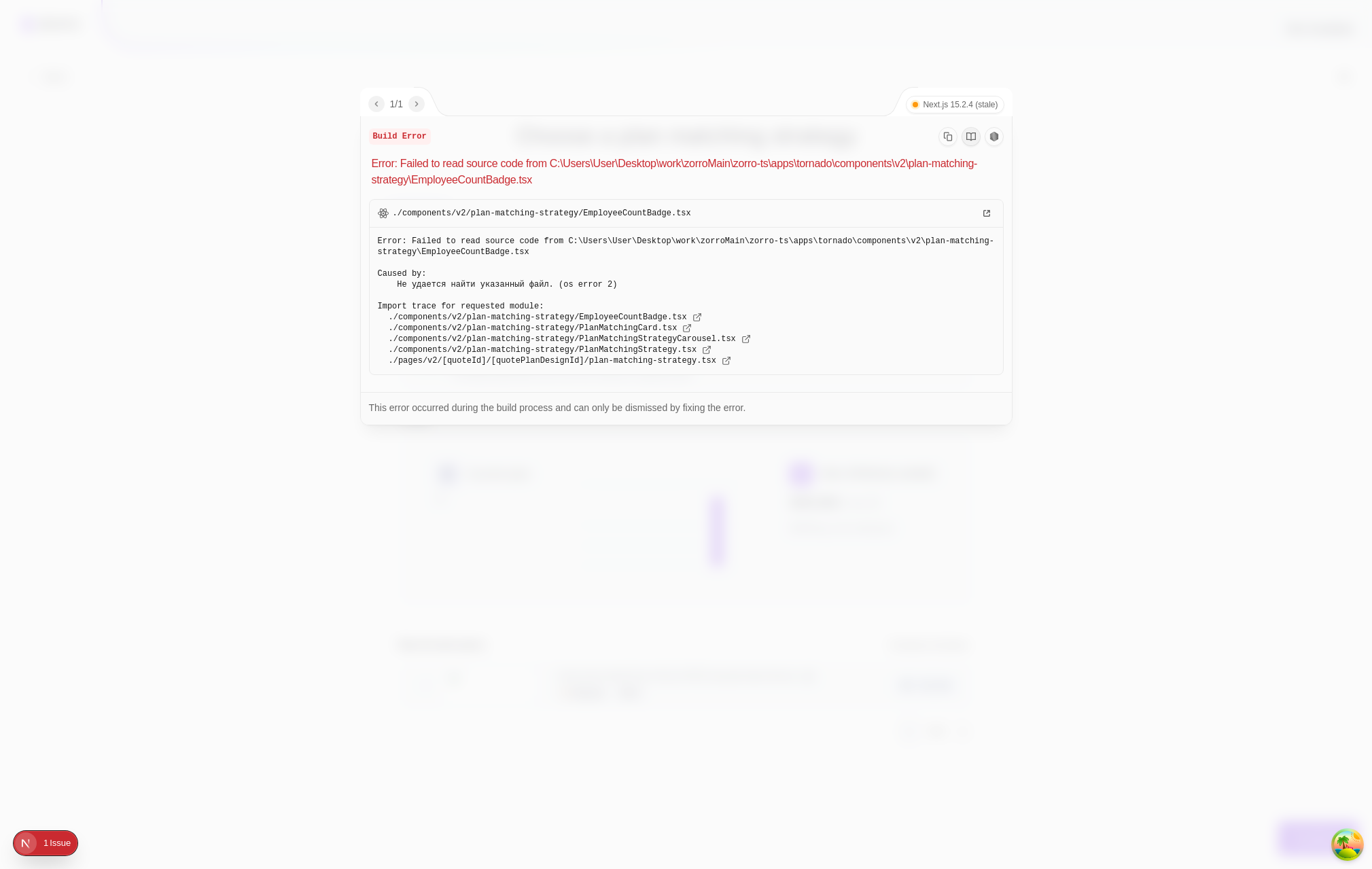
click at [227, 138] on div at bounding box center [686, 434] width 1372 height 869
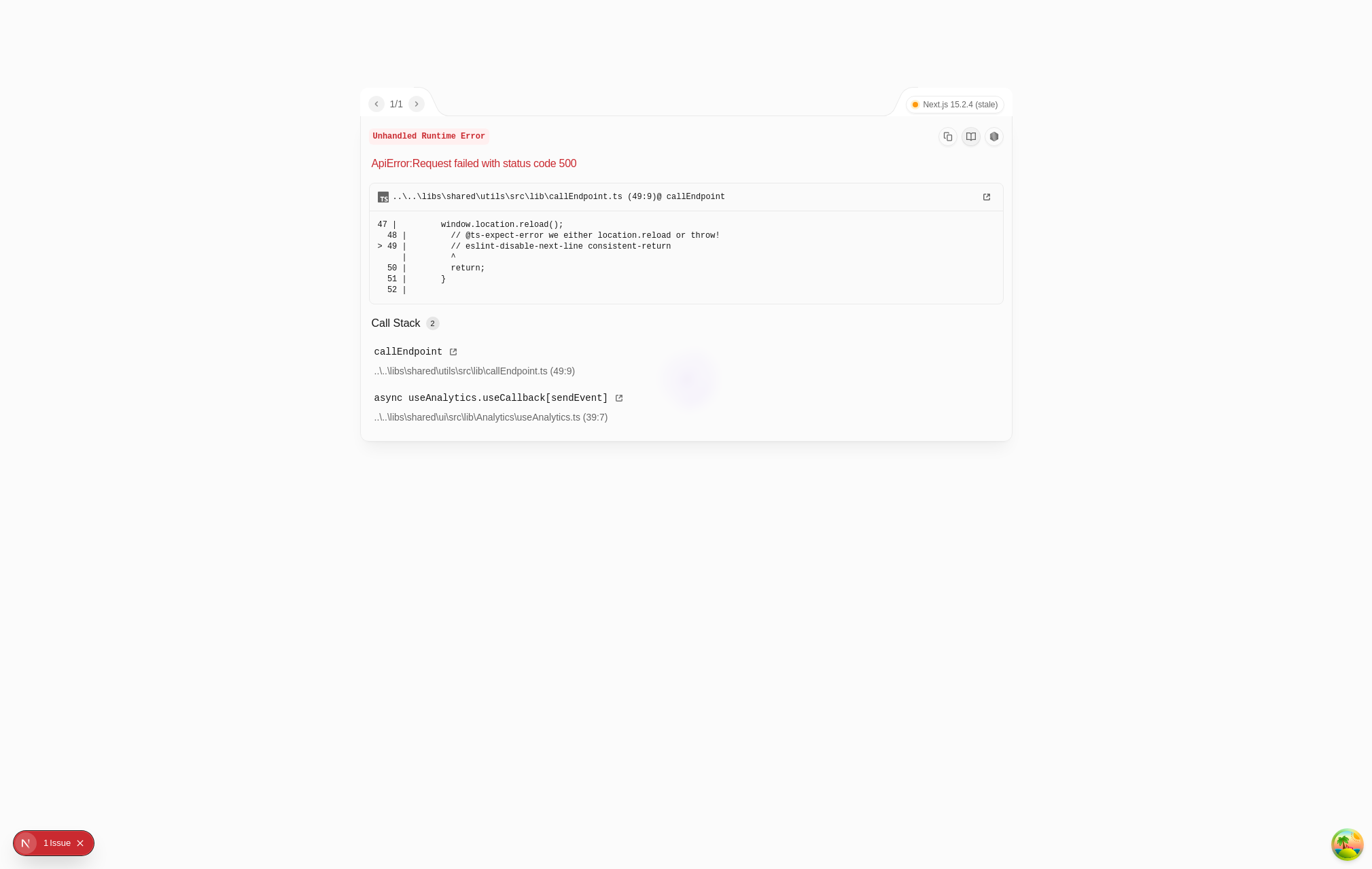
click at [495, 701] on div at bounding box center [686, 434] width 1372 height 869
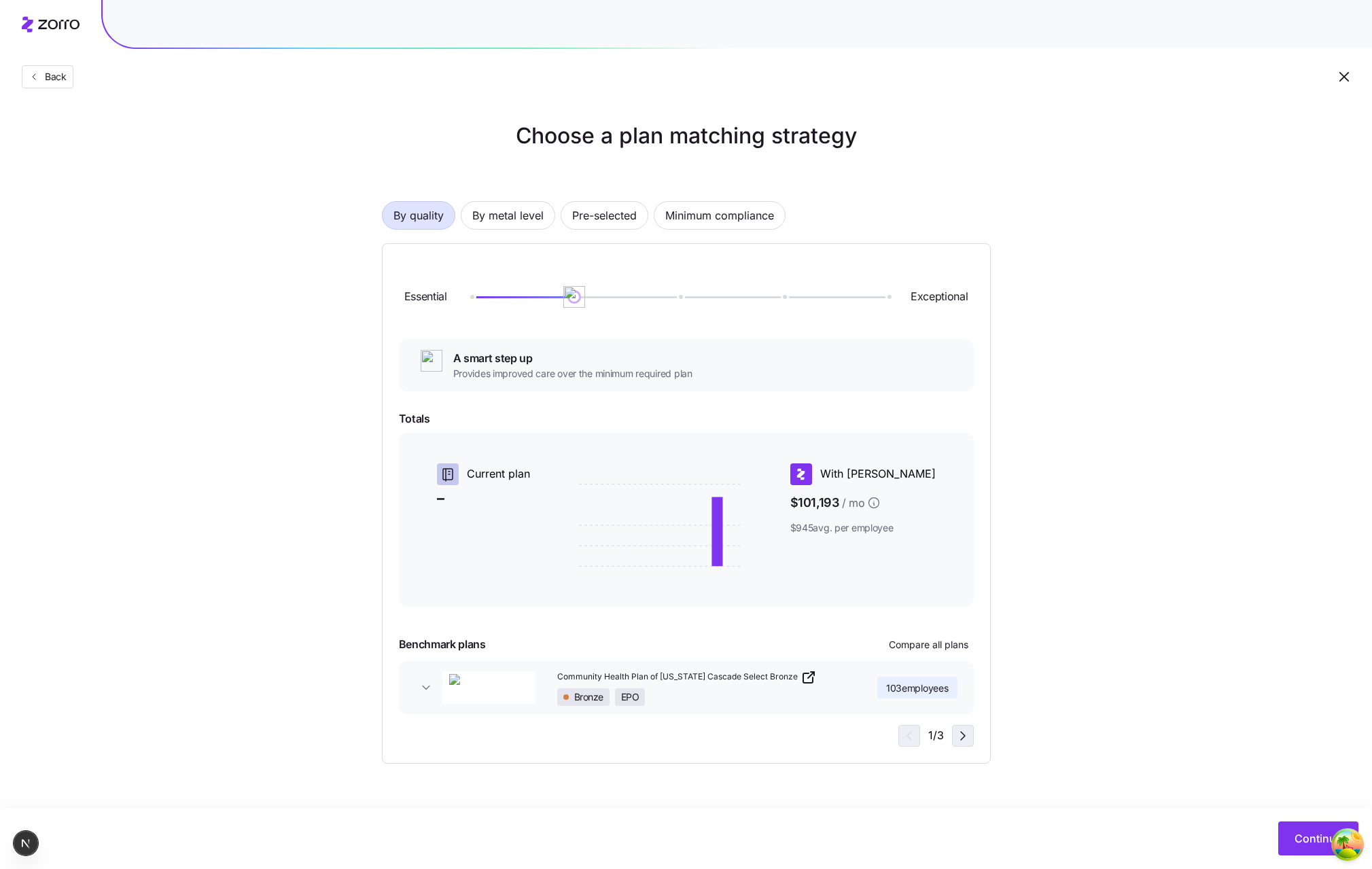
click at [967, 732] on icon "button" at bounding box center [963, 735] width 16 height 16
click at [1289, 836] on button "Continue" at bounding box center [1318, 839] width 80 height 34
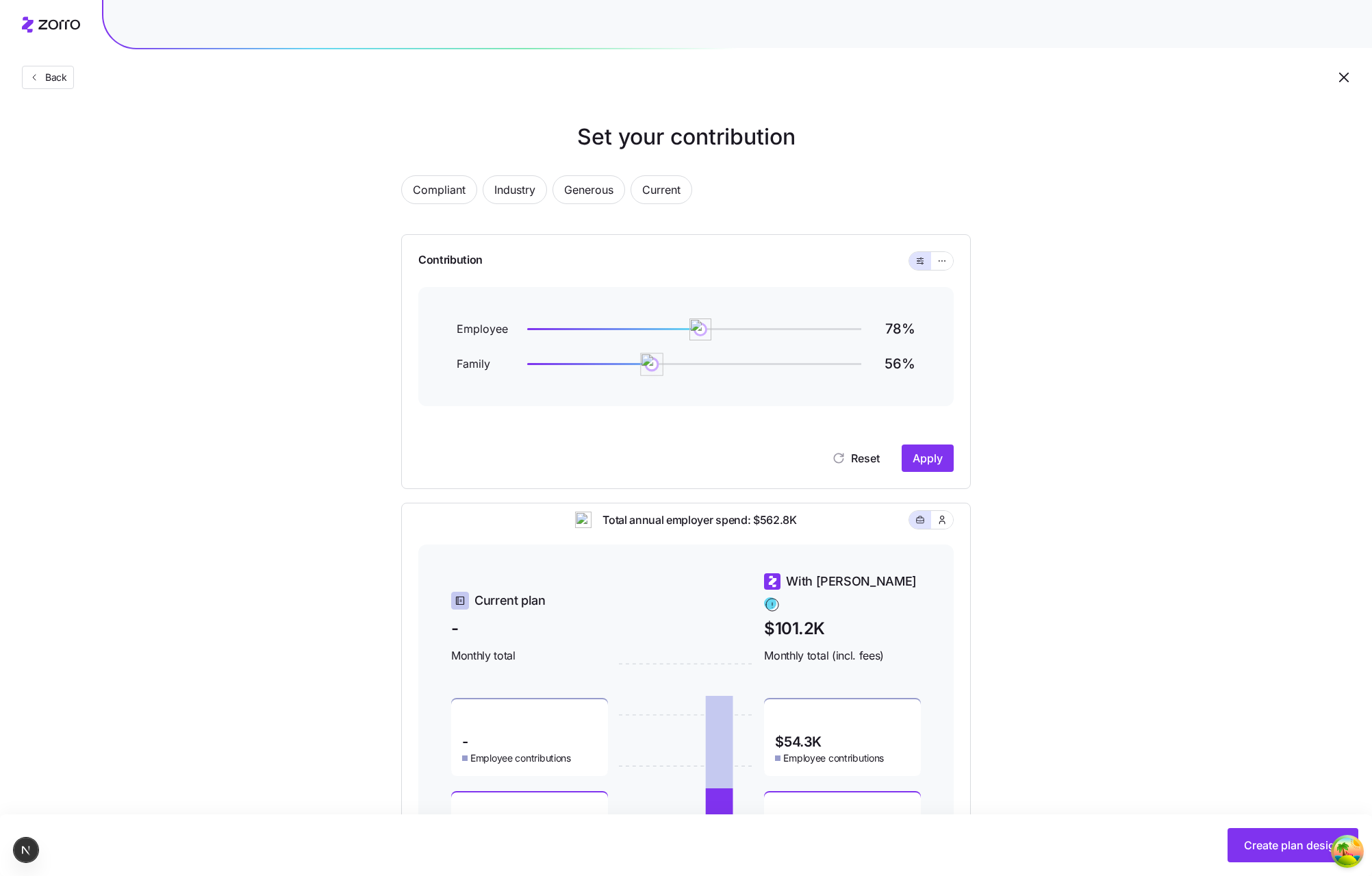
drag, startPoint x: 531, startPoint y: 367, endPoint x: 604, endPoint y: 348, distance: 75.4
click at [606, 348] on div "Employee 78 % Family 56 %" at bounding box center [686, 346] width 459 height 54
drag, startPoint x: 611, startPoint y: 358, endPoint x: 680, endPoint y: 355, distance: 69.1
click at [679, 355] on img at bounding box center [676, 365] width 23 height 23
drag, startPoint x: 687, startPoint y: 362, endPoint x: 695, endPoint y: 350, distance: 14.4
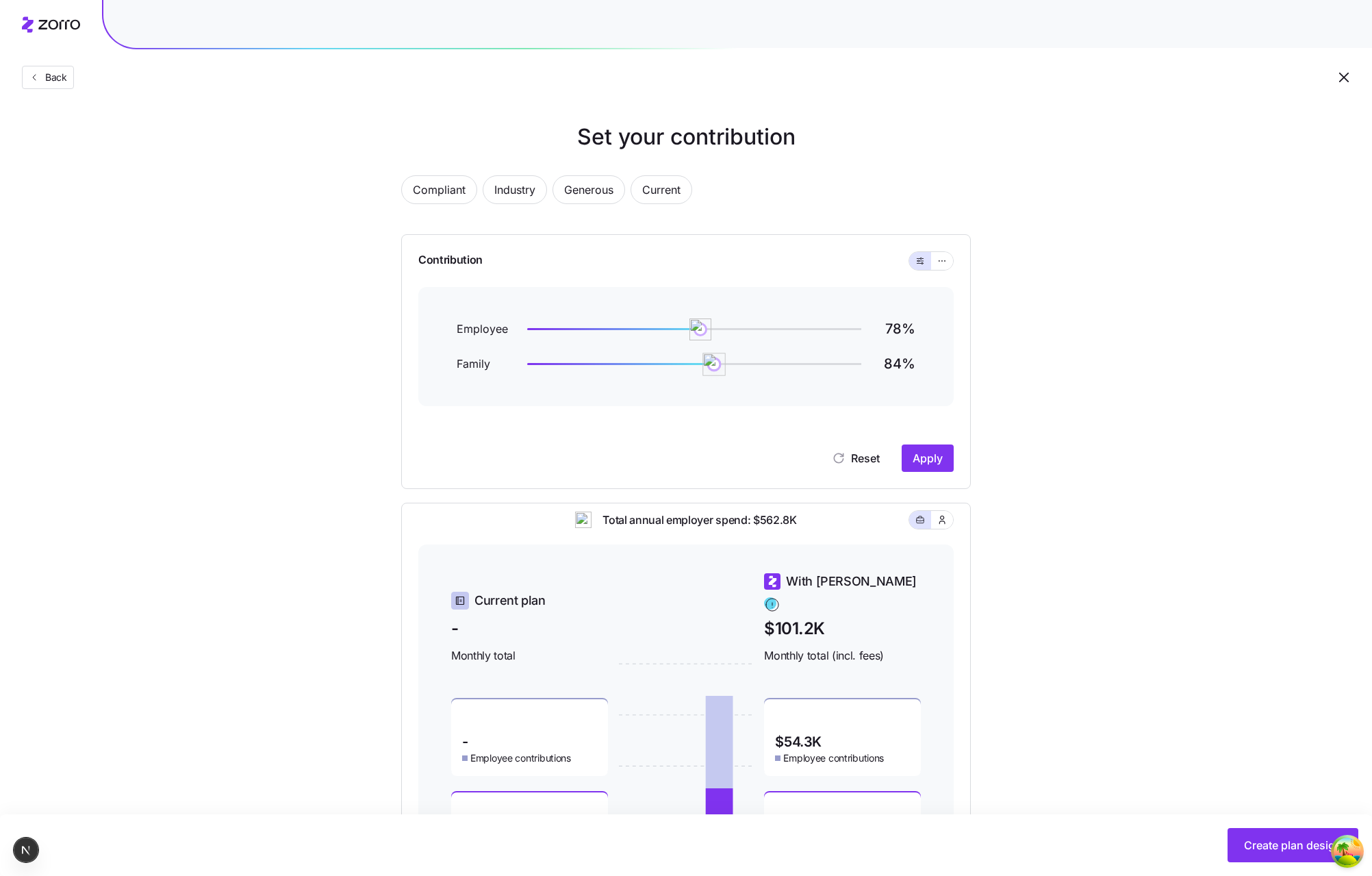
click at [702, 354] on img at bounding box center [714, 365] width 23 height 23
drag, startPoint x: 721, startPoint y: 326, endPoint x: 635, endPoint y: 317, distance: 86.5
click at [631, 317] on div "Employee 35 % Family 76 %" at bounding box center [686, 346] width 535 height 119
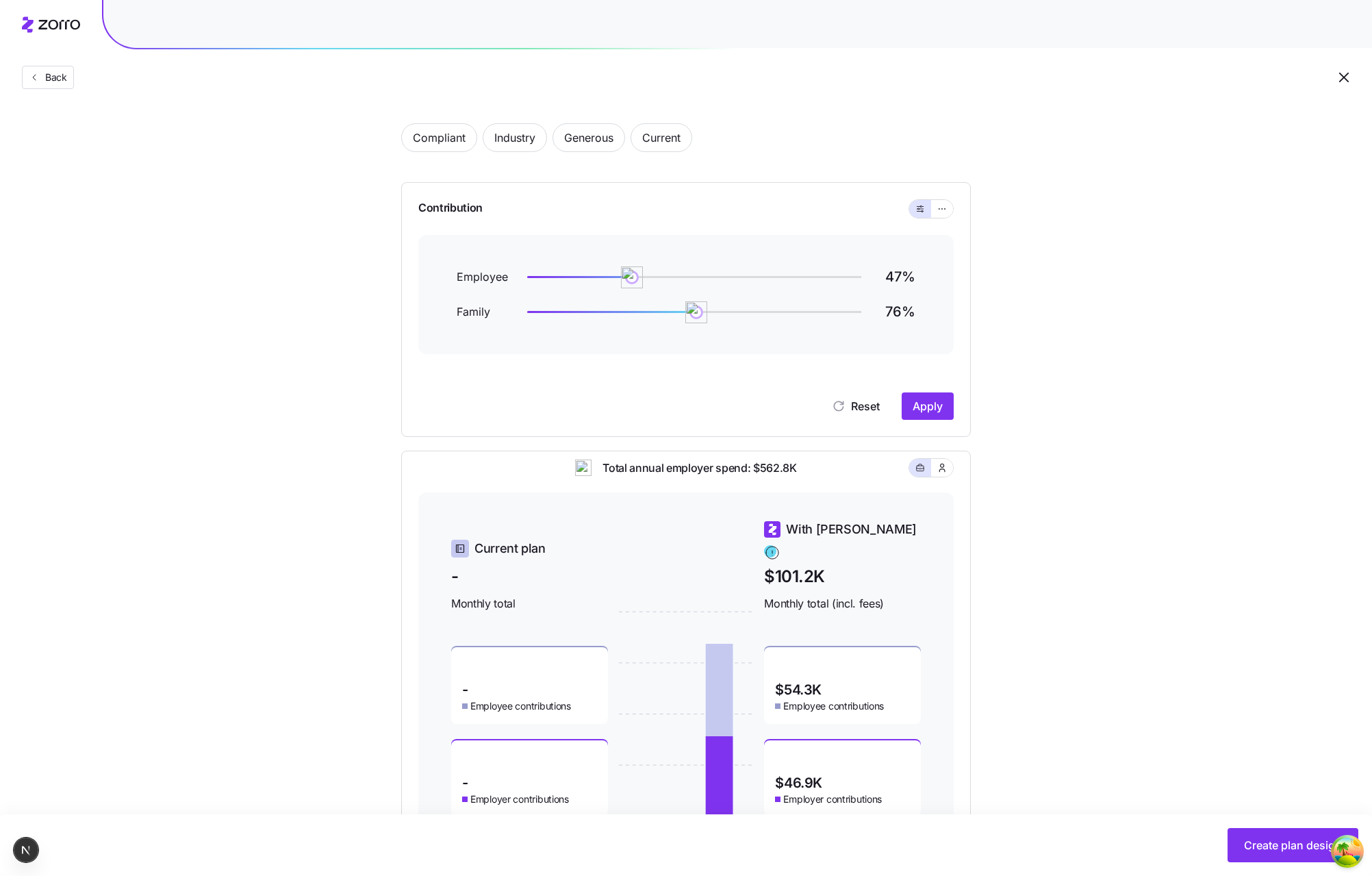
scroll to position [49, 0]
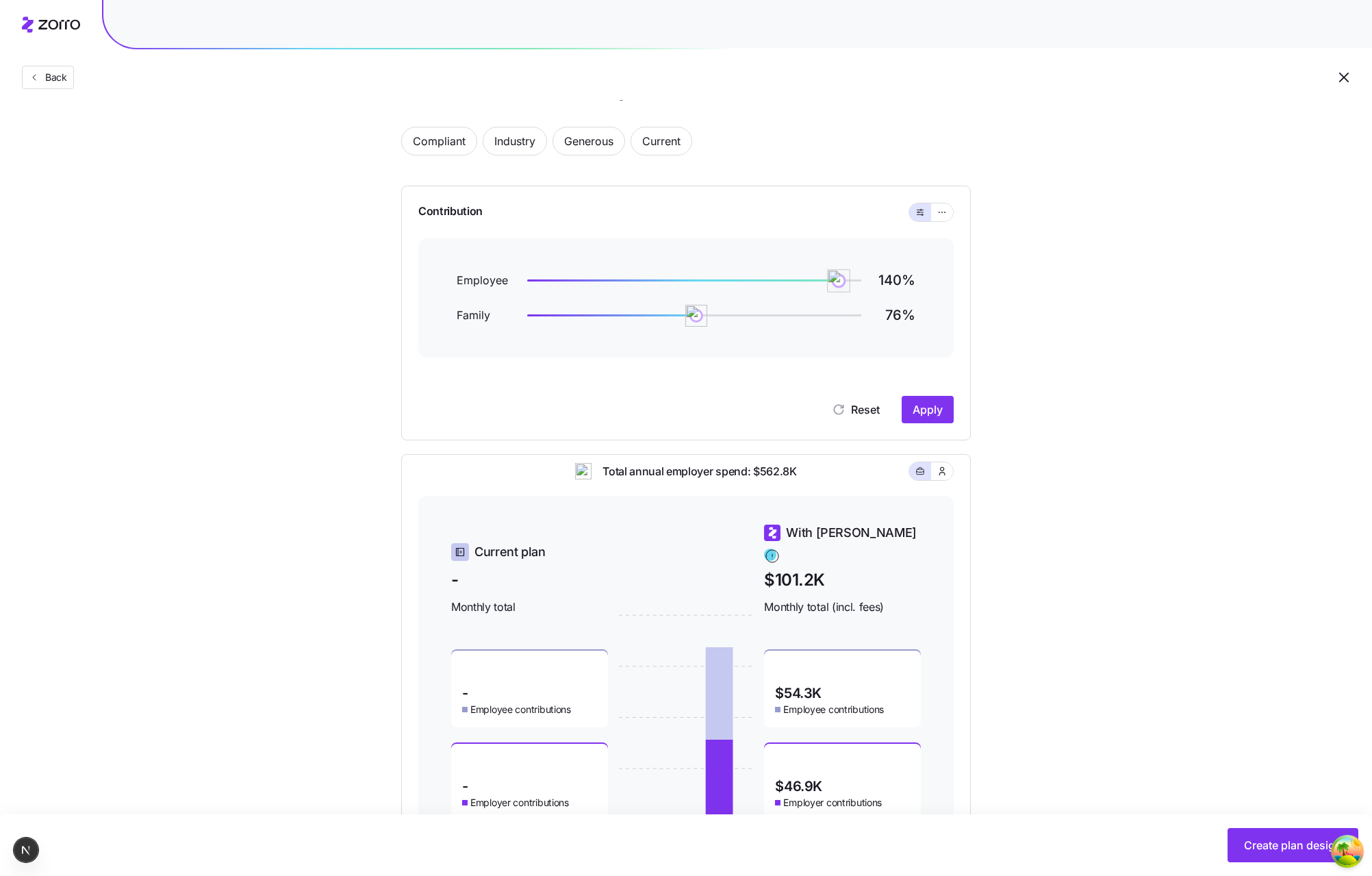
drag, startPoint x: 632, startPoint y: 271, endPoint x: 782, endPoint y: 278, distance: 150.2
click at [828, 278] on img at bounding box center [840, 280] width 23 height 23
drag, startPoint x: 703, startPoint y: 315, endPoint x: 857, endPoint y: 307, distance: 154.2
click at [795, 310] on img at bounding box center [783, 316] width 23 height 23
drag, startPoint x: 764, startPoint y: 260, endPoint x: 776, endPoint y: 263, distance: 12.4
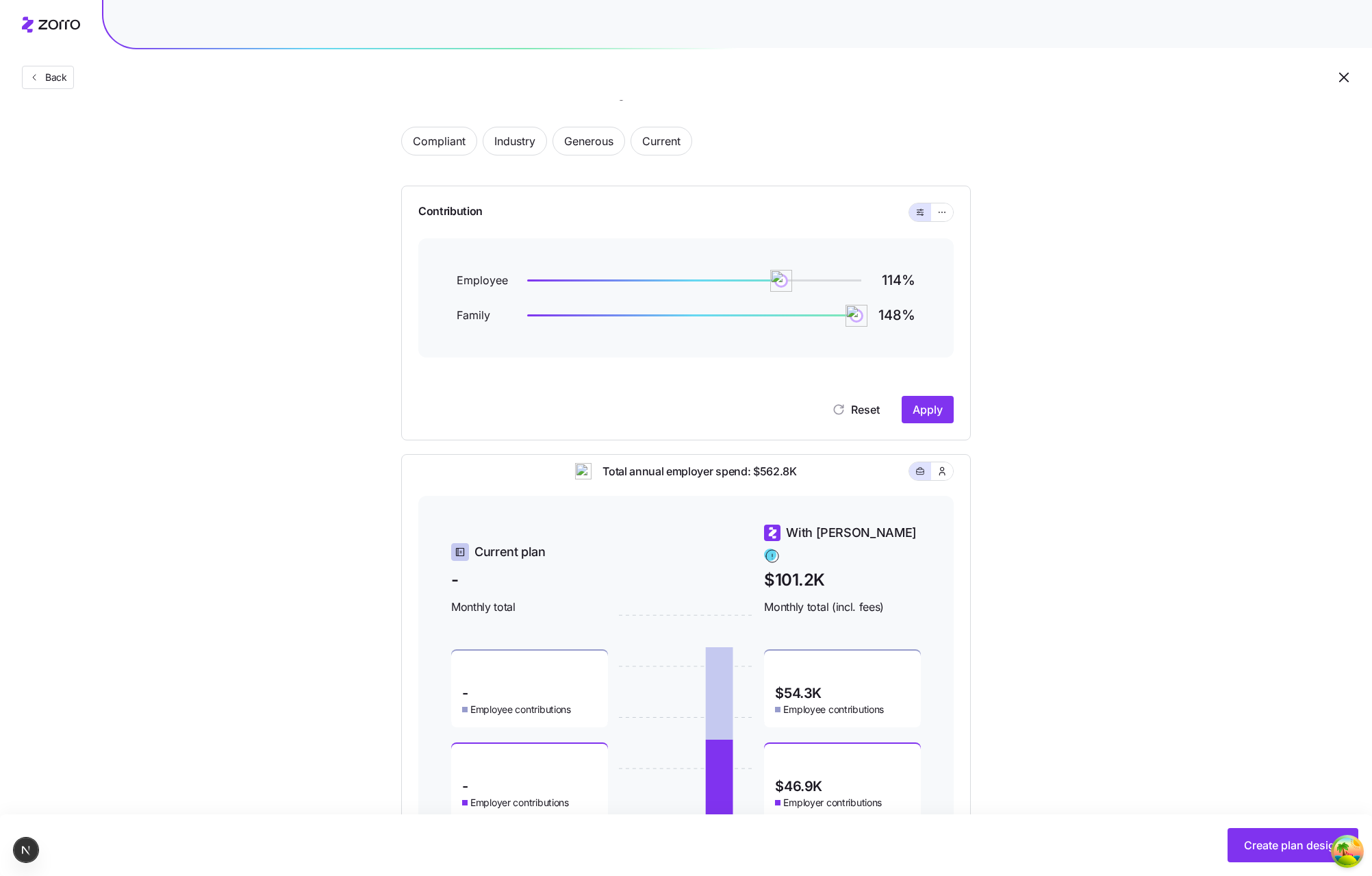
click at [773, 261] on div "Employee 114 % Family 148 %" at bounding box center [686, 297] width 535 height 119
drag, startPoint x: 779, startPoint y: 283, endPoint x: 654, endPoint y: 269, distance: 125.8
click at [641, 266] on div "Employee 112 % Family 148 %" at bounding box center [686, 297] width 535 height 119
drag, startPoint x: 834, startPoint y: 318, endPoint x: 776, endPoint y: 321, distance: 58.1
click at [828, 321] on img at bounding box center [840, 316] width 23 height 23
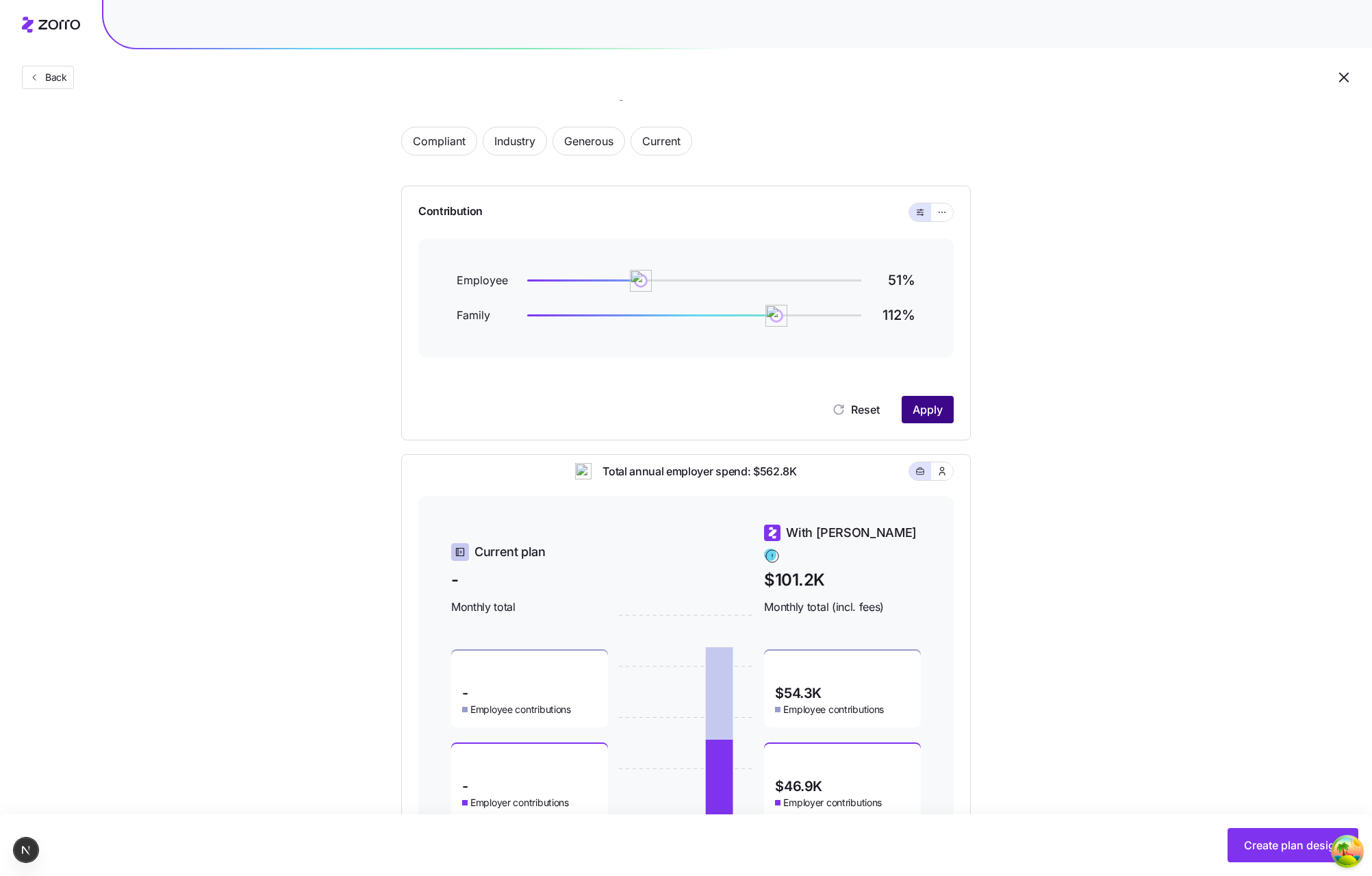
click at [936, 413] on span "Apply" at bounding box center [927, 409] width 30 height 16
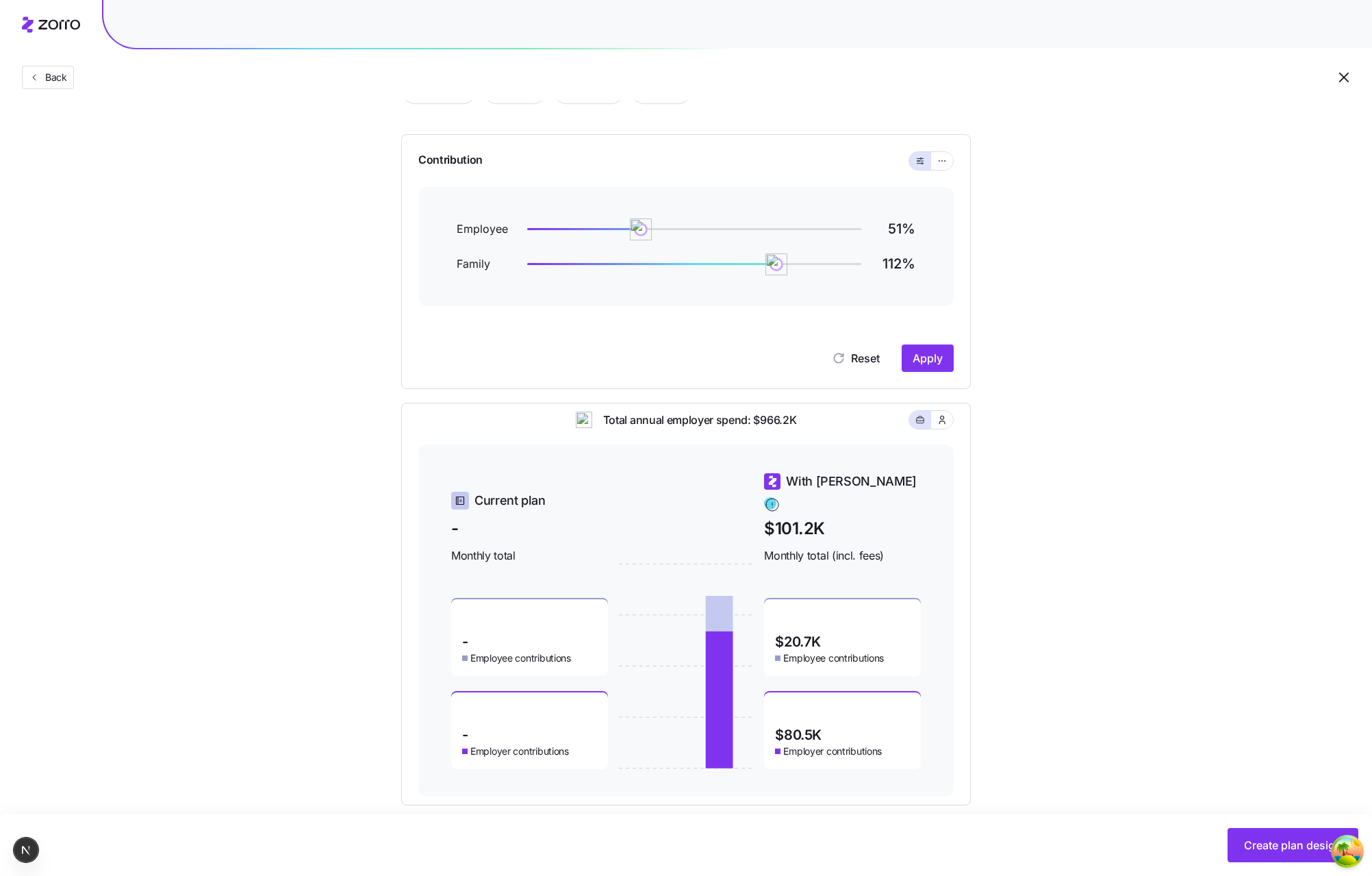
scroll to position [117, 0]
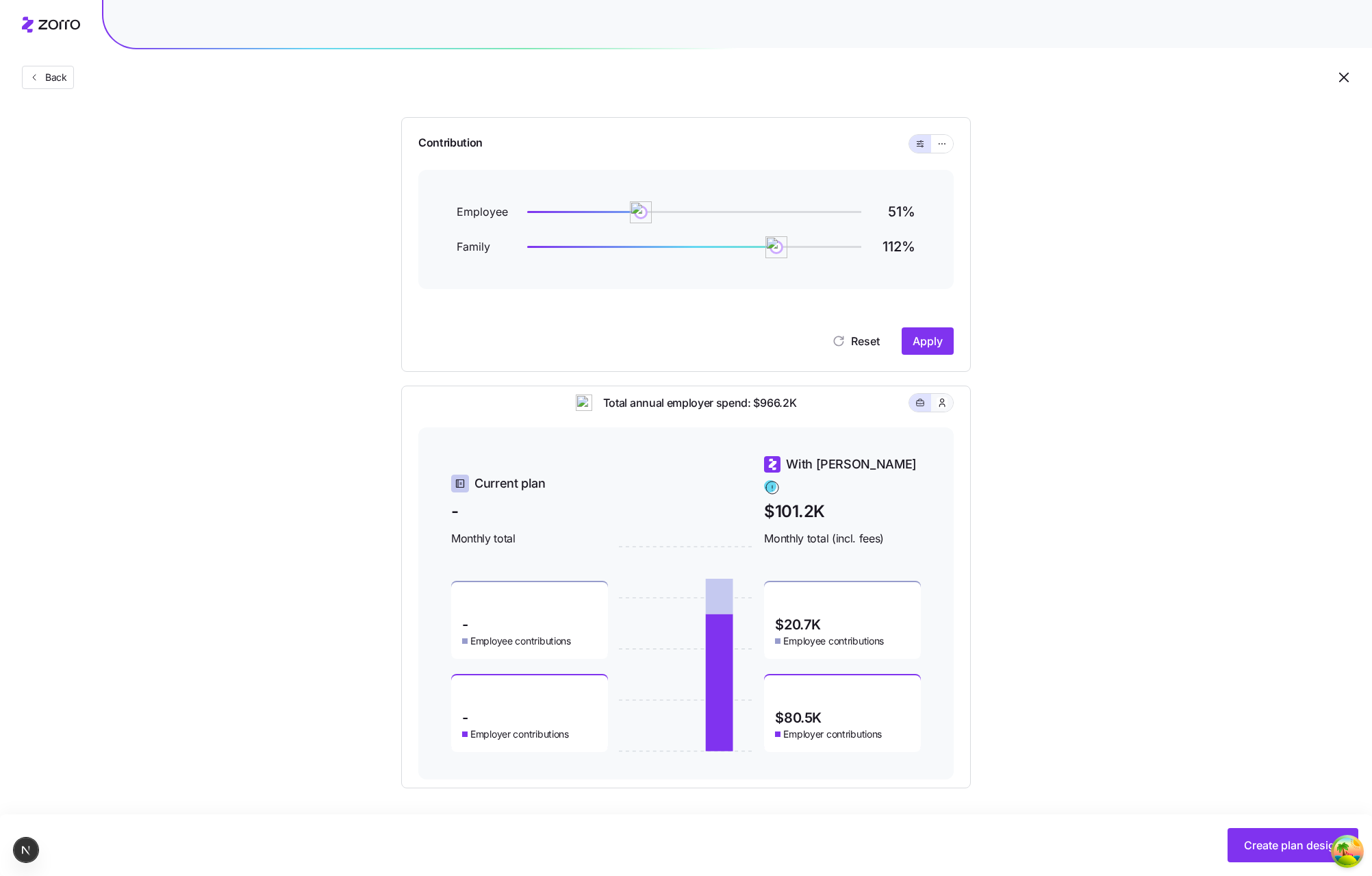
click at [934, 412] on button "button" at bounding box center [942, 402] width 22 height 18
click at [927, 412] on button "button" at bounding box center [920, 402] width 22 height 18
